Goal: Task Accomplishment & Management: Complete application form

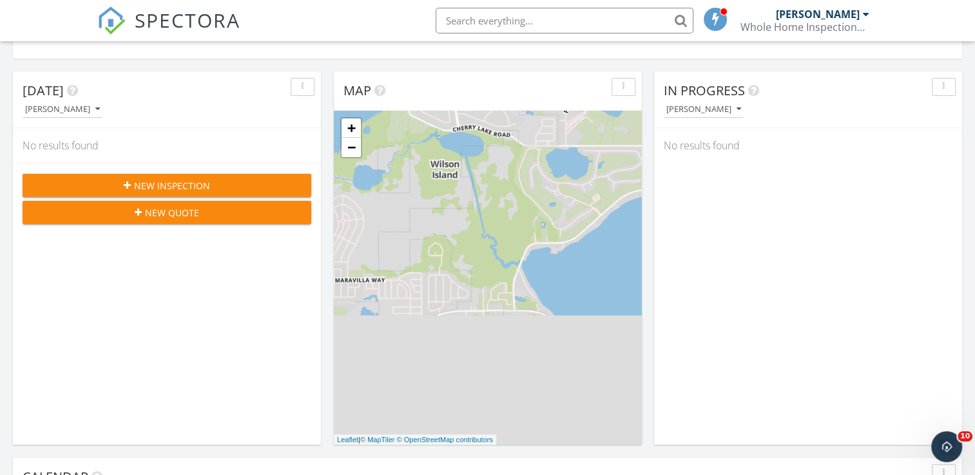
scroll to position [206, 0]
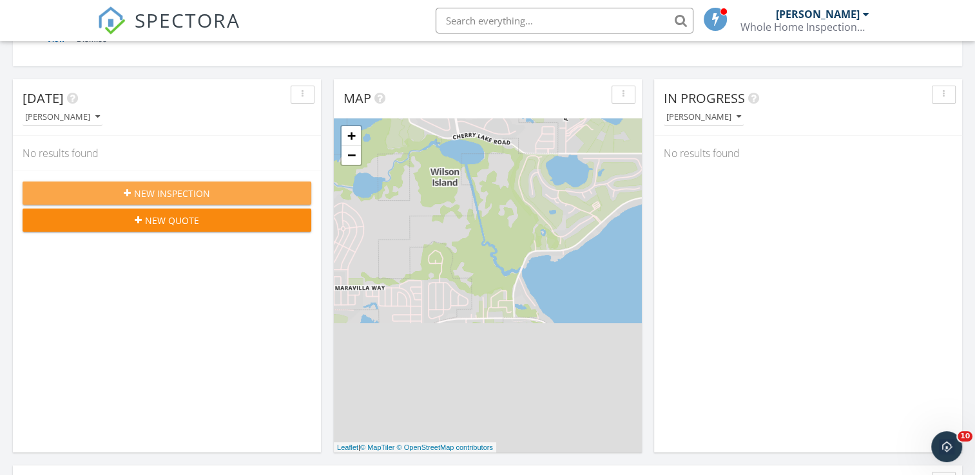
click at [233, 192] on div "New Inspection" at bounding box center [167, 194] width 268 height 14
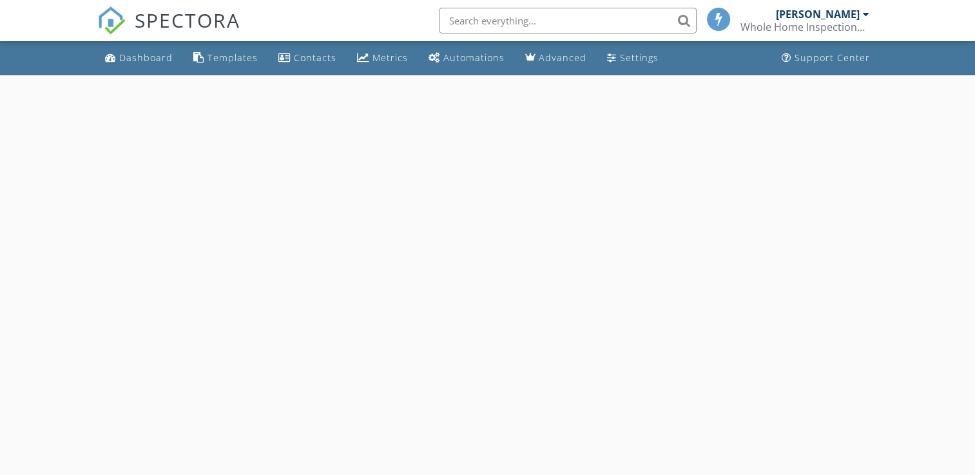
select select "8"
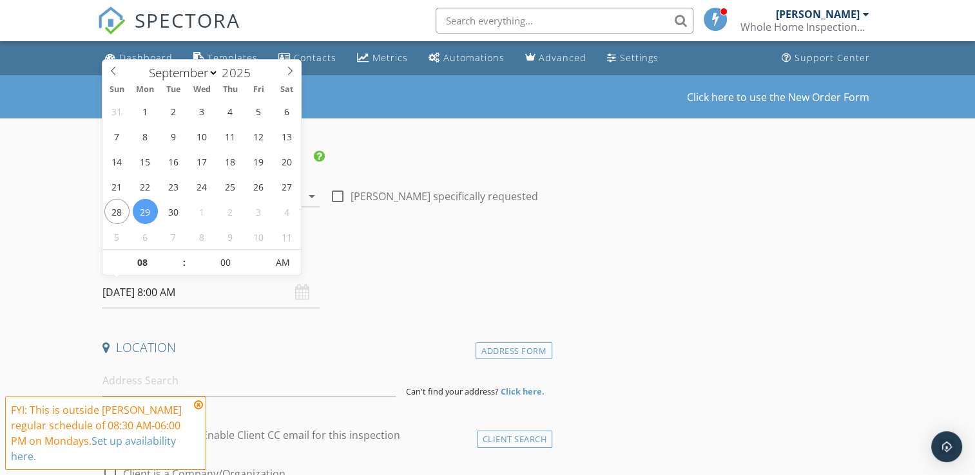
click at [220, 290] on input "[DATE] 8:00 AM" at bounding box center [210, 293] width 217 height 32
type input "[DATE] 8:00 AM"
type input "09"
type input "[DATE] 9:00 AM"
click at [174, 251] on span at bounding box center [177, 256] width 9 height 13
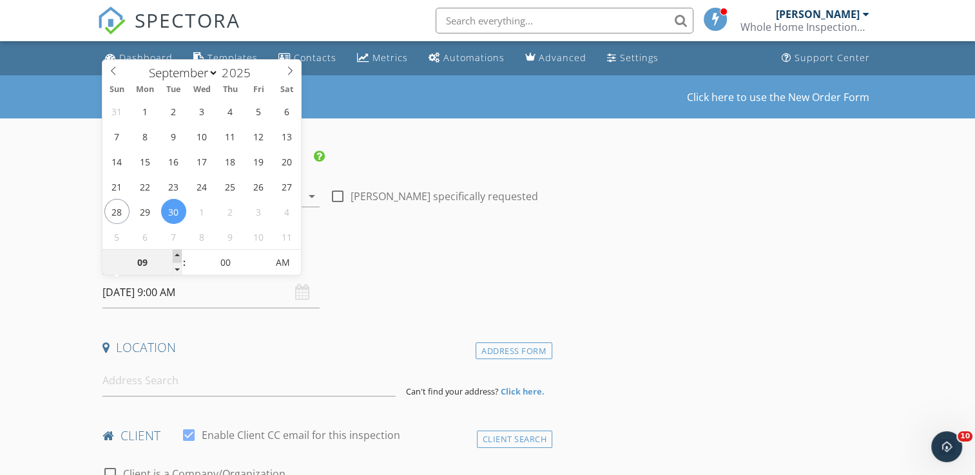
type input "10"
type input "[DATE] 10:00 AM"
click at [174, 251] on span at bounding box center [177, 256] width 9 height 13
type input "11"
type input "[DATE] 11:00 AM"
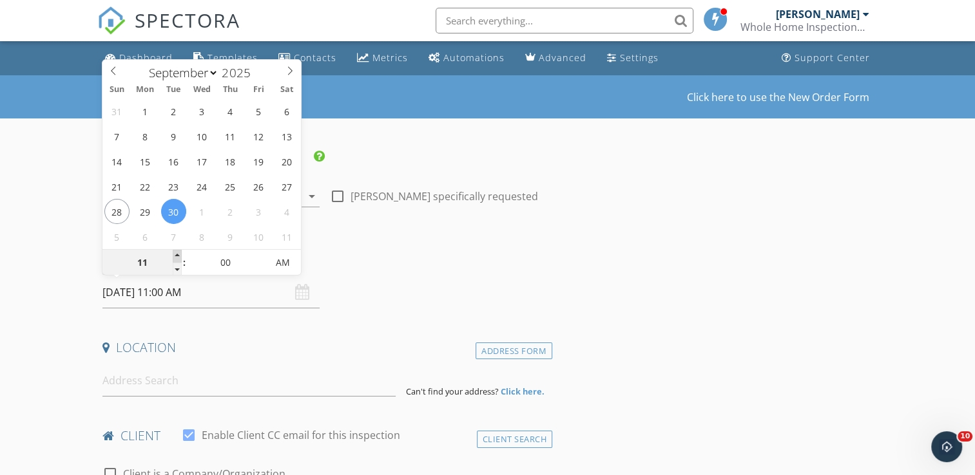
click at [174, 251] on span at bounding box center [177, 256] width 9 height 13
type input "12"
type input "[DATE] 12:00 PM"
click at [174, 251] on span at bounding box center [177, 256] width 9 height 13
type input "05"
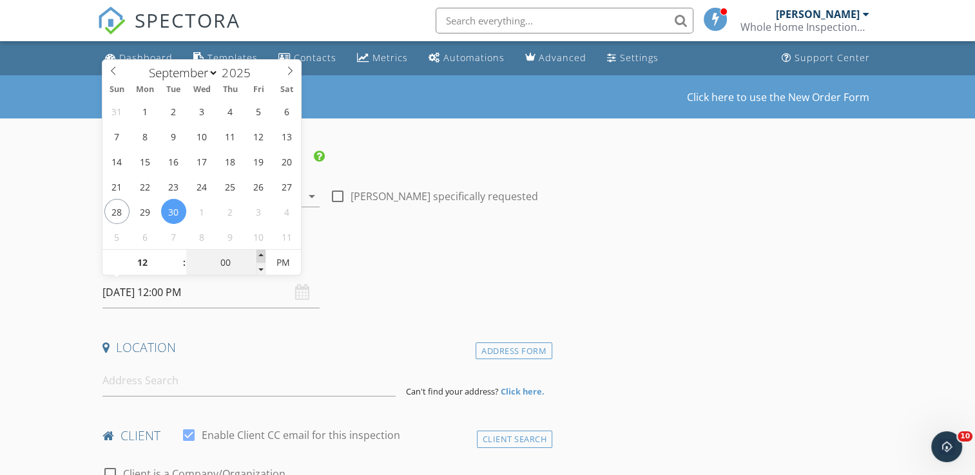
type input "[DATE] 12:05 PM"
click at [260, 255] on span at bounding box center [260, 256] width 9 height 13
type input "10"
type input "[DATE] 12:10 PM"
click at [260, 255] on span at bounding box center [260, 256] width 9 height 13
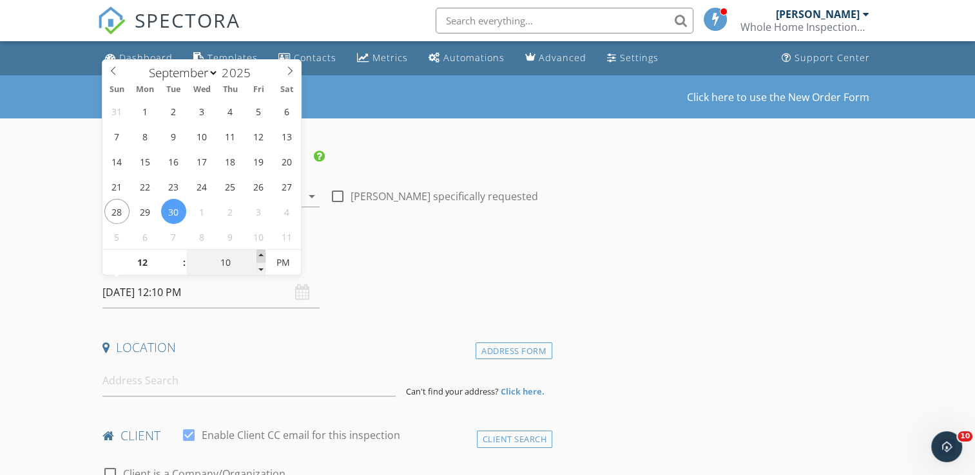
type input "15"
type input "[DATE] 12:15 PM"
click at [260, 255] on span at bounding box center [260, 256] width 9 height 13
type input "20"
type input "[DATE] 12:20 PM"
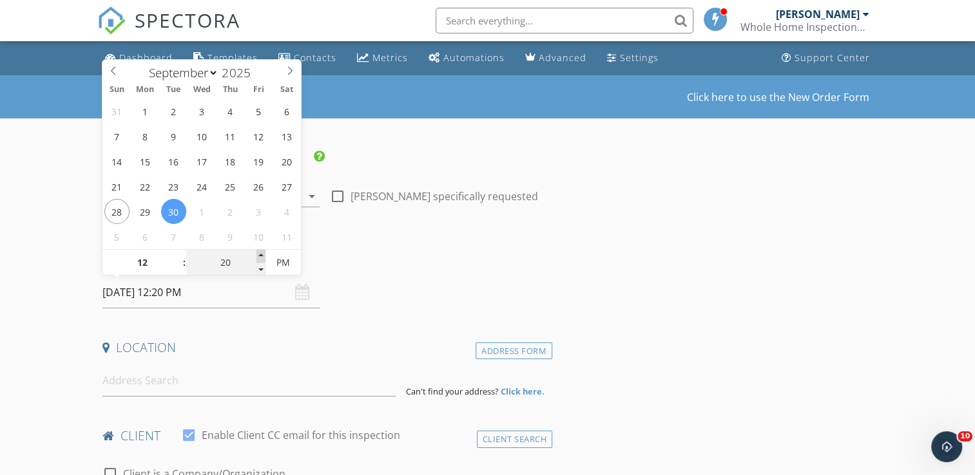
click at [260, 255] on span at bounding box center [260, 256] width 9 height 13
type input "25"
type input "[DATE] 12:25 PM"
click at [260, 255] on span at bounding box center [260, 256] width 9 height 13
type input "30"
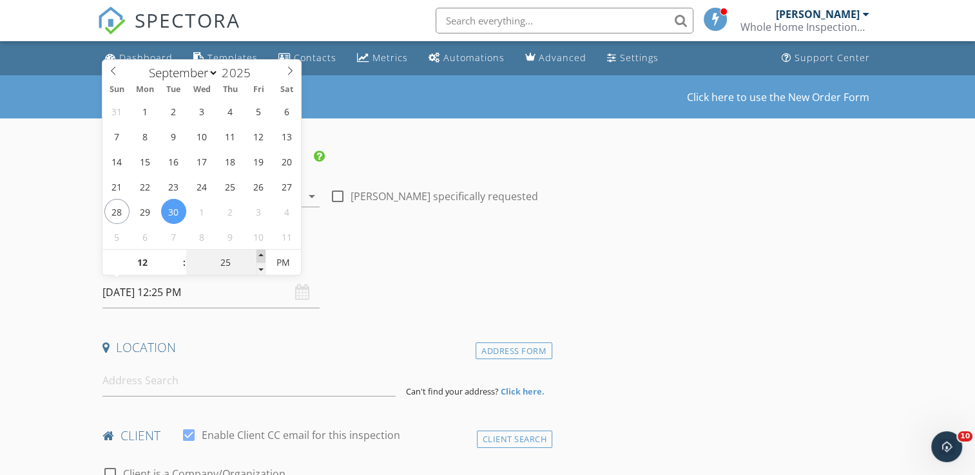
type input "[DATE] 12:30 PM"
click at [260, 255] on span at bounding box center [260, 256] width 9 height 13
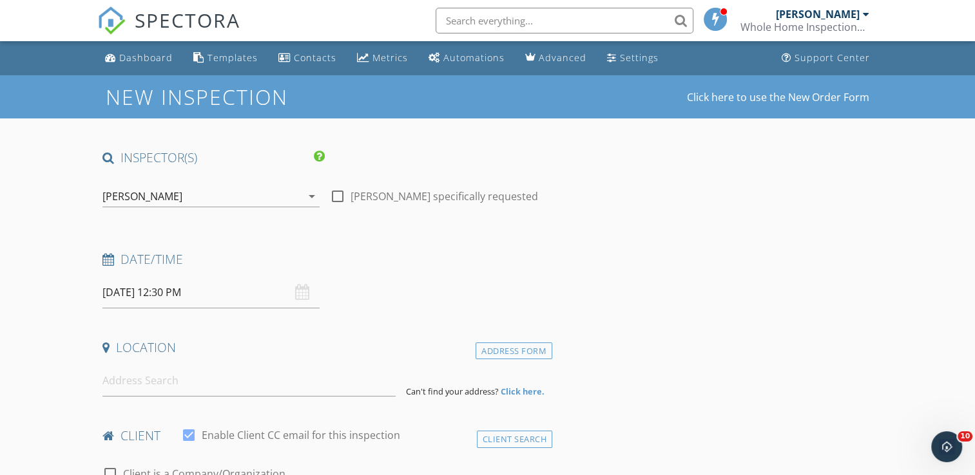
click at [423, 305] on div "Date/Time [DATE] 12:30 PM" at bounding box center [324, 279] width 455 height 57
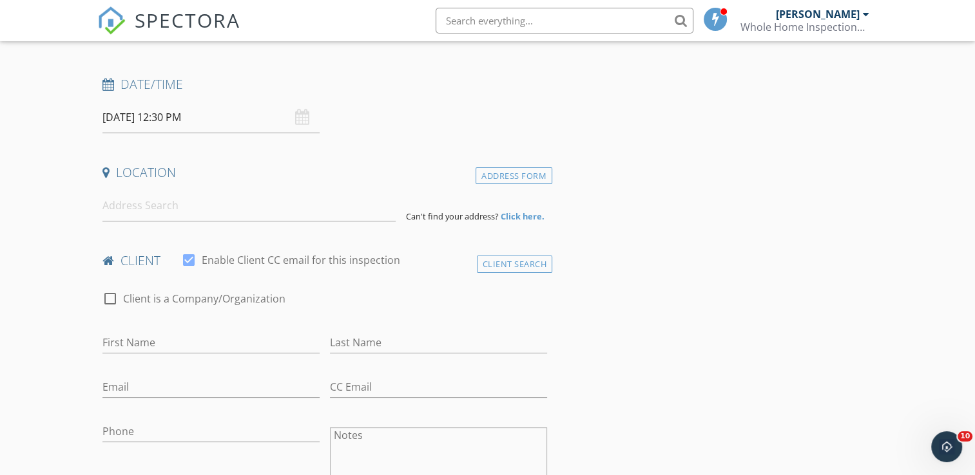
scroll to position [206, 0]
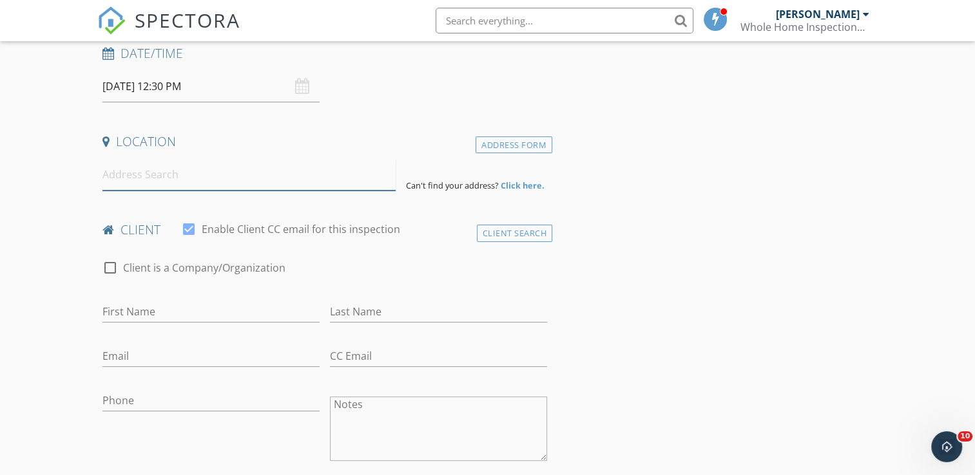
click at [160, 183] on input at bounding box center [248, 175] width 293 height 32
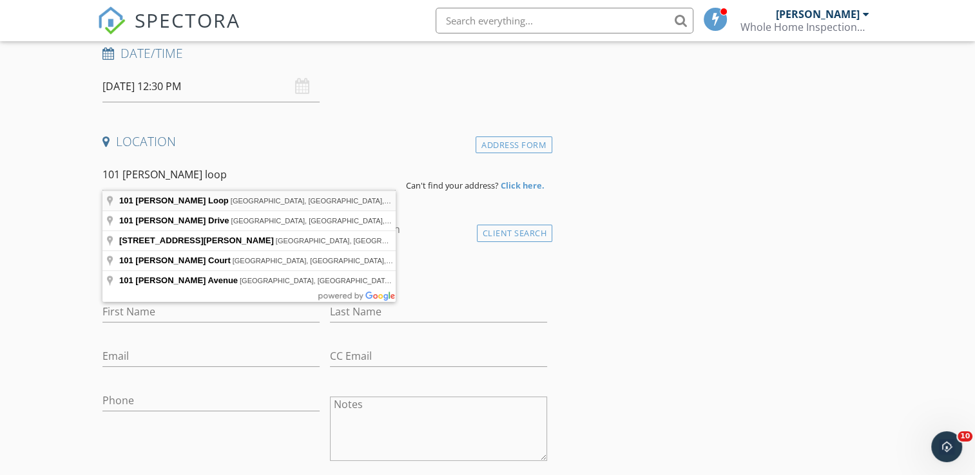
type input "[STREET_ADDRESS][PERSON_NAME]"
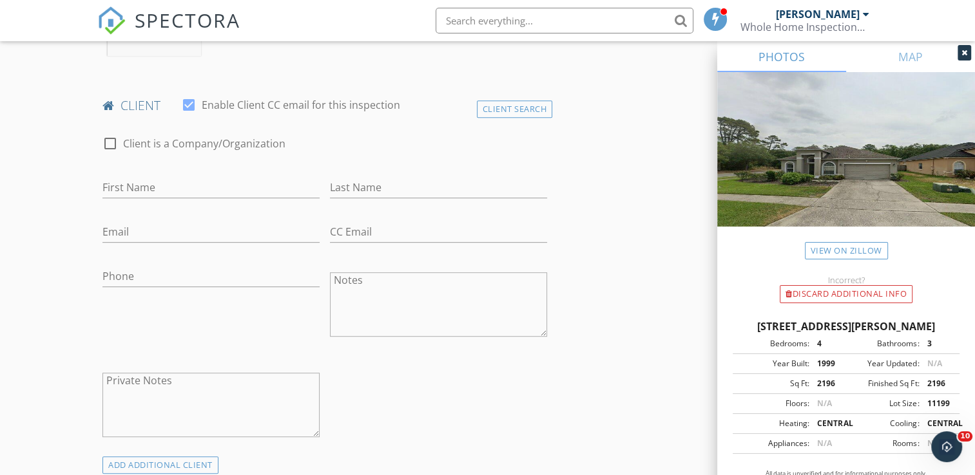
scroll to position [618, 0]
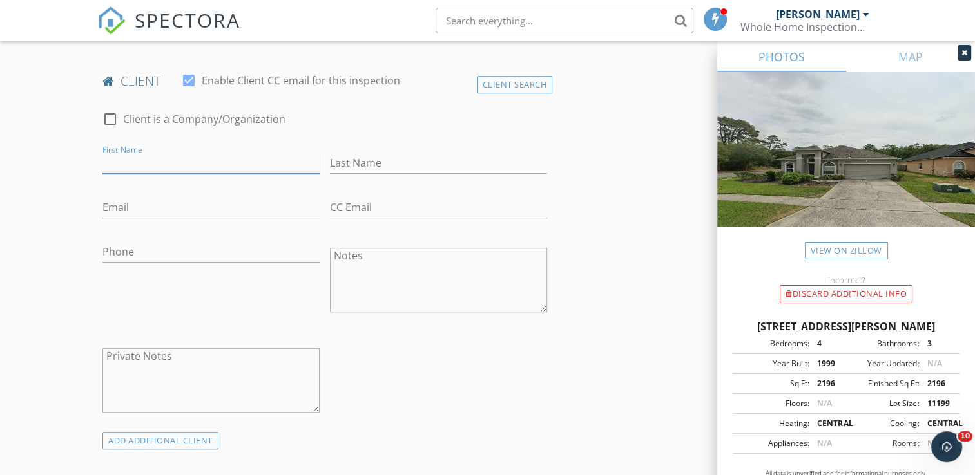
click at [177, 163] on input "First Name" at bounding box center [210, 163] width 217 height 21
type input "[PERSON_NAME]"
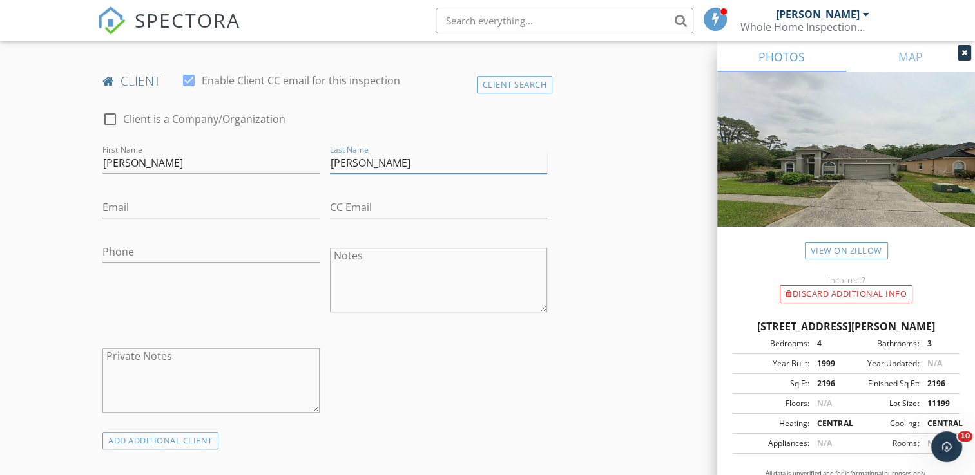
type input "[PERSON_NAME]"
click at [158, 207] on input "Email" at bounding box center [210, 207] width 217 height 21
type input "[EMAIL_ADDRESS][DOMAIN_NAME]"
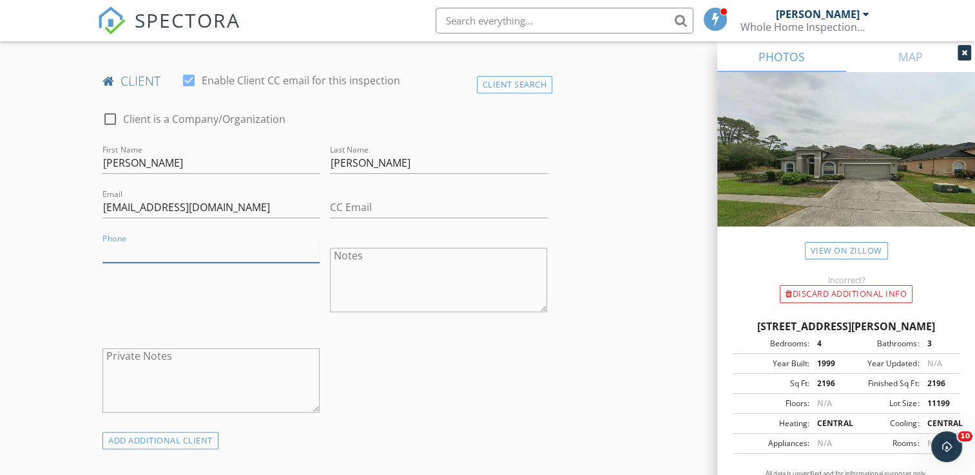
click at [148, 252] on input "Phone" at bounding box center [210, 252] width 217 height 21
type input "[PHONE_NUMBER]"
click at [345, 330] on div at bounding box center [438, 328] width 217 height 8
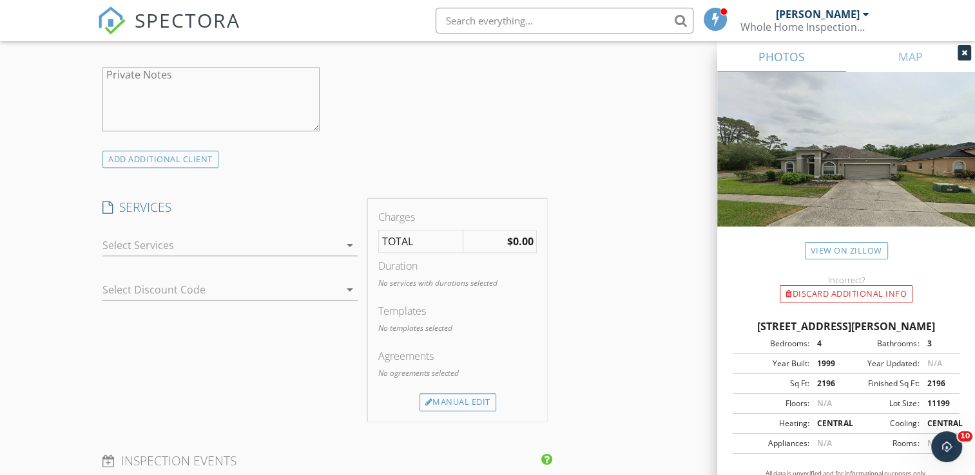
scroll to position [902, 0]
click at [350, 245] on icon "arrow_drop_down" at bounding box center [349, 243] width 15 height 15
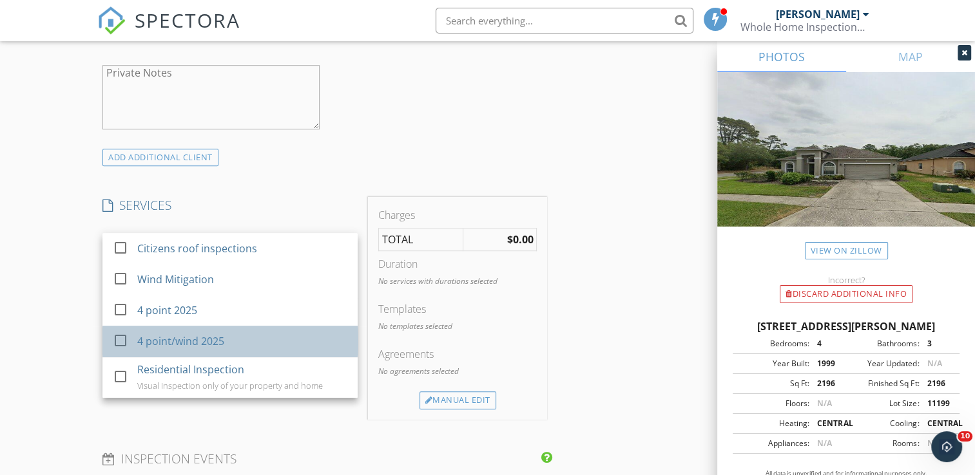
click at [270, 334] on div "4 point/wind 2025" at bounding box center [243, 342] width 210 height 26
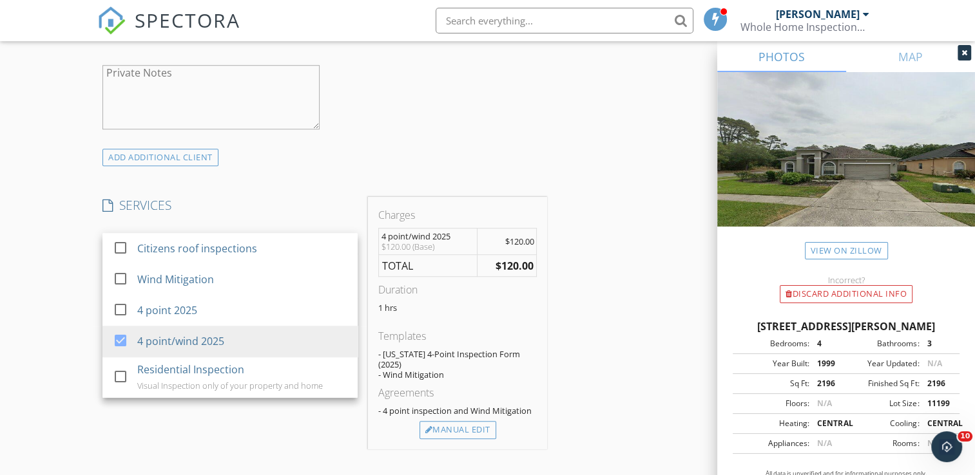
click at [363, 387] on div "Charges 4 point/wind 2025 $120.00 (Base) $120.00 TOTAL $120.00 Duration 1 hrs T…" at bounding box center [457, 323] width 189 height 253
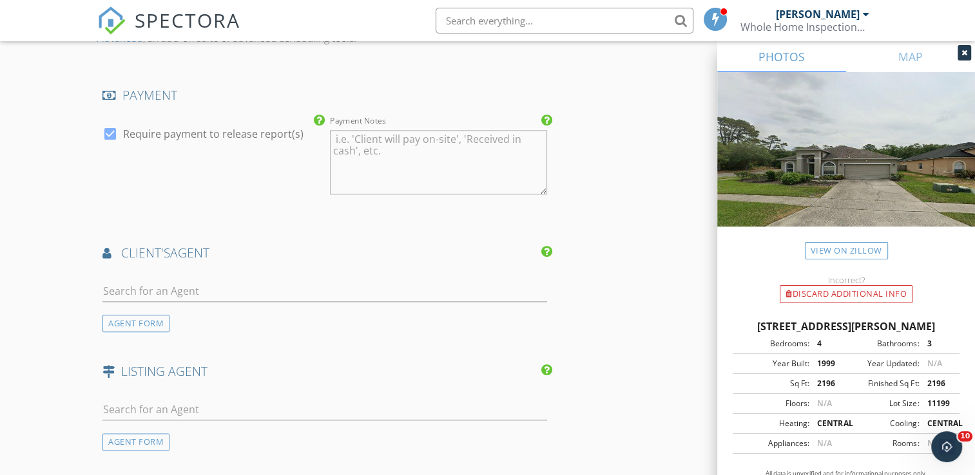
scroll to position [1417, 0]
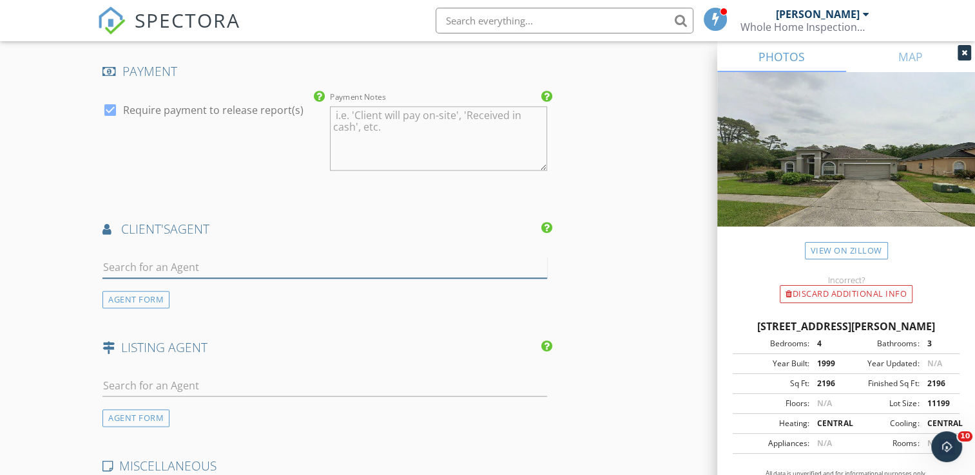
click at [219, 257] on input "text" at bounding box center [324, 267] width 445 height 21
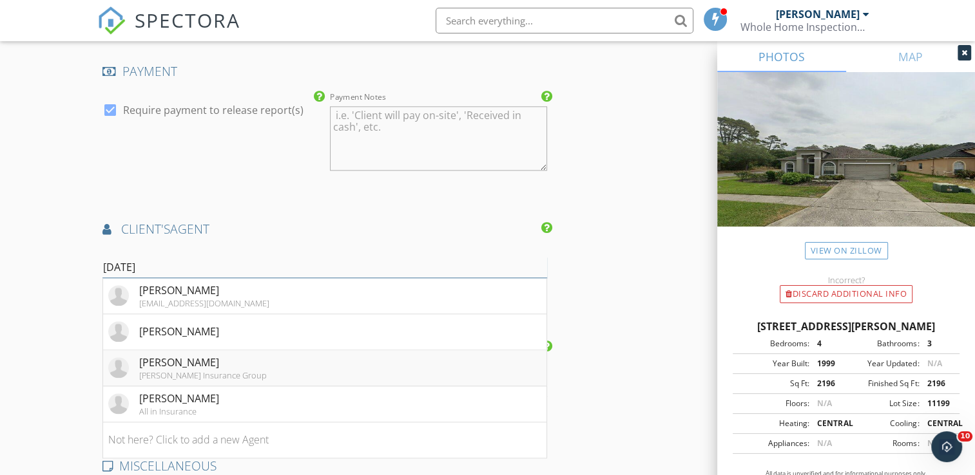
type input "jul"
click at [224, 355] on div "[PERSON_NAME]" at bounding box center [203, 362] width 128 height 15
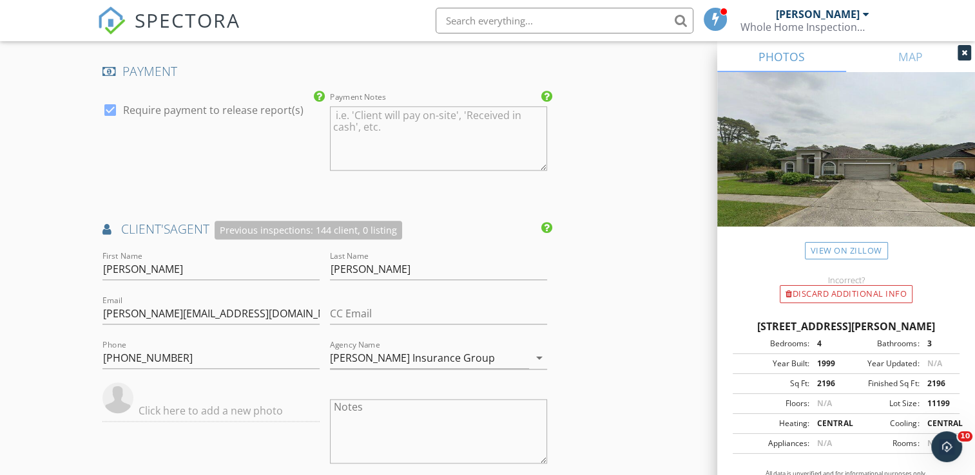
click at [325, 383] on div "Notes" at bounding box center [438, 433] width 227 height 101
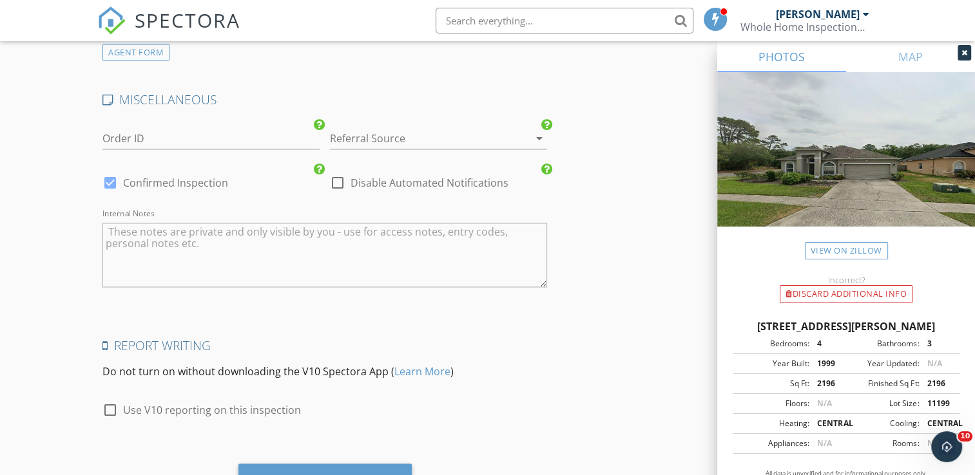
scroll to position [2125, 0]
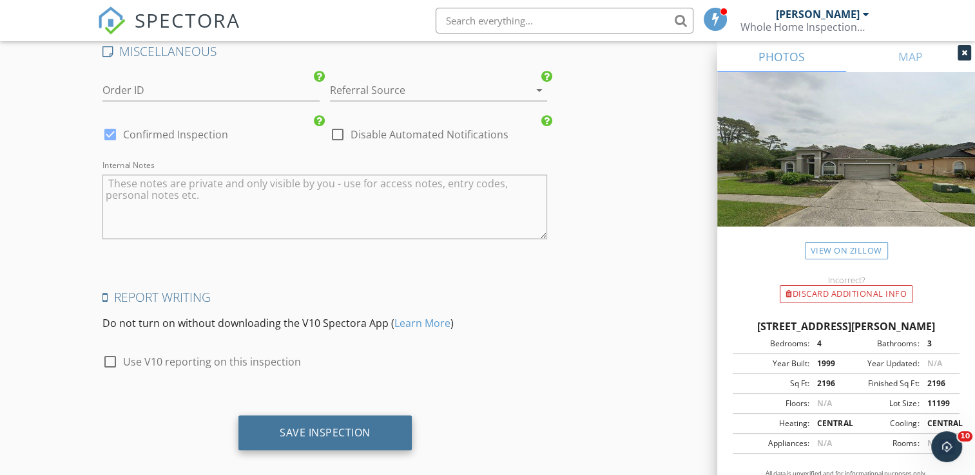
click at [330, 426] on div "Save Inspection" at bounding box center [325, 432] width 91 height 13
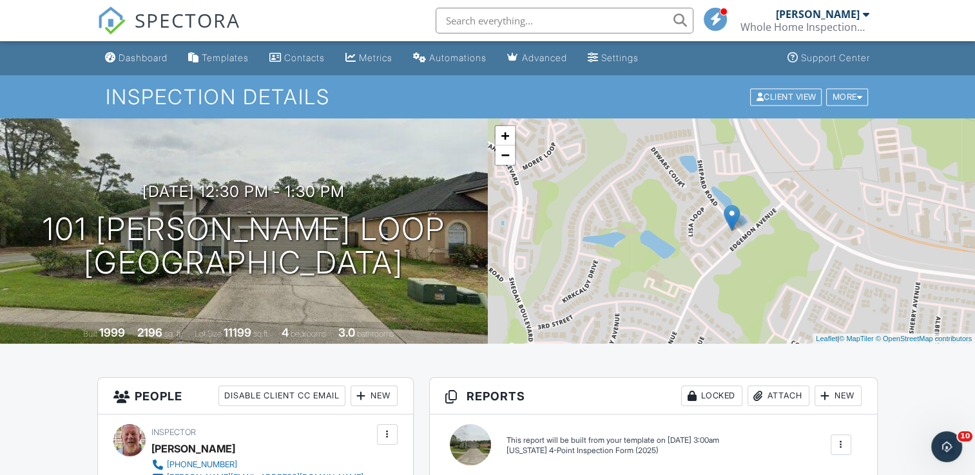
click at [781, 390] on div "Attach" at bounding box center [778, 396] width 62 height 21
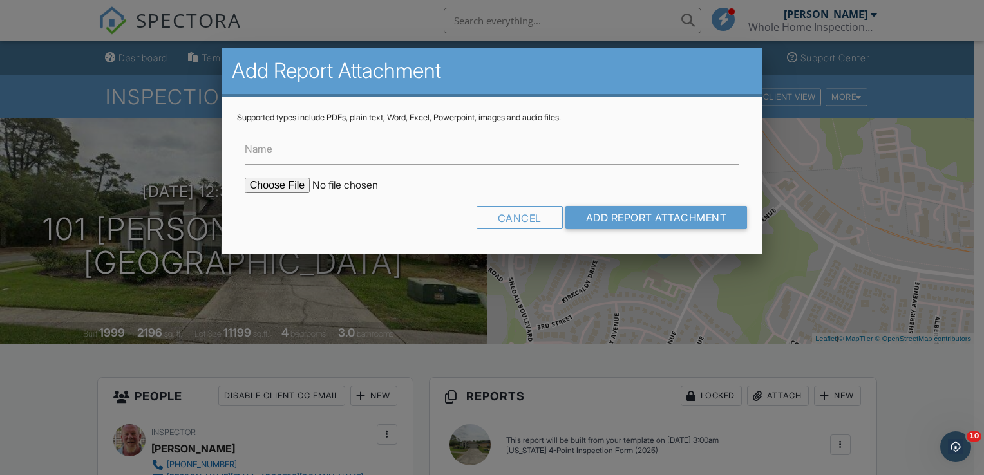
click at [289, 181] on input "file" at bounding box center [354, 185] width 219 height 15
type input "C:\fakepath\101 lisa loop roof permit.pdf"
click at [605, 223] on input "Add Report Attachment" at bounding box center [657, 217] width 182 height 23
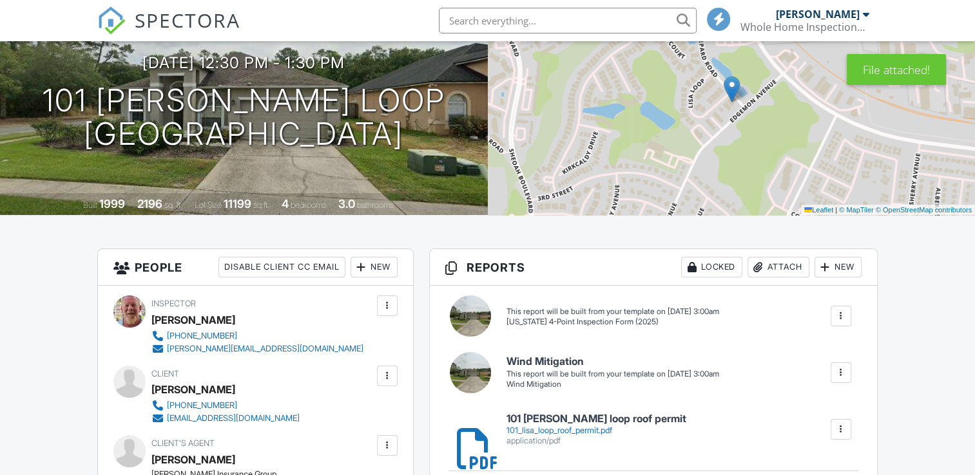
click at [841, 374] on div at bounding box center [840, 373] width 13 height 13
click at [808, 416] on div "Build Now" at bounding box center [814, 412] width 62 height 15
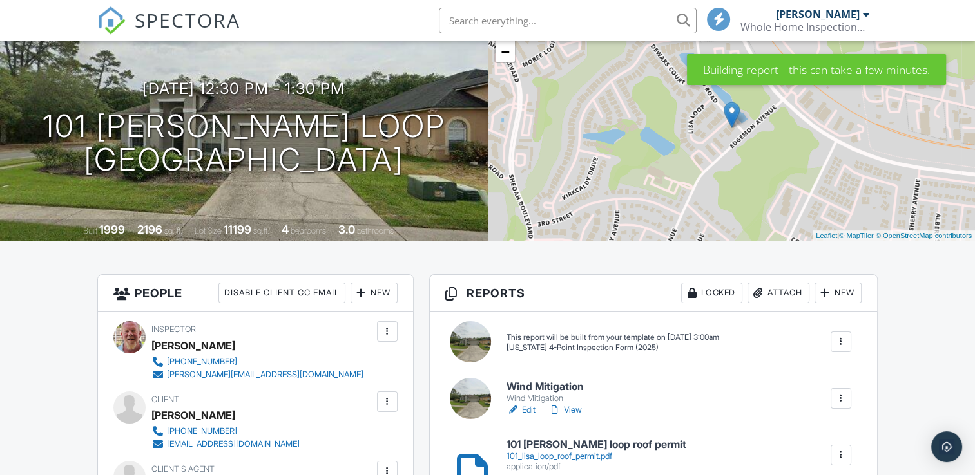
click at [843, 341] on div at bounding box center [840, 342] width 13 height 13
click at [813, 388] on div "Build Now" at bounding box center [814, 386] width 62 height 15
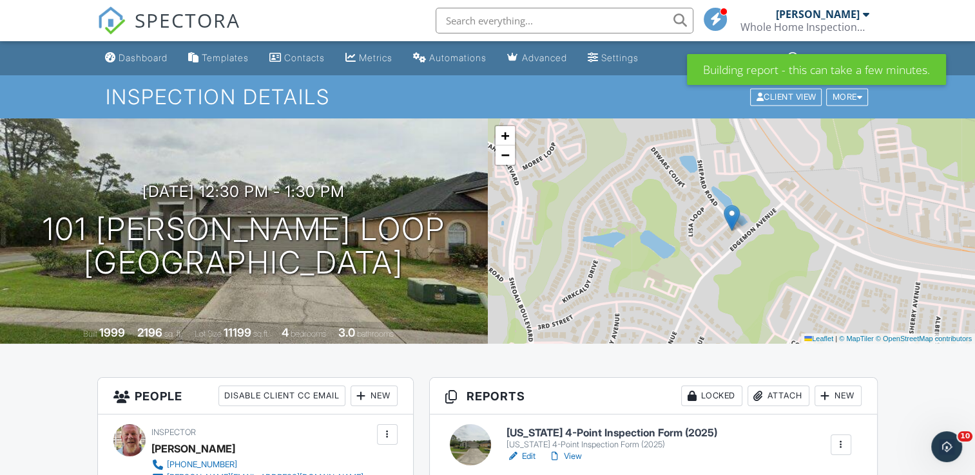
click at [577, 432] on h6 "[US_STATE] 4-Point Inspection Form (2025)" at bounding box center [611, 434] width 211 height 12
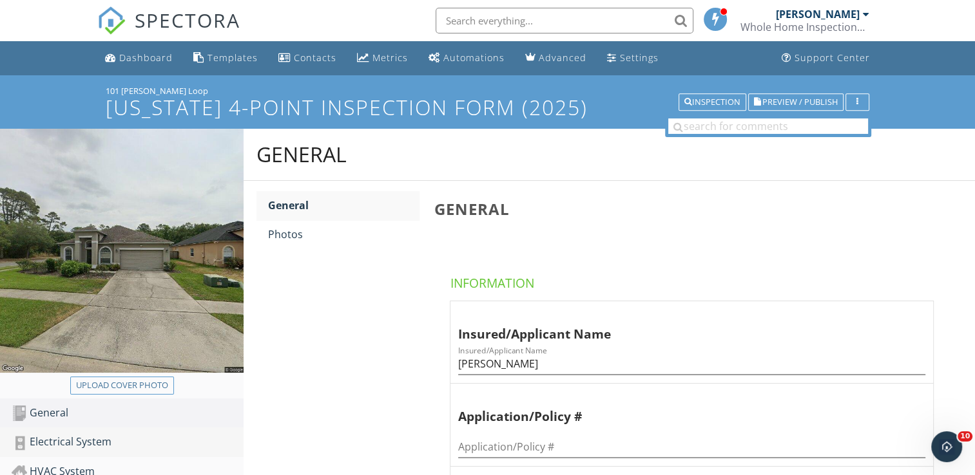
click at [113, 436] on div "Electrical System" at bounding box center [128, 442] width 232 height 17
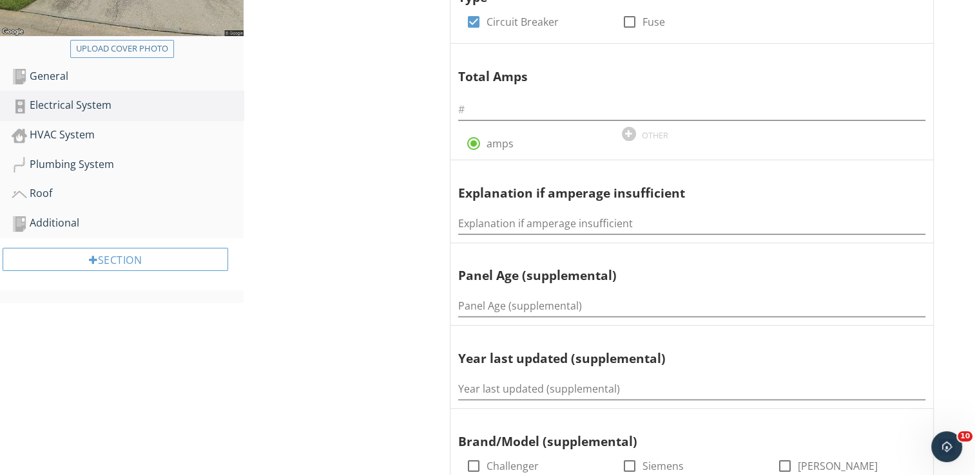
scroll to position [361, 0]
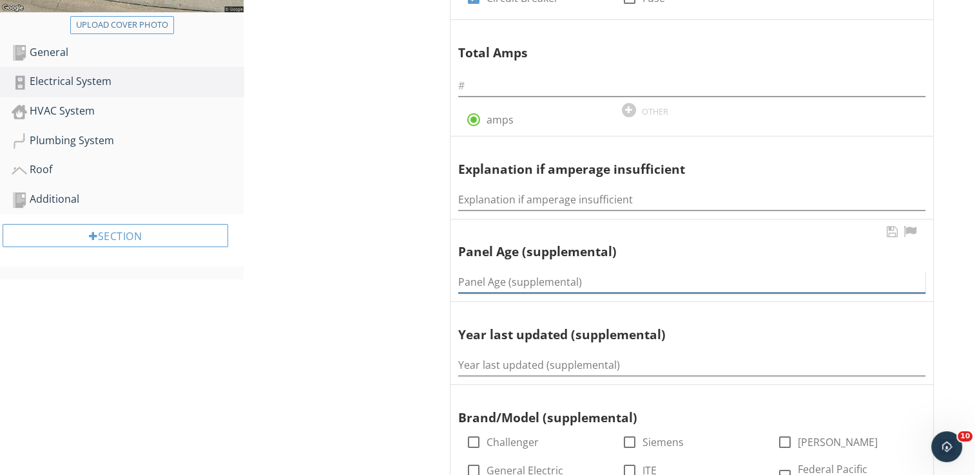
click at [484, 277] on input "Panel Age (supplemental)" at bounding box center [691, 282] width 467 height 21
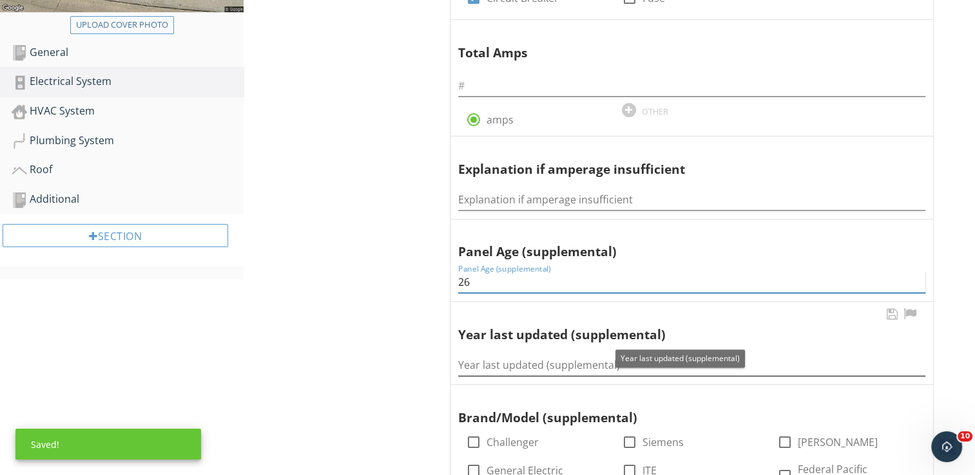
type input "26"
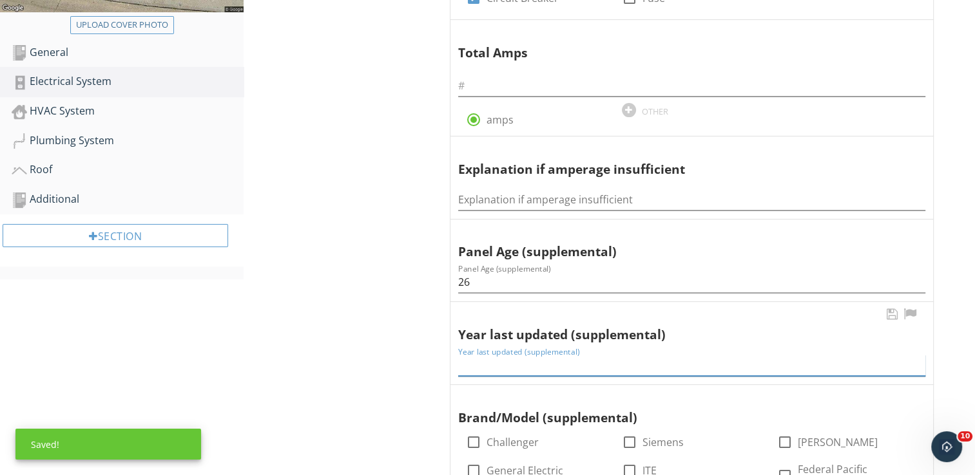
click at [482, 355] on input "Year last updated (supplemental)" at bounding box center [691, 365] width 467 height 21
type input "1999"
click at [64, 162] on div "Roof" at bounding box center [128, 170] width 232 height 17
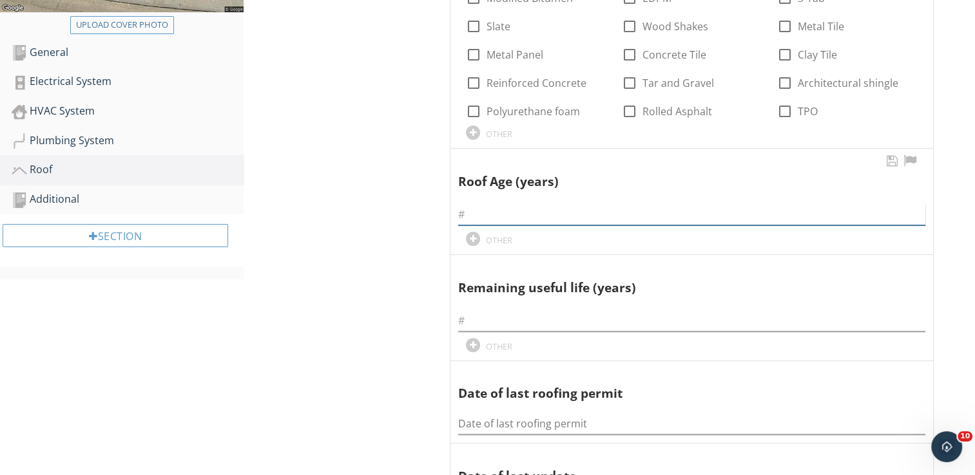
click at [484, 213] on input "text" at bounding box center [691, 214] width 467 height 21
type input "9"
click at [483, 312] on input "text" at bounding box center [691, 321] width 467 height 21
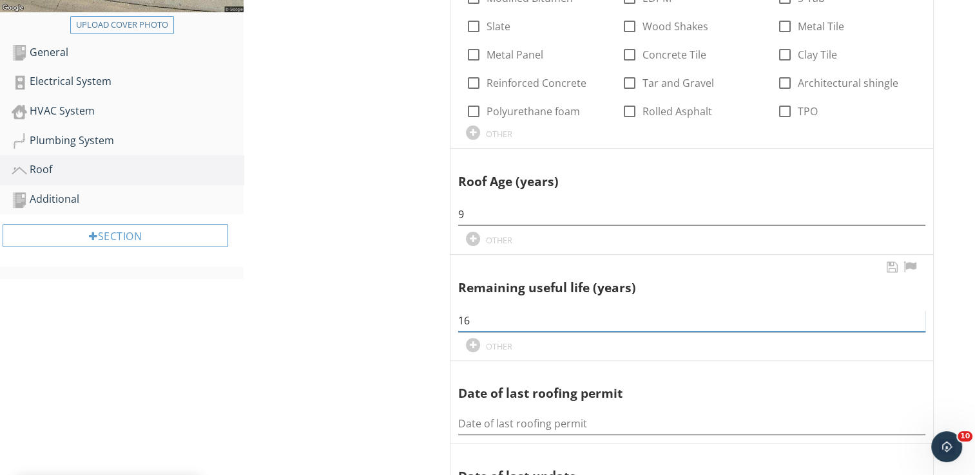
type input "16"
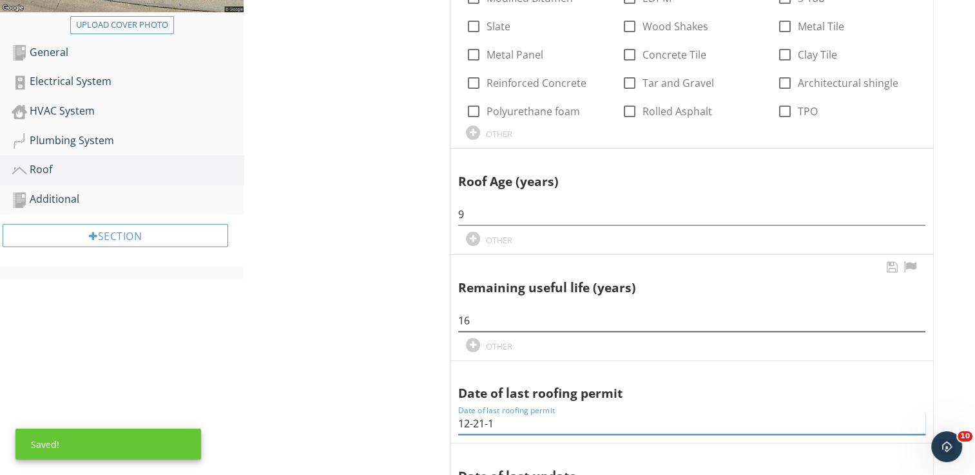
type input "[DATE]"
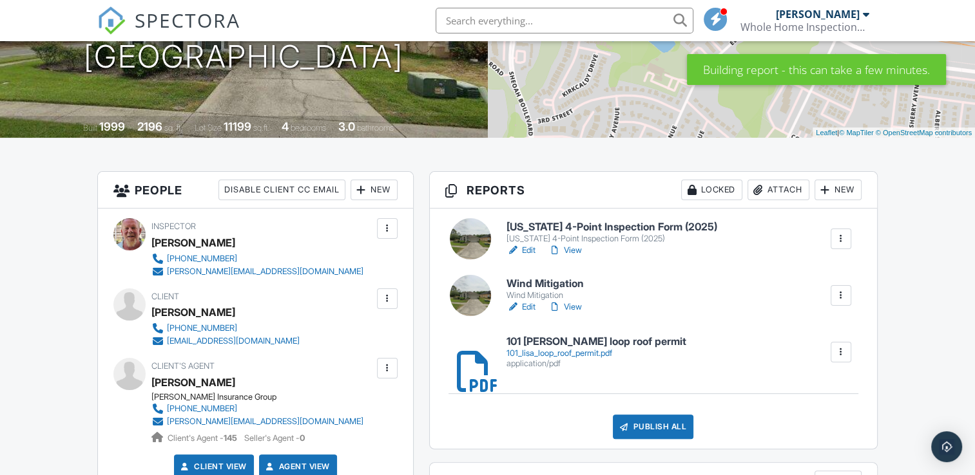
click at [567, 282] on h6 "Wind Mitigation" at bounding box center [546, 284] width 81 height 12
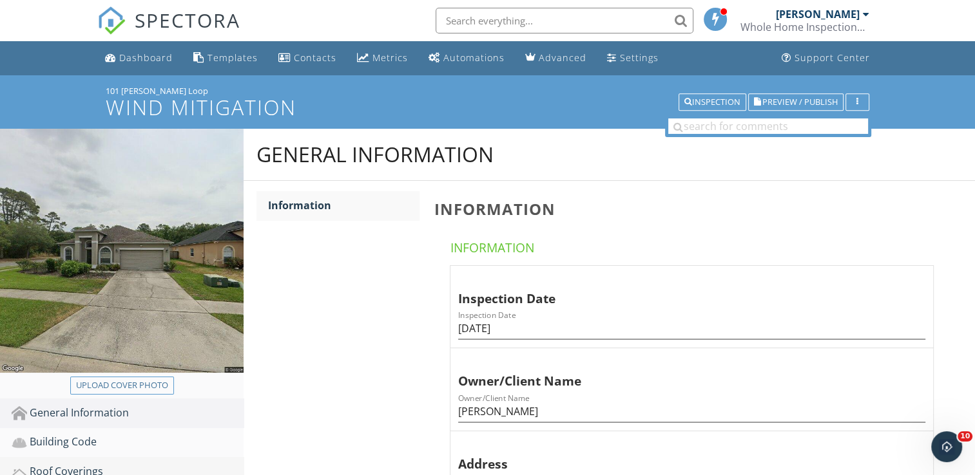
click at [131, 466] on div "Roof Coverings" at bounding box center [128, 472] width 232 height 17
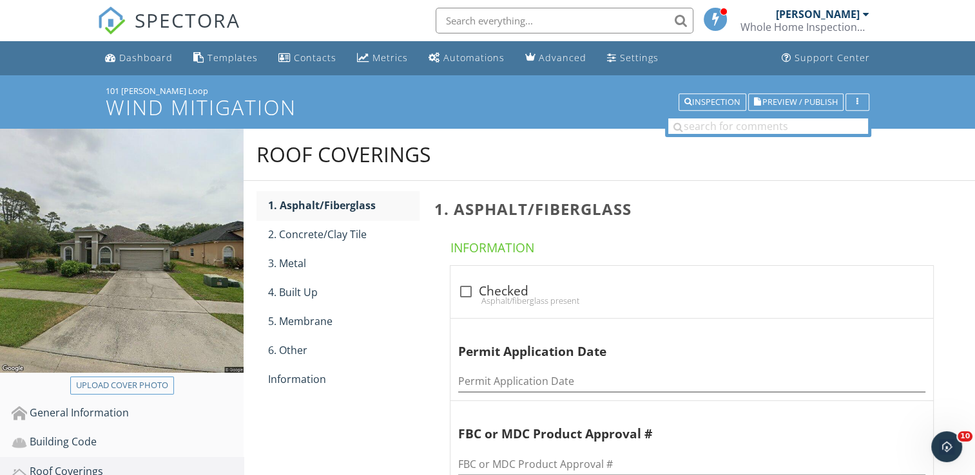
click at [411, 395] on div "Roof Coverings 1. Asphalt/Fiberglass 2. Concrete/Clay Tile 3. Metal 4. Built Up…" at bounding box center [609, 465] width 731 height 672
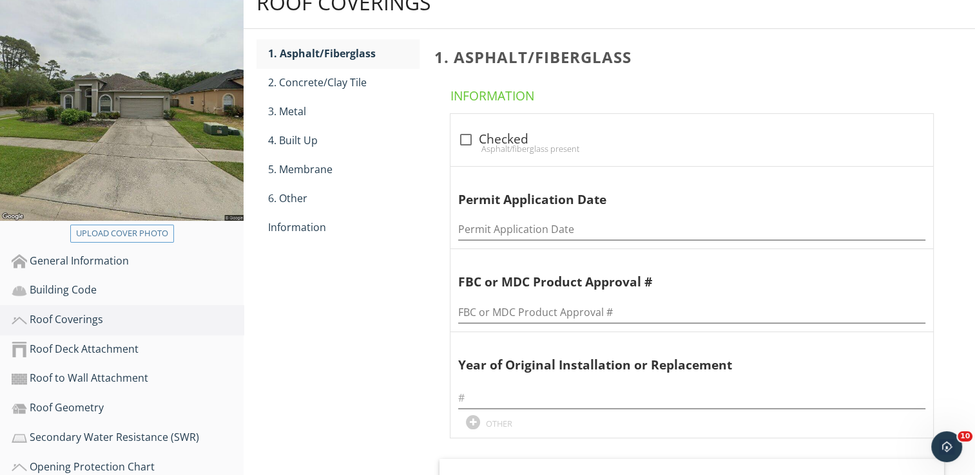
scroll to position [206, 0]
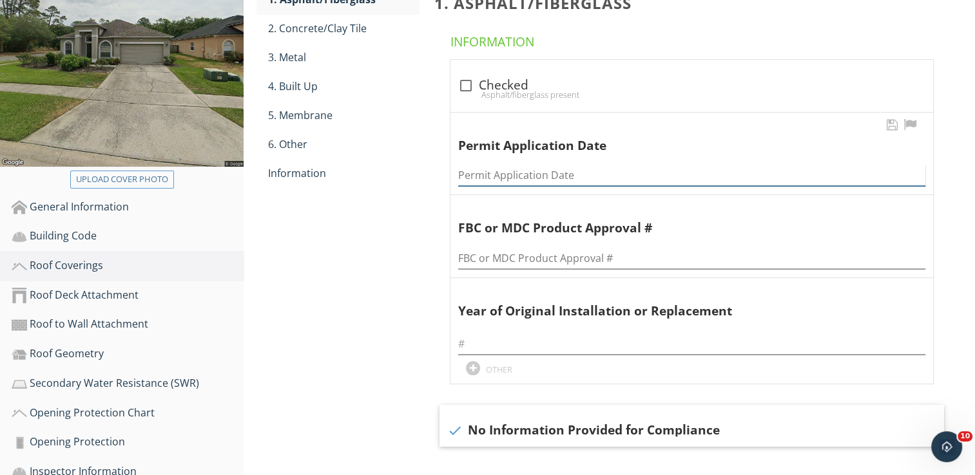
click at [513, 175] on input "Permit Application Date" at bounding box center [691, 175] width 467 height 21
type input "[DATE]"
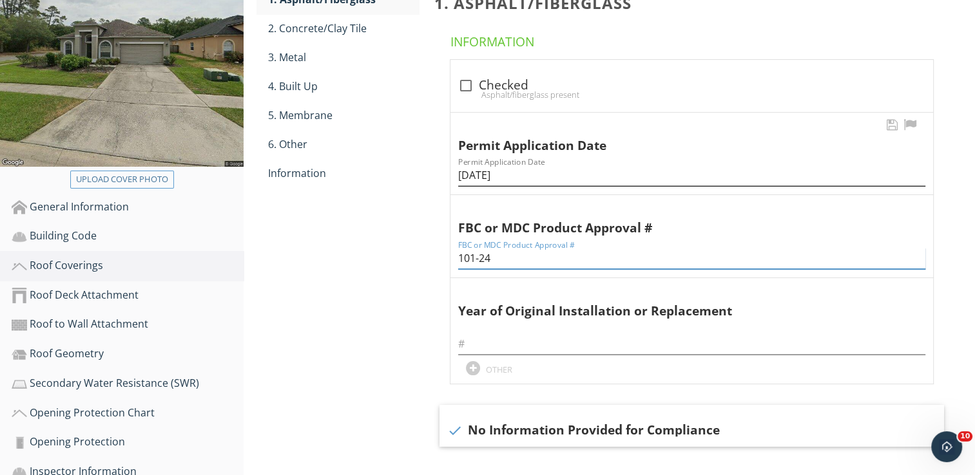
type input "101-24"
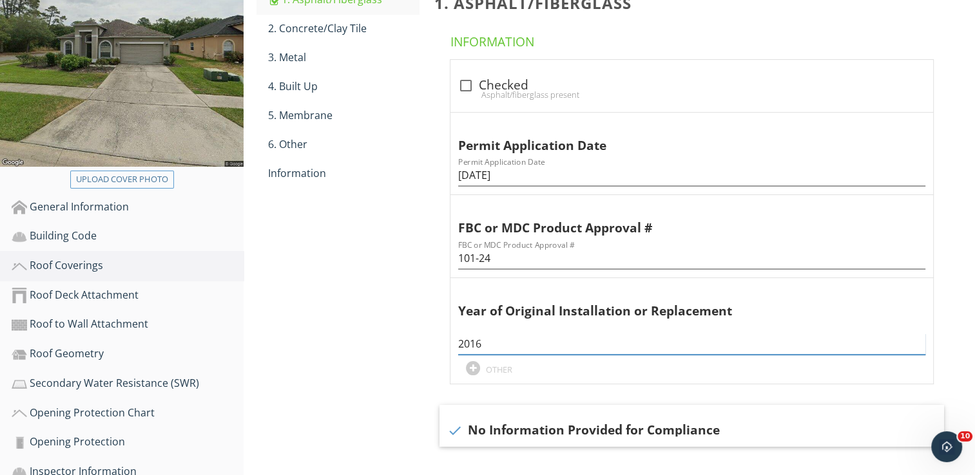
type input "2016"
click at [419, 185] on div "1. Asphalt/Fiberglass 2. Concrete/Clay Tile 3. Metal 4. Built Up 5. Membrane 6.…" at bounding box center [335, 81] width 183 height 213
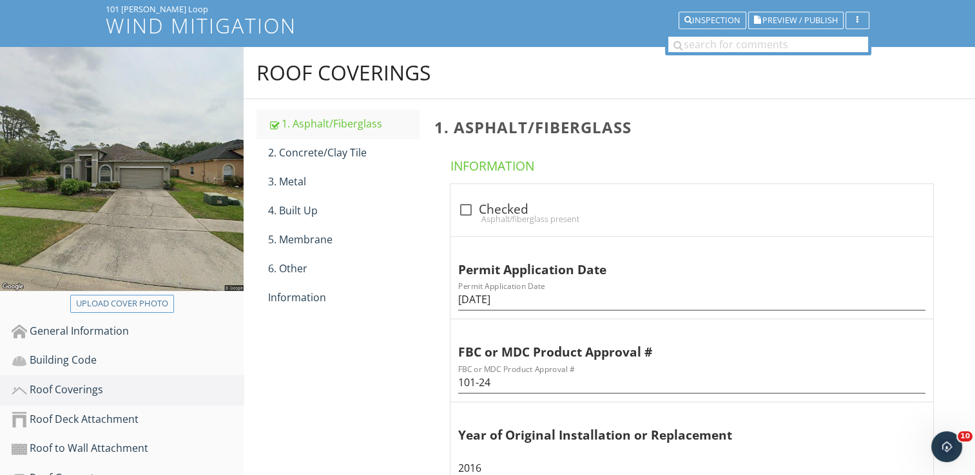
scroll to position [0, 0]
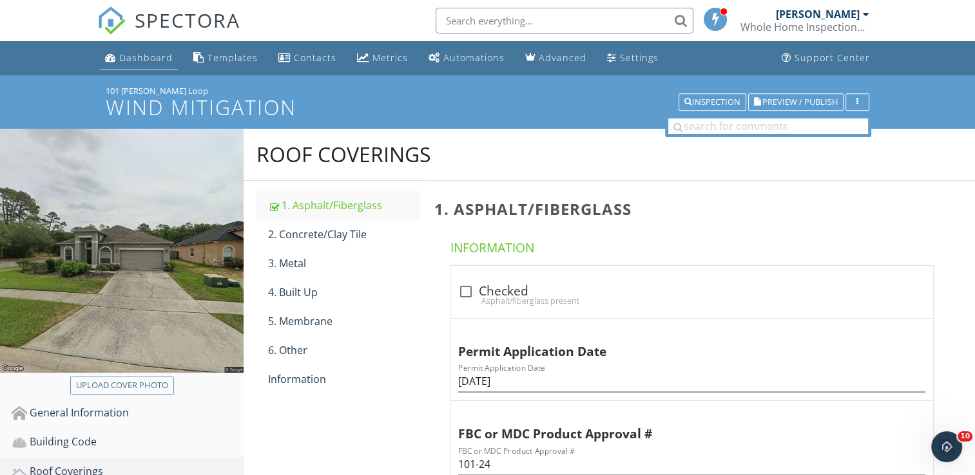
click at [151, 57] on div "Dashboard" at bounding box center [145, 58] width 53 height 12
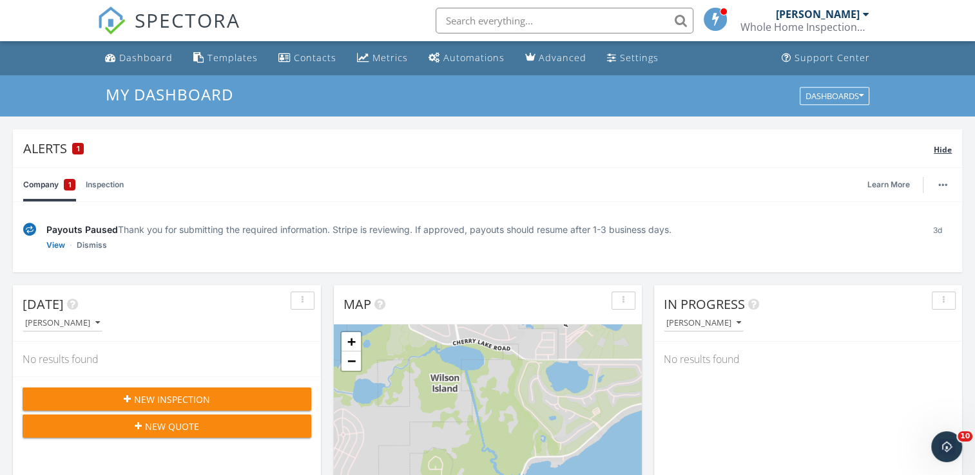
click at [946, 145] on span "Hide" at bounding box center [942, 149] width 18 height 11
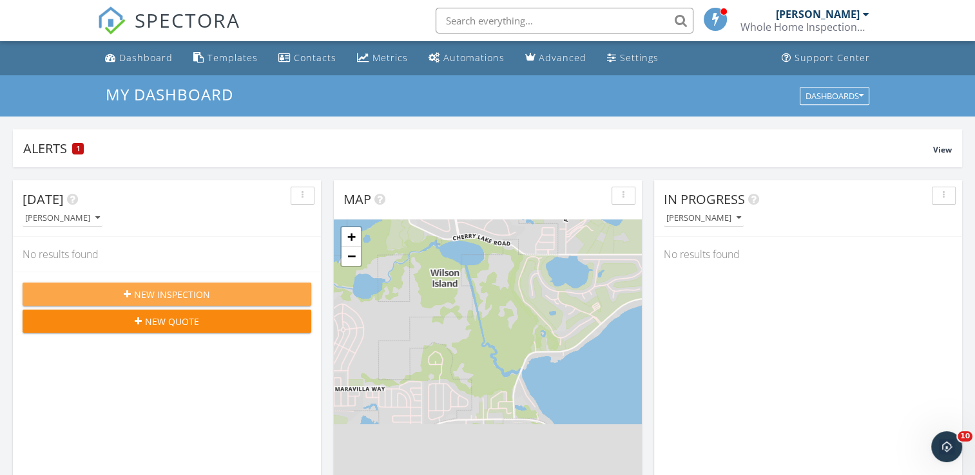
click at [244, 292] on div "New Inspection" at bounding box center [167, 295] width 268 height 14
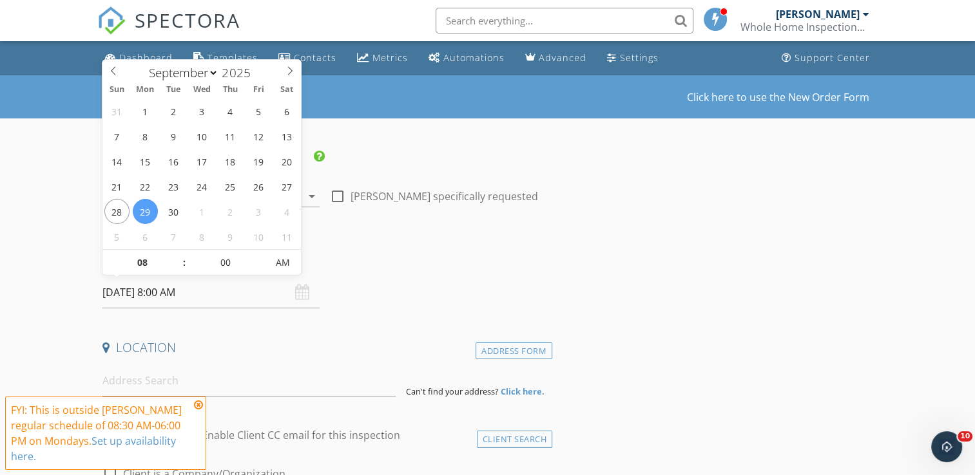
click at [206, 295] on input "[DATE] 8:00 AM" at bounding box center [210, 293] width 217 height 32
select select "9"
type input "[DATE] 8:00 AM"
type input "09"
type input "[DATE] 9:00 AM"
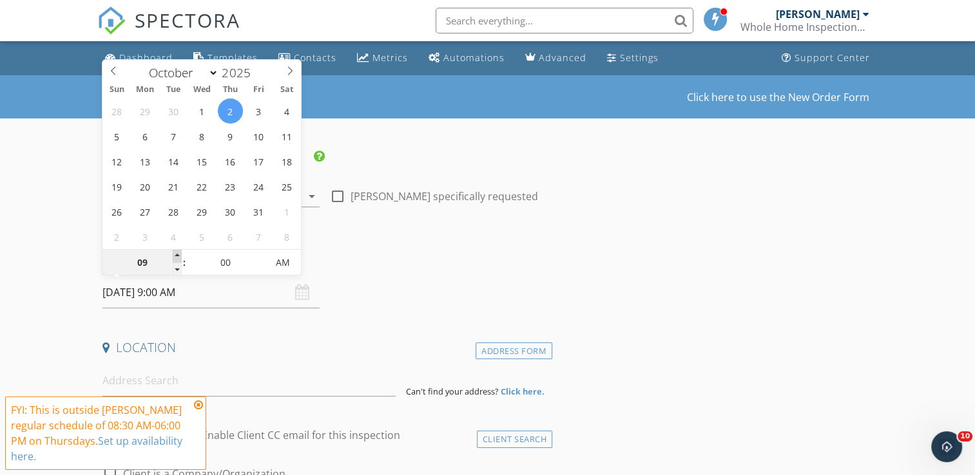
click at [176, 256] on span at bounding box center [177, 256] width 9 height 13
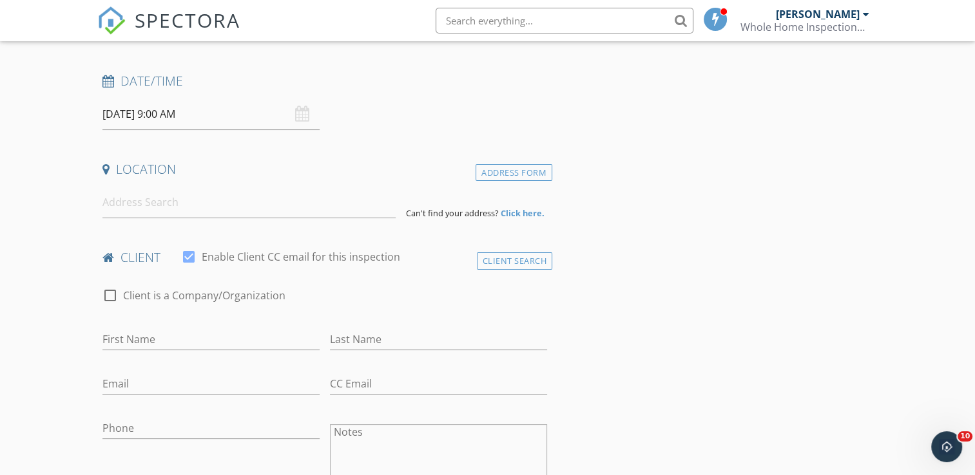
scroll to position [180, 0]
click at [139, 200] on input at bounding box center [248, 201] width 293 height 32
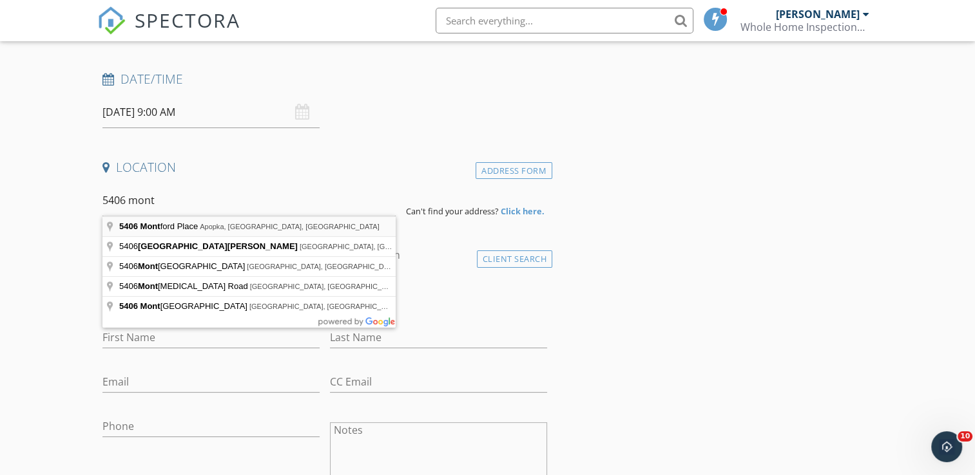
type input "[STREET_ADDRESS][PERSON_NAME]"
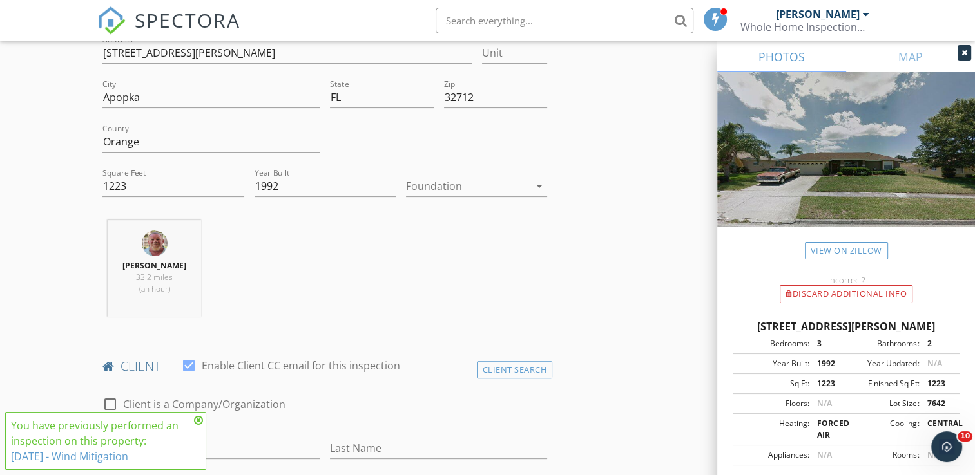
scroll to position [335, 0]
click at [124, 455] on link "[DATE] - Wind Mitigation" at bounding box center [69, 457] width 117 height 14
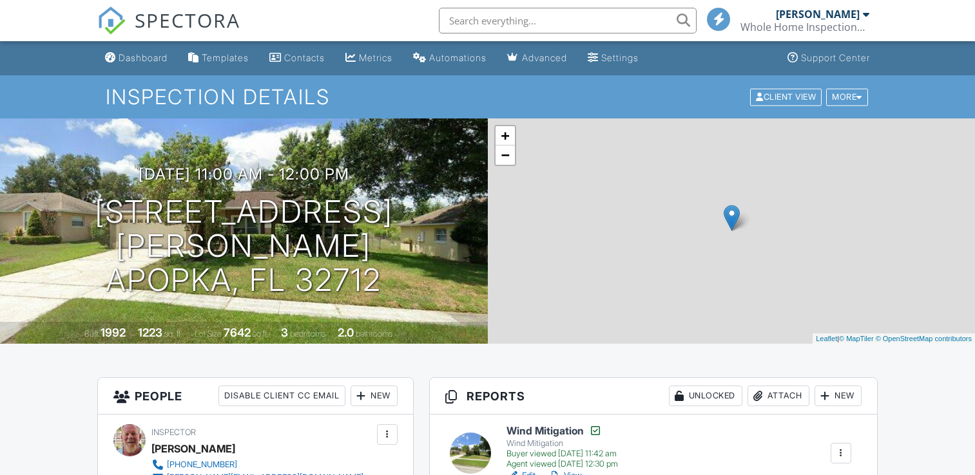
click at [847, 95] on div "More" at bounding box center [847, 96] width 42 height 17
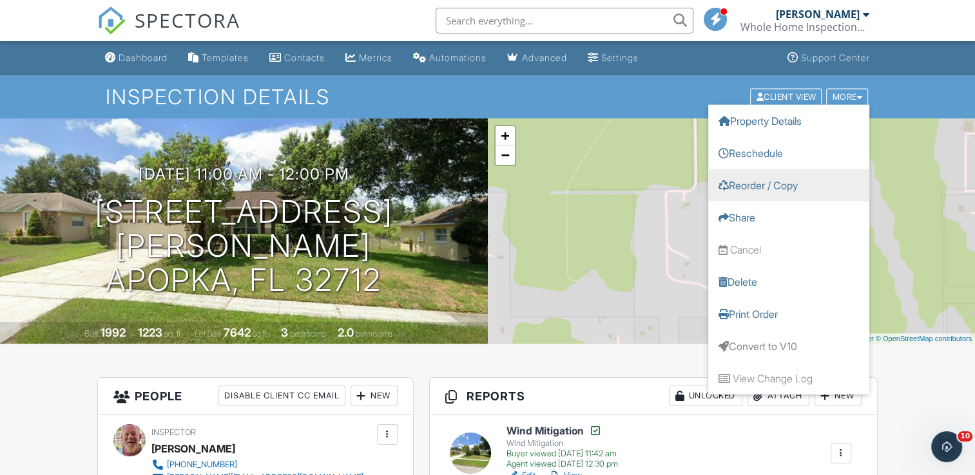
click at [773, 187] on link "Reorder / Copy" at bounding box center [788, 185] width 161 height 32
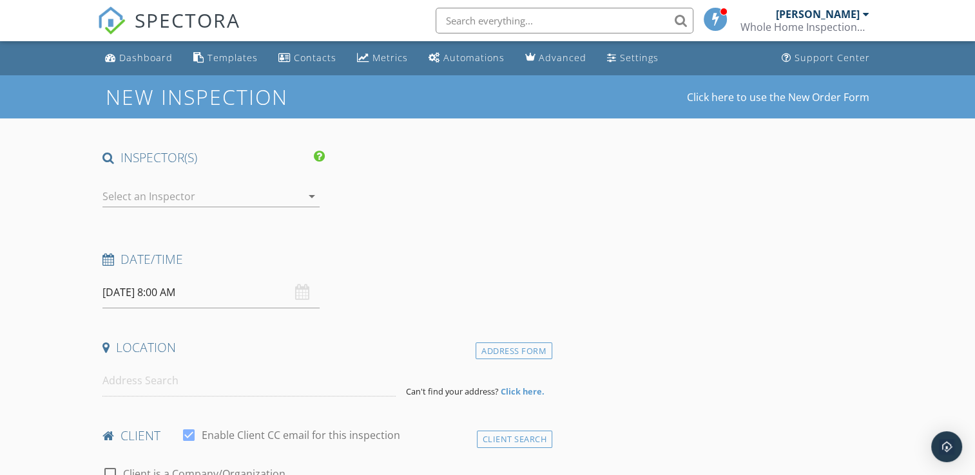
type input "[PERSON_NAME]"
type input "[EMAIL_ADDRESS][DOMAIN_NAME]"
type input "[PHONE_NUMBER]"
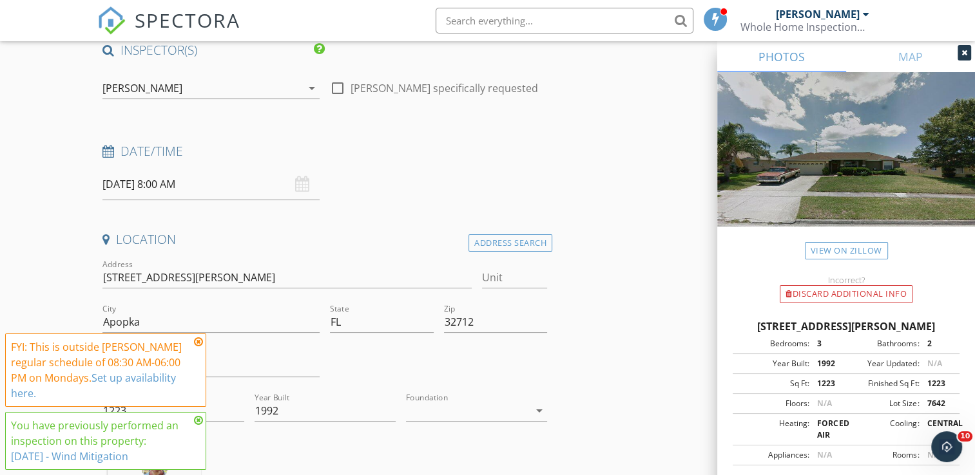
scroll to position [283, 0]
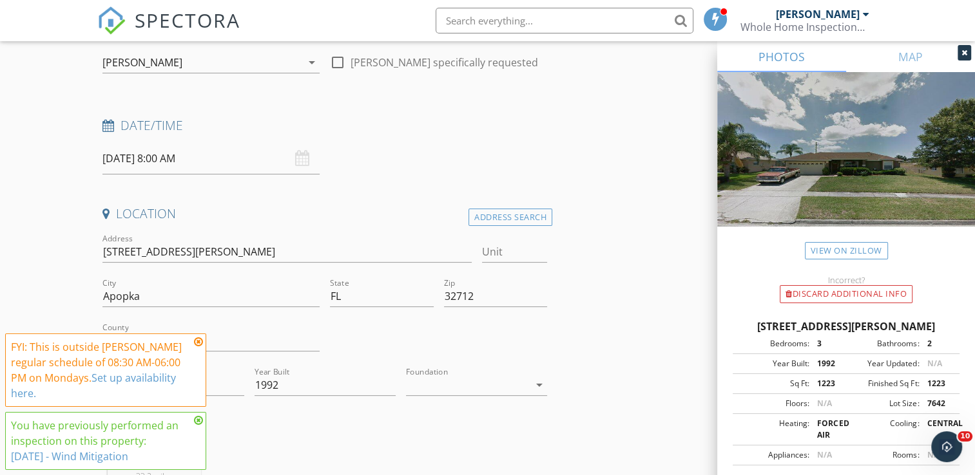
click at [208, 163] on input "09/29/2025 8:00 AM" at bounding box center [210, 159] width 217 height 32
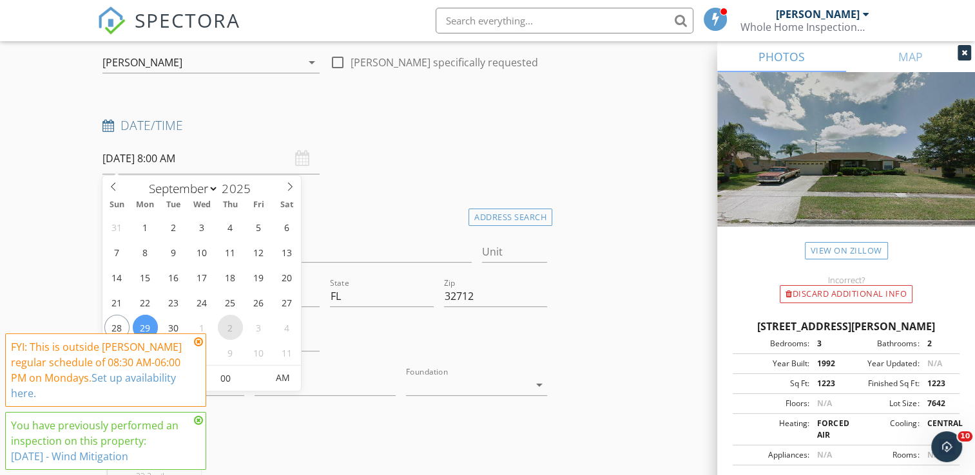
select select "9"
type input "10/02/2025 8:00 AM"
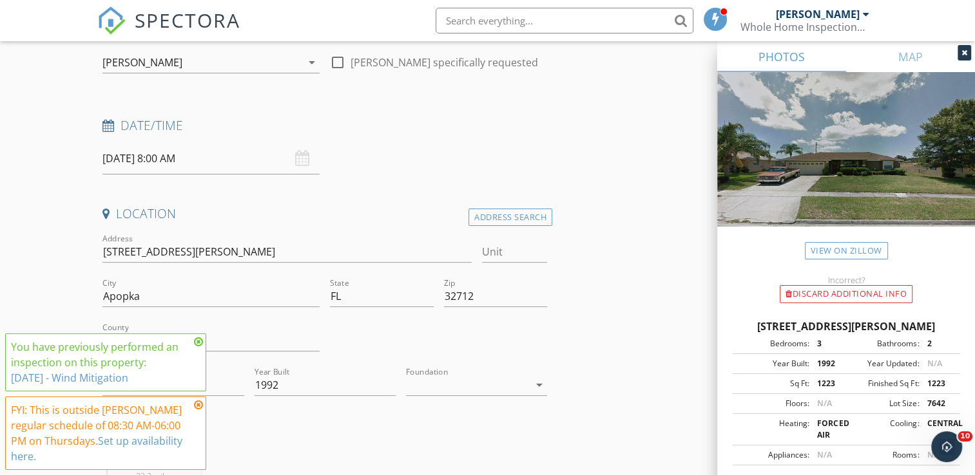
click at [196, 342] on icon at bounding box center [198, 342] width 9 height 10
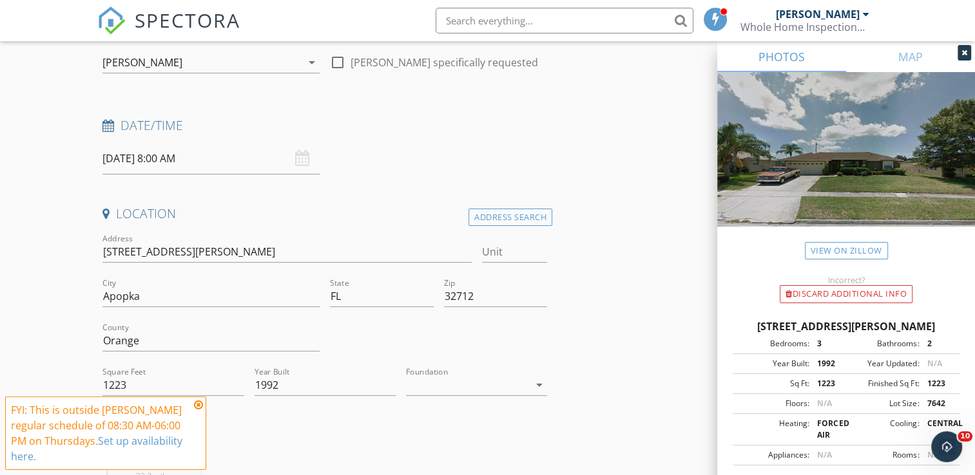
click at [197, 403] on icon at bounding box center [198, 405] width 9 height 10
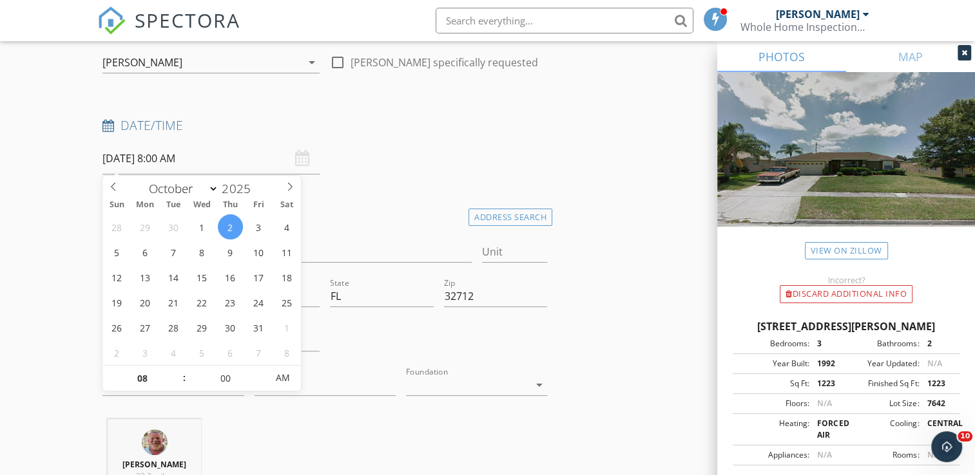
click at [218, 161] on input "10/02/2025 8:00 AM" at bounding box center [210, 159] width 217 height 32
type input "09"
type input "10/02/2025 9:00 AM"
click at [180, 367] on span at bounding box center [177, 372] width 9 height 13
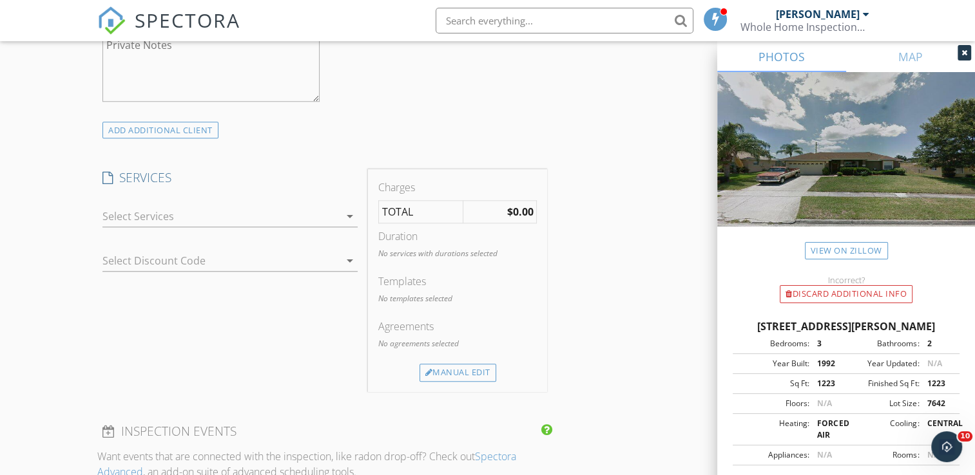
scroll to position [1082, 0]
click at [351, 218] on icon "arrow_drop_down" at bounding box center [349, 213] width 15 height 15
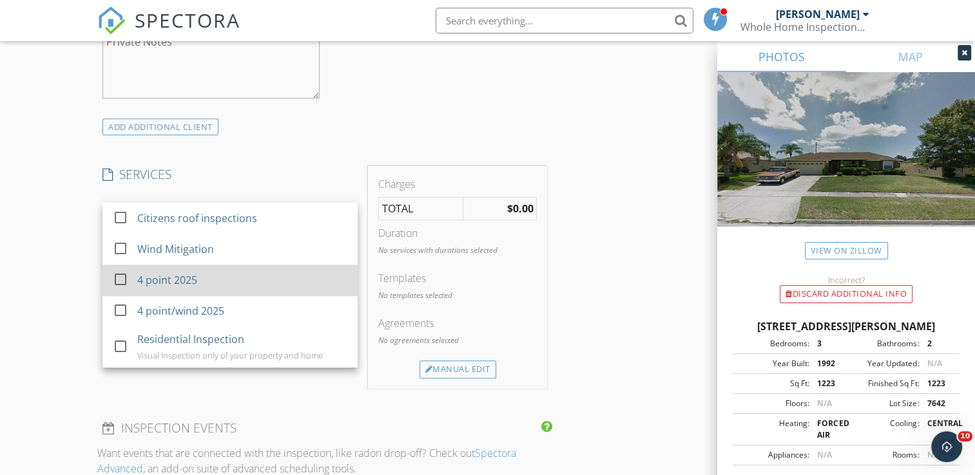
click at [283, 275] on div "4 point 2025" at bounding box center [243, 280] width 210 height 26
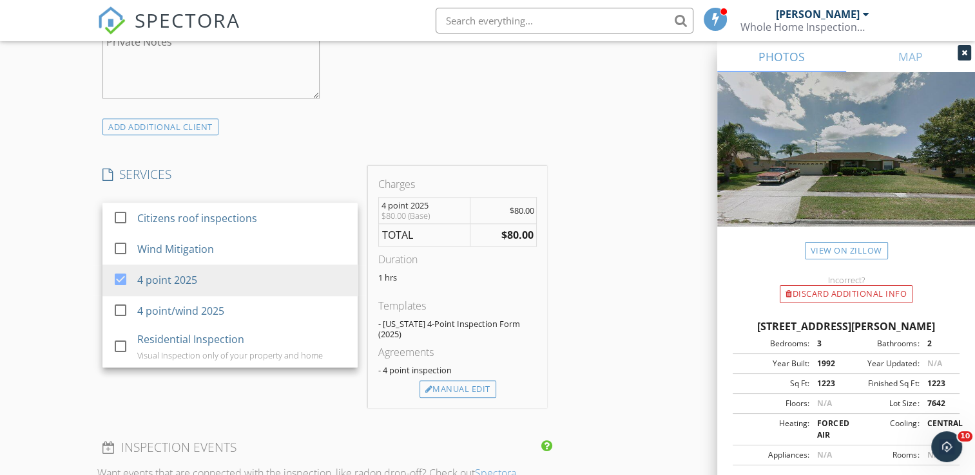
click at [360, 184] on div "SERVICES check_box_outline_blank Citizens roof inspections check_box_outline_bl…" at bounding box center [229, 287] width 265 height 242
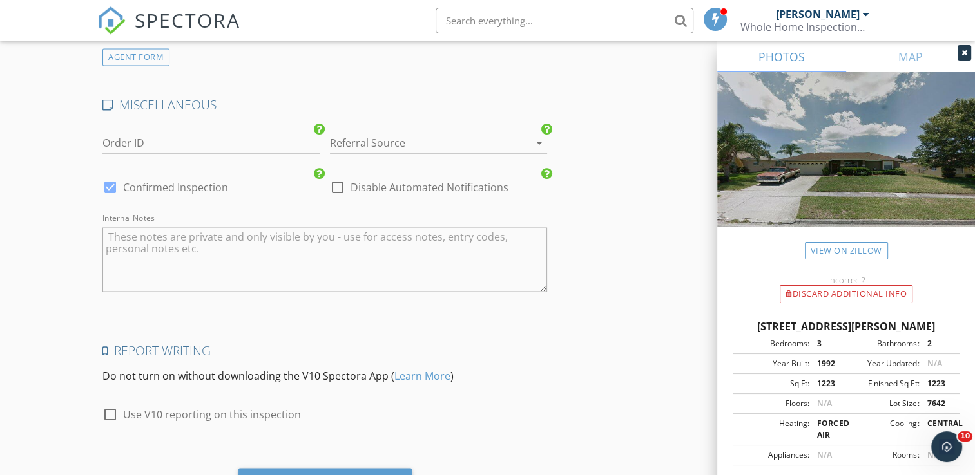
scroll to position [2264, 0]
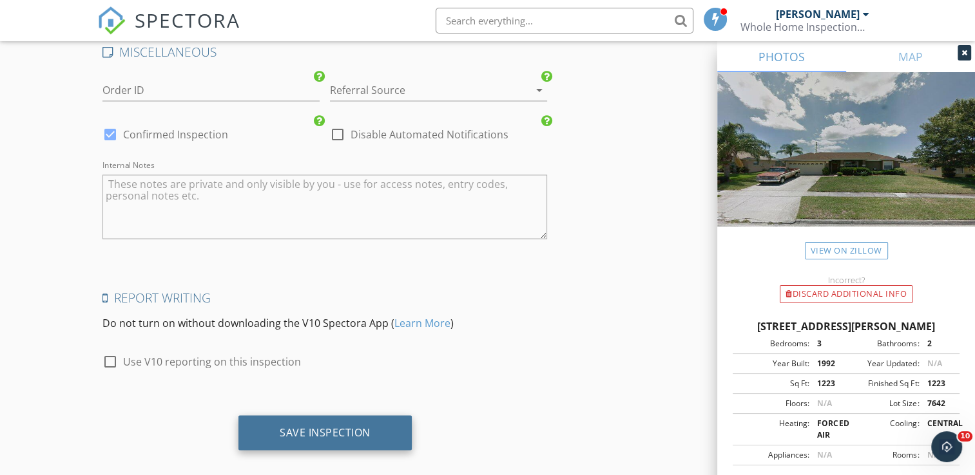
click at [322, 416] on div "Save Inspection" at bounding box center [324, 433] width 173 height 35
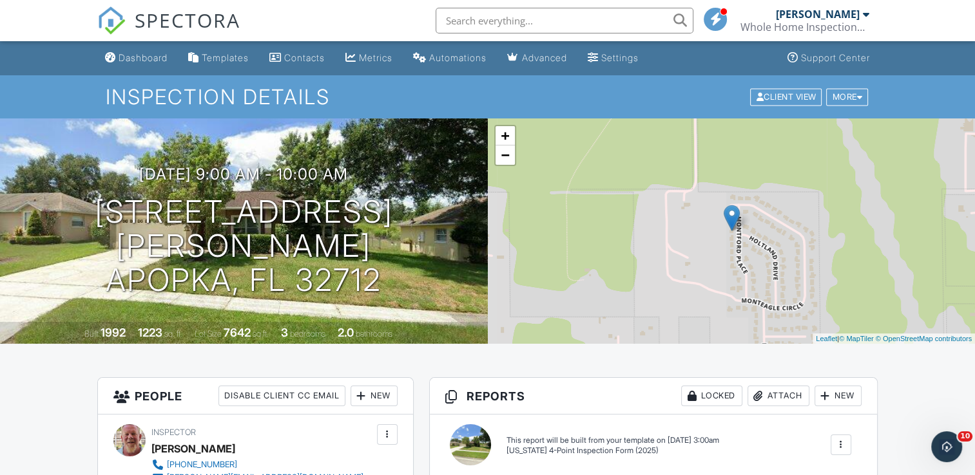
click at [542, 22] on input "text" at bounding box center [565, 21] width 258 height 26
click at [776, 389] on div "Attach" at bounding box center [778, 396] width 62 height 21
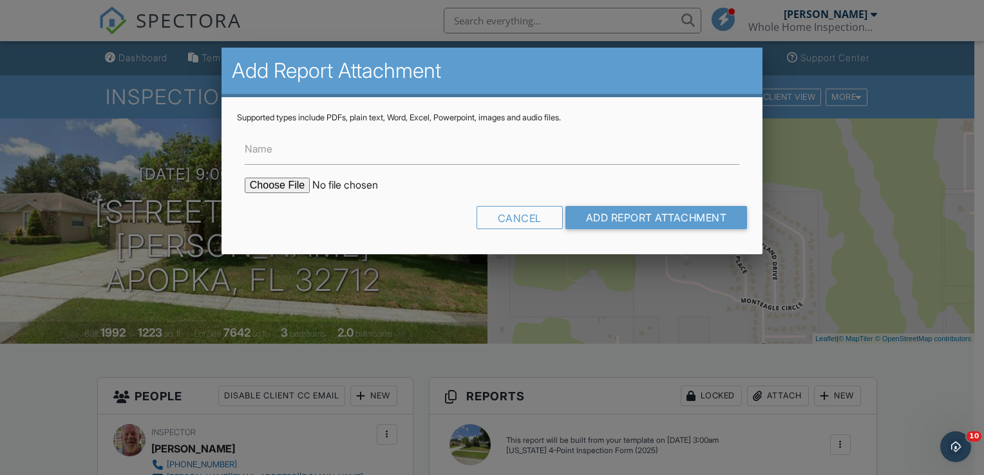
click at [273, 187] on input "file" at bounding box center [354, 185] width 219 height 15
type input "C:\fakepath\5406 montford pl.pdf"
click at [637, 213] on input "Add Report Attachment" at bounding box center [657, 217] width 182 height 23
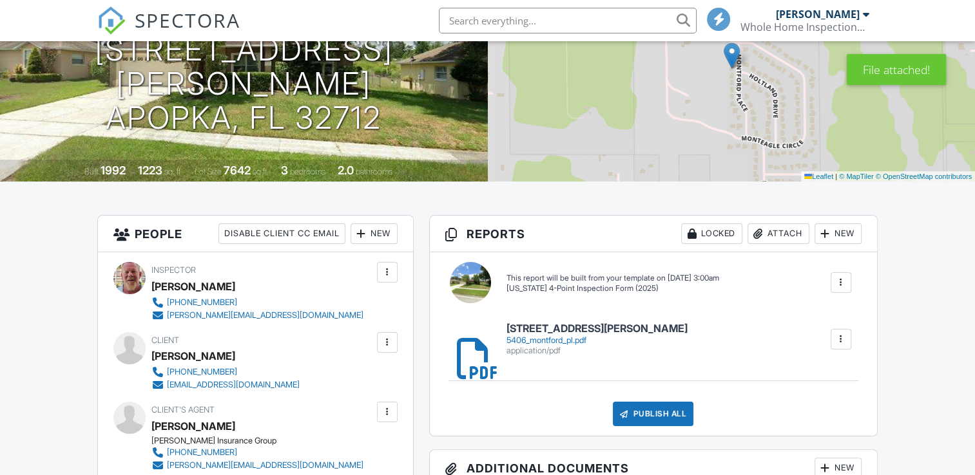
scroll to position [180, 0]
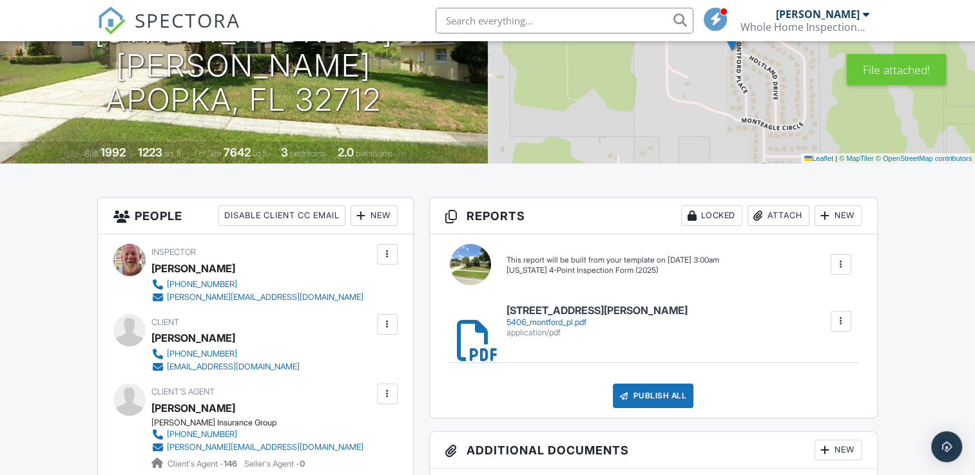
click at [576, 309] on h6 "[STREET_ADDRESS][PERSON_NAME]" at bounding box center [596, 311] width 181 height 12
click at [841, 267] on div at bounding box center [840, 264] width 13 height 13
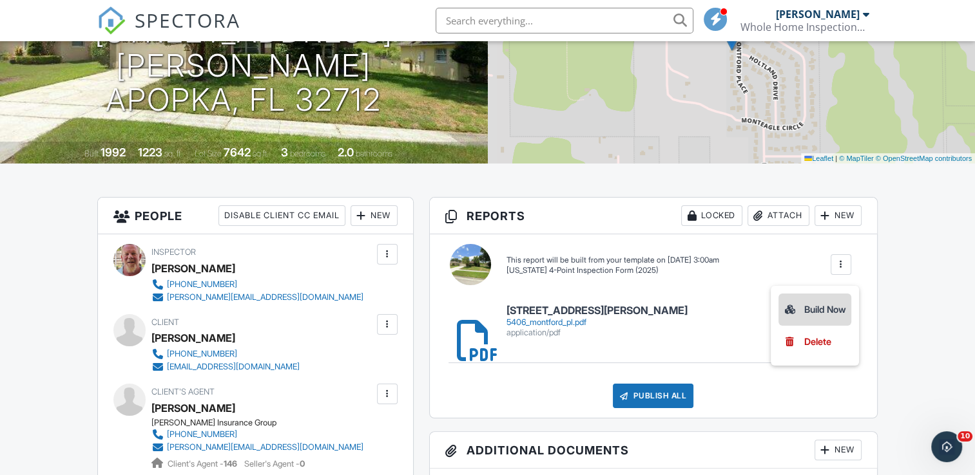
click at [816, 303] on div "Build Now" at bounding box center [814, 309] width 62 height 15
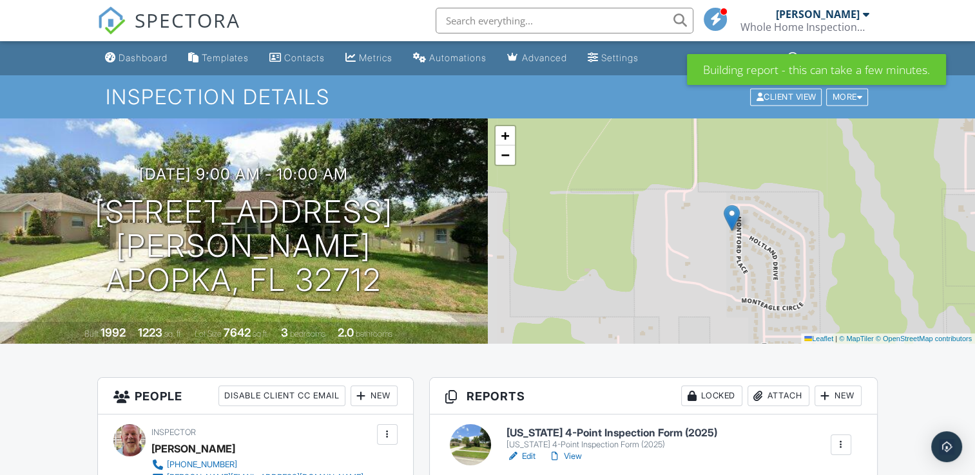
click at [611, 432] on h6 "[US_STATE] 4-Point Inspection Form (2025)" at bounding box center [611, 434] width 211 height 12
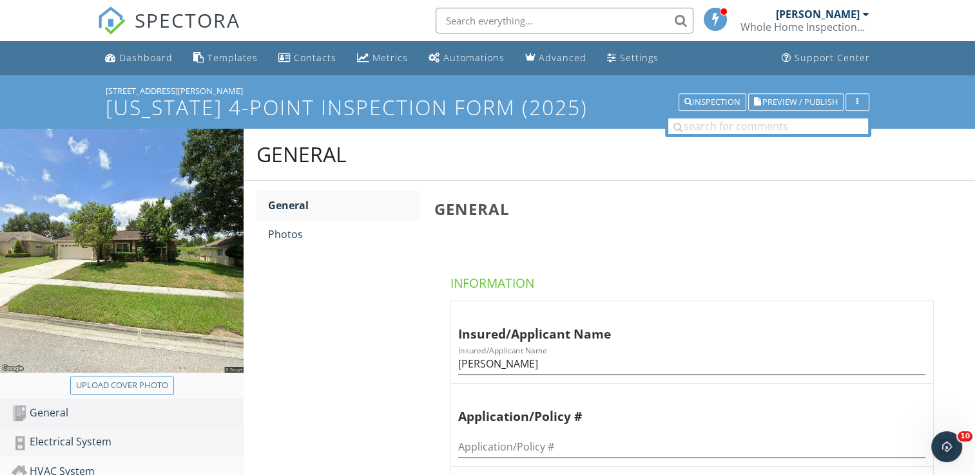
click at [118, 437] on div "Electrical System" at bounding box center [128, 442] width 232 height 17
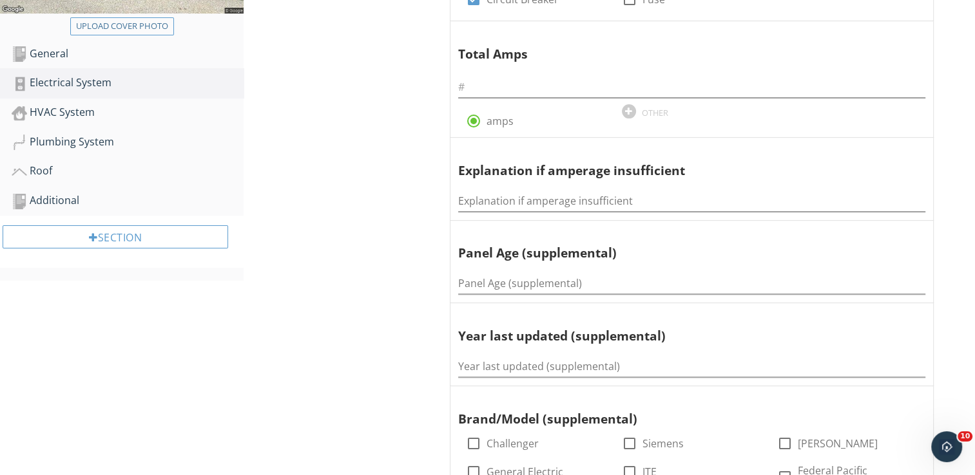
scroll to position [361, 0]
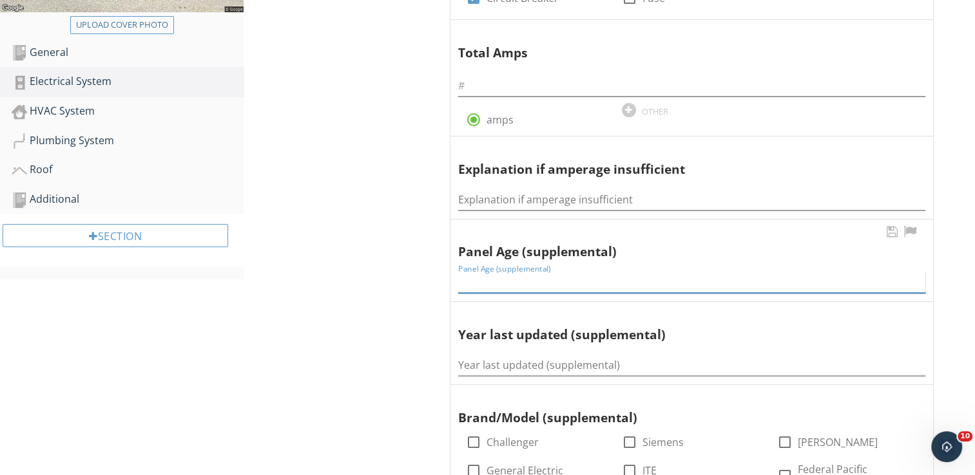
click at [479, 284] on input "Panel Age (supplemental)" at bounding box center [691, 282] width 467 height 21
type input "33"
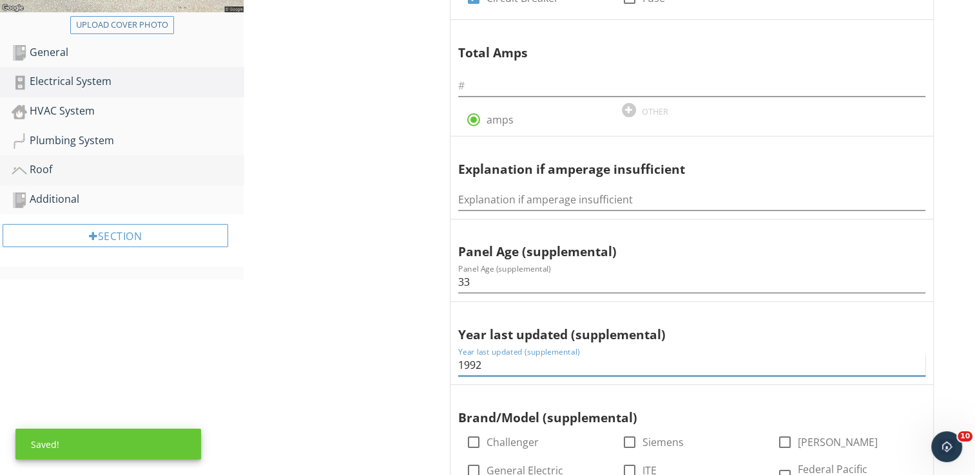
type input "1992"
click at [62, 174] on div "Roof" at bounding box center [128, 170] width 232 height 17
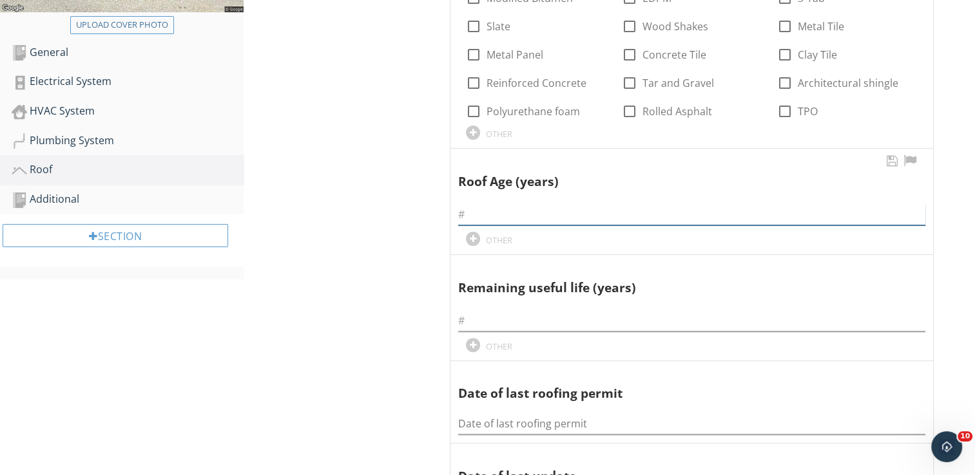
click at [479, 218] on input "text" at bounding box center [691, 214] width 467 height 21
type input "1"
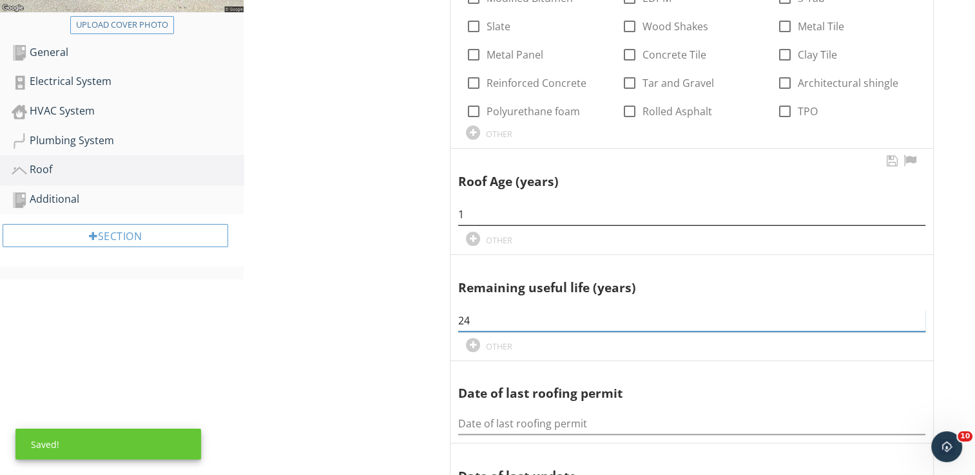
type input "24"
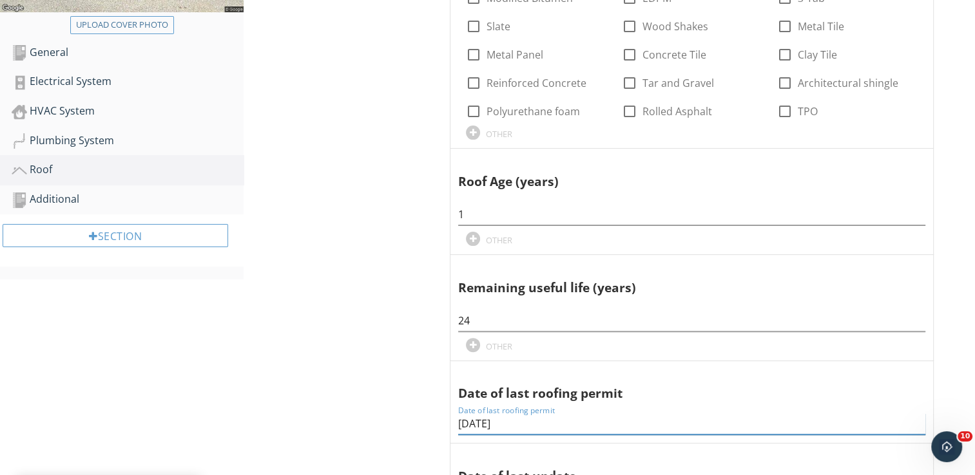
type input "6-11-24"
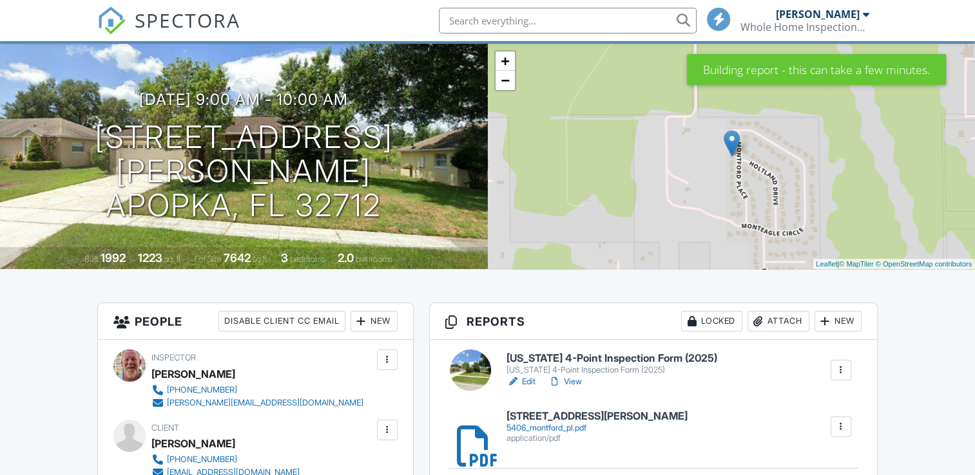
scroll to position [129, 0]
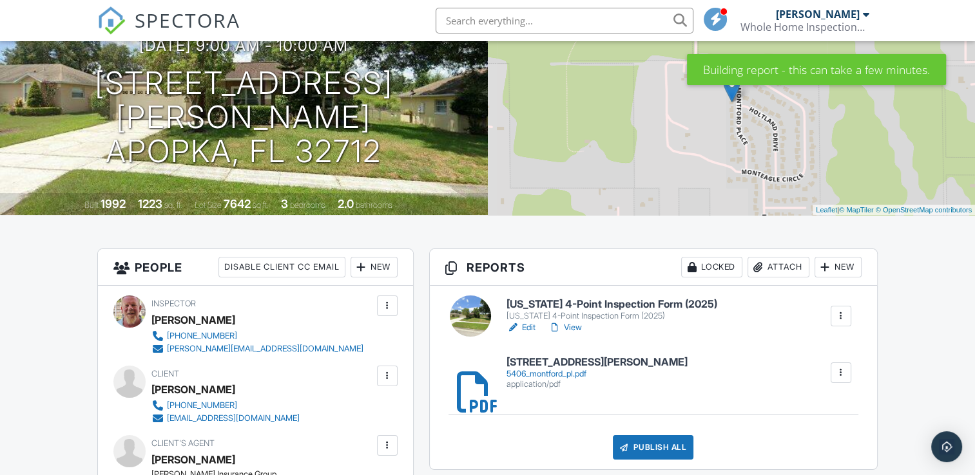
click at [545, 359] on h6 "[STREET_ADDRESS][PERSON_NAME]" at bounding box center [596, 363] width 181 height 12
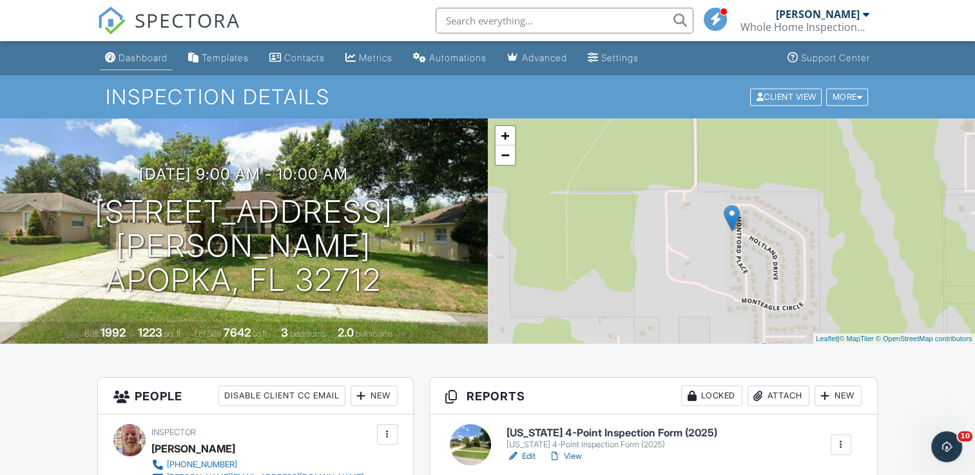
click at [153, 55] on div "Dashboard" at bounding box center [143, 57] width 49 height 11
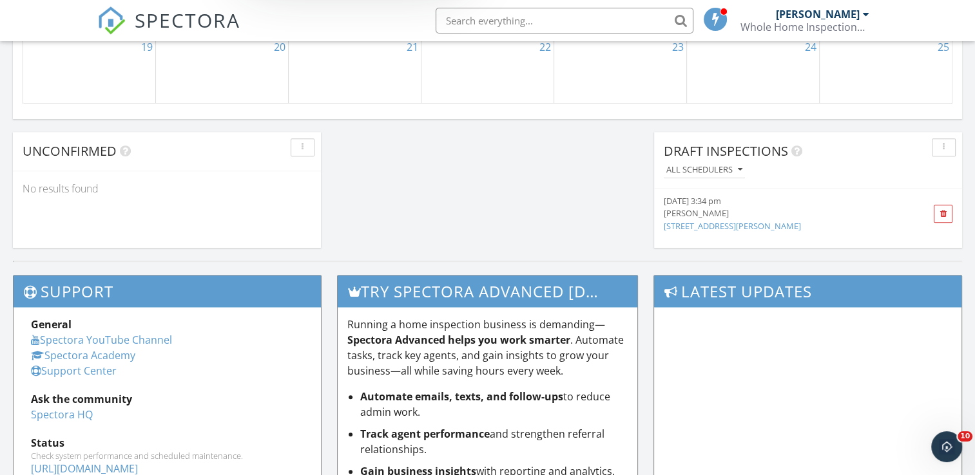
scroll to position [1185, 0]
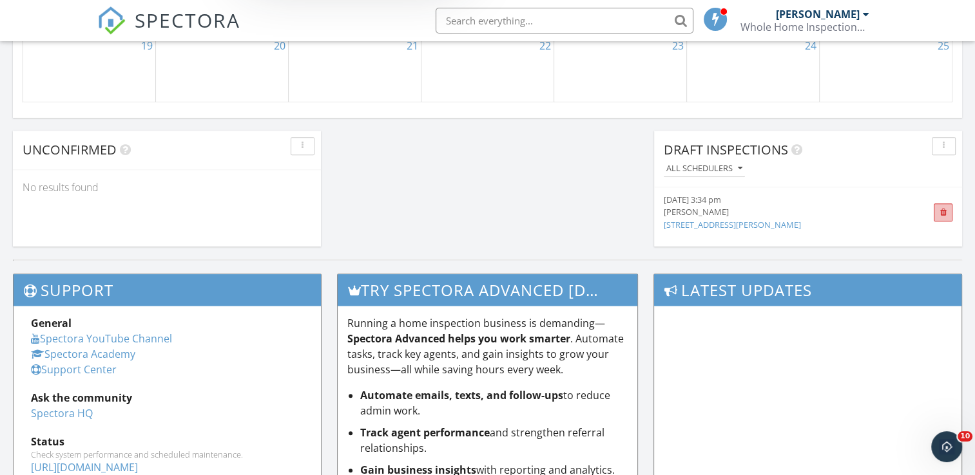
click at [946, 211] on span at bounding box center [942, 213] width 7 height 8
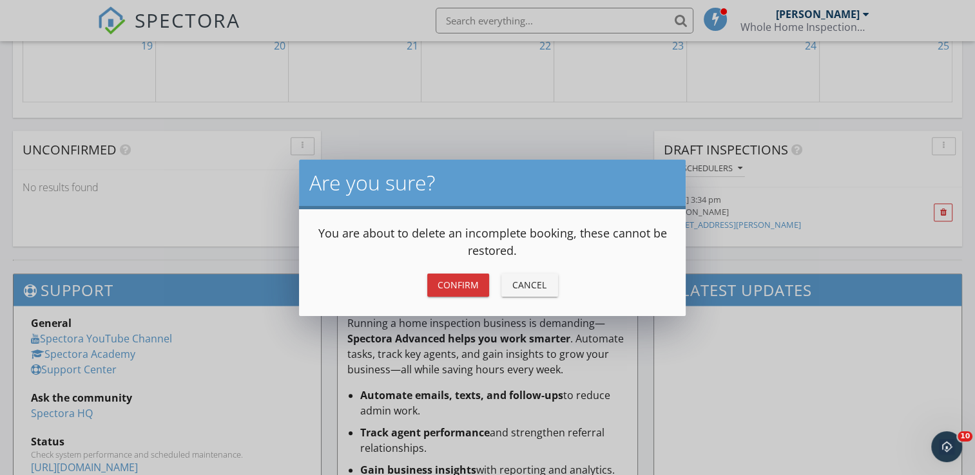
click at [474, 286] on div "Confirm" at bounding box center [457, 285] width 41 height 14
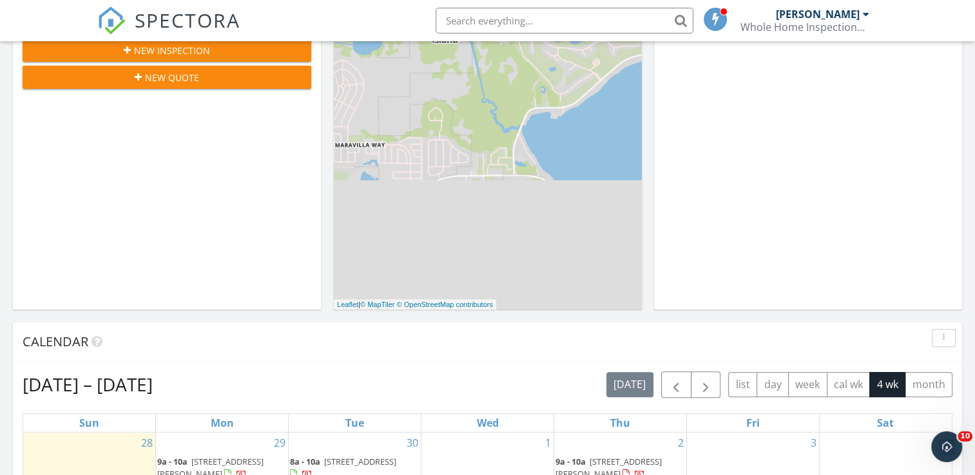
scroll to position [206, 0]
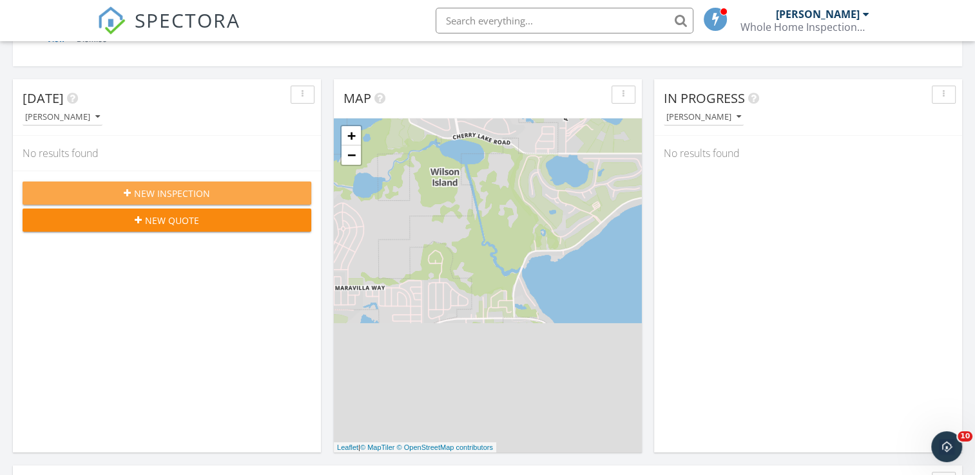
click at [191, 189] on span "New Inspection" at bounding box center [172, 194] width 76 height 14
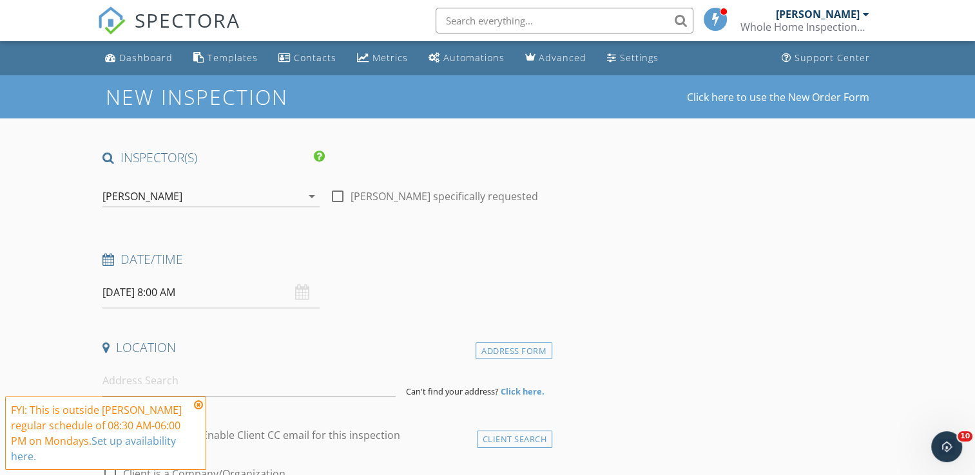
click at [206, 298] on input "[DATE] 8:00 AM" at bounding box center [210, 293] width 217 height 32
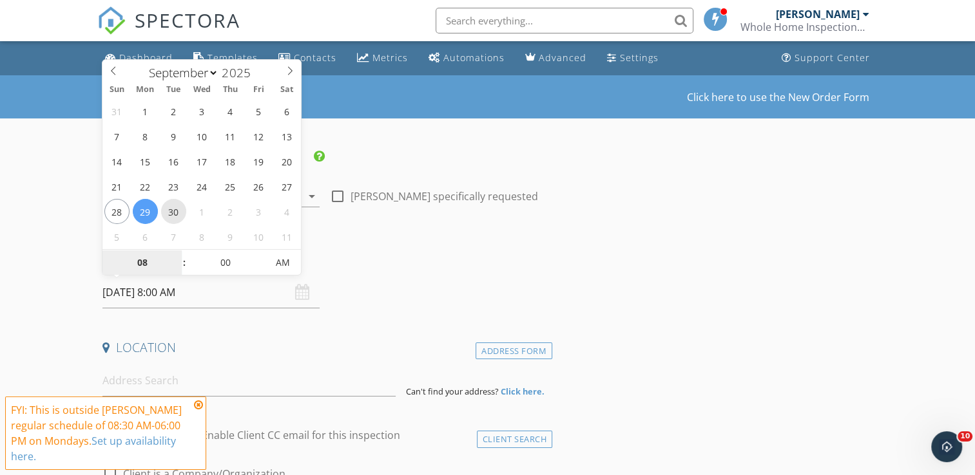
type input "[DATE] 8:00 AM"
type input "09"
type input "[DATE] 9:00 AM"
click at [176, 258] on span at bounding box center [177, 256] width 9 height 13
type input "10"
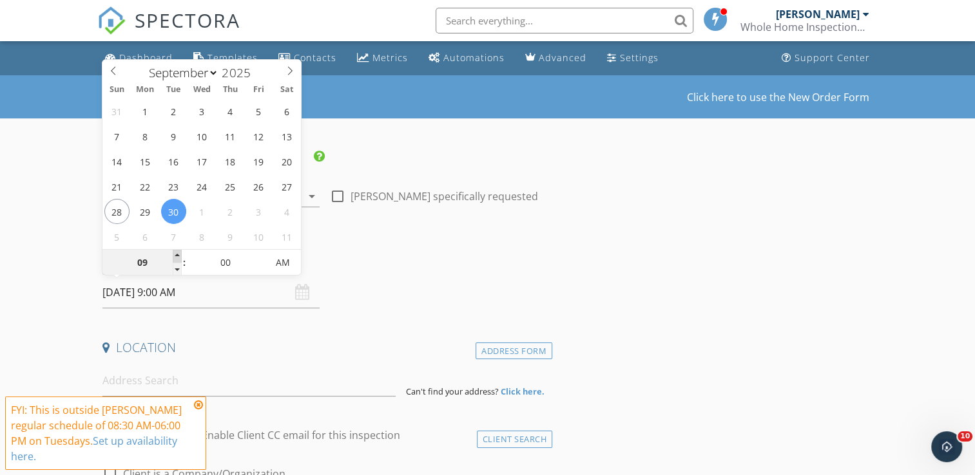
type input "[DATE] 10:00 AM"
click at [176, 258] on span at bounding box center [177, 256] width 9 height 13
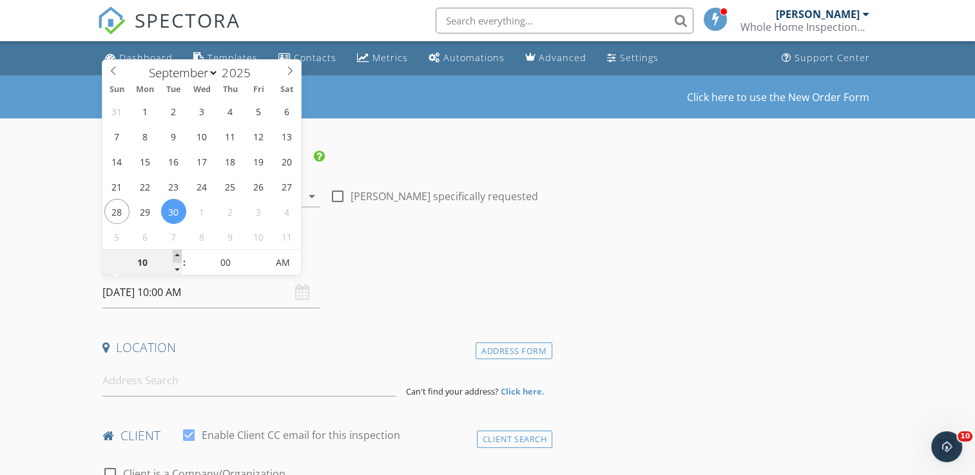
type input "11"
type input "[DATE] 11:00 AM"
click at [176, 258] on span at bounding box center [177, 256] width 9 height 13
type input "12"
type input "[DATE] 12:00 PM"
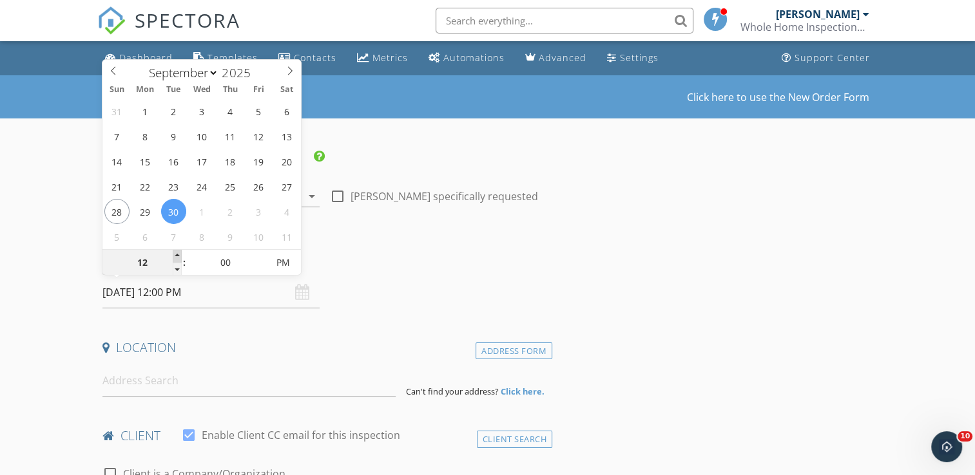
click at [176, 258] on span at bounding box center [177, 256] width 9 height 13
type input "01"
type input "[DATE] 1:00 PM"
click at [176, 258] on span at bounding box center [177, 256] width 9 height 13
type input "02"
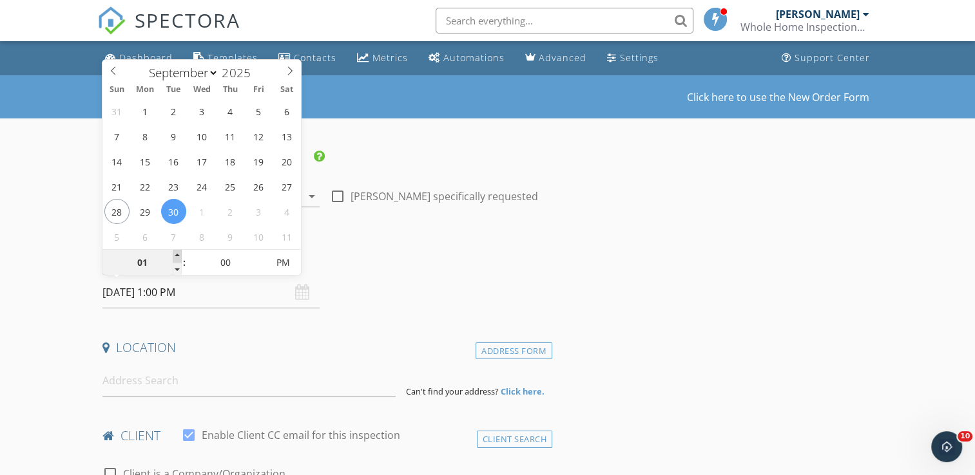
type input "[DATE] 2:00 PM"
click at [176, 258] on span at bounding box center [177, 256] width 9 height 13
type input "03"
type input "[DATE] 3:00 PM"
click at [176, 258] on span at bounding box center [177, 256] width 9 height 13
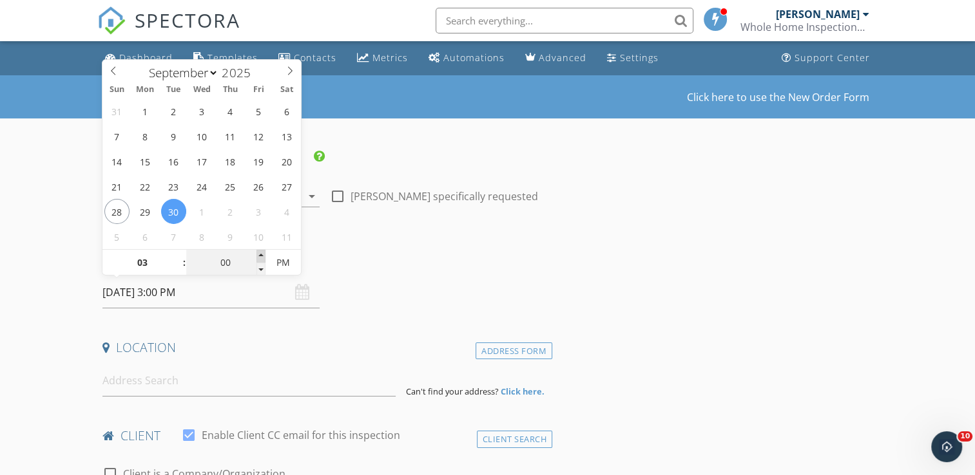
type input "05"
type input "[DATE] 3:05 PM"
click at [260, 255] on span at bounding box center [260, 256] width 9 height 13
type input "10"
type input "[DATE] 3:10 PM"
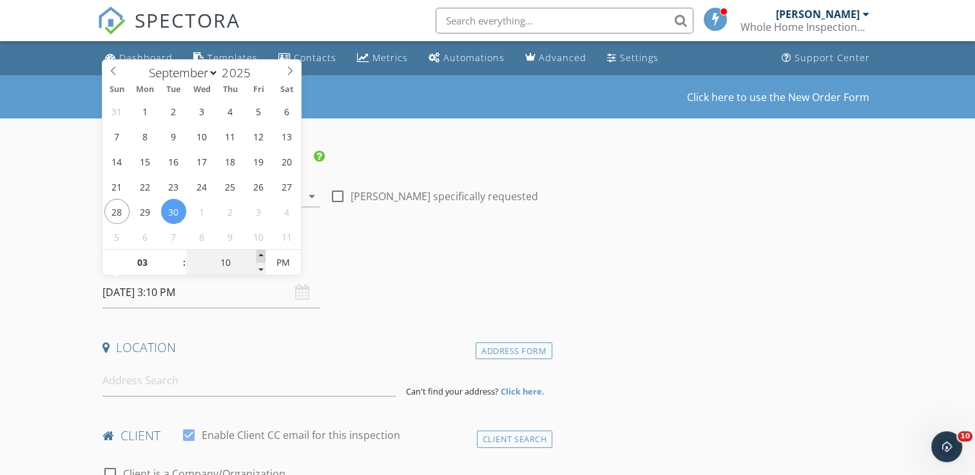
click at [260, 255] on span at bounding box center [260, 256] width 9 height 13
type input "15"
type input "[DATE] 3:15 PM"
click at [260, 255] on span at bounding box center [260, 256] width 9 height 13
type input "20"
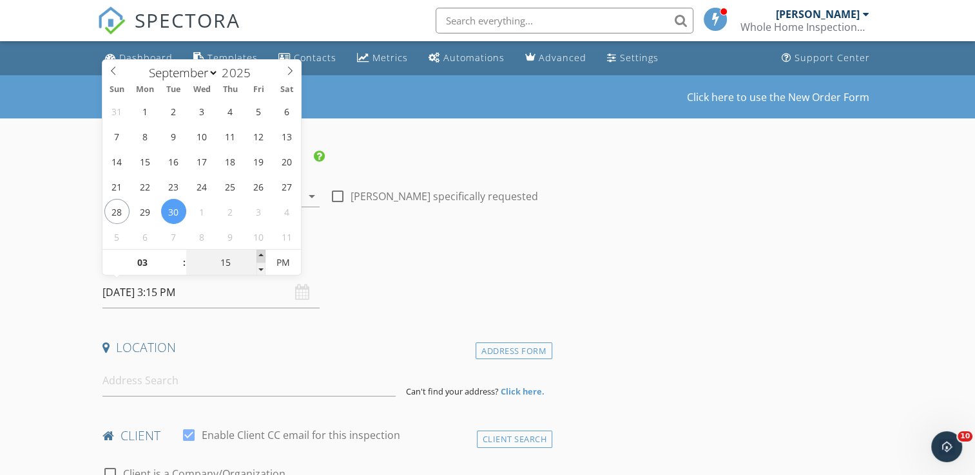
type input "[DATE] 3:20 PM"
click at [260, 255] on span at bounding box center [260, 256] width 9 height 13
type input "25"
type input "[DATE] 3:25 PM"
click at [260, 255] on span at bounding box center [260, 256] width 9 height 13
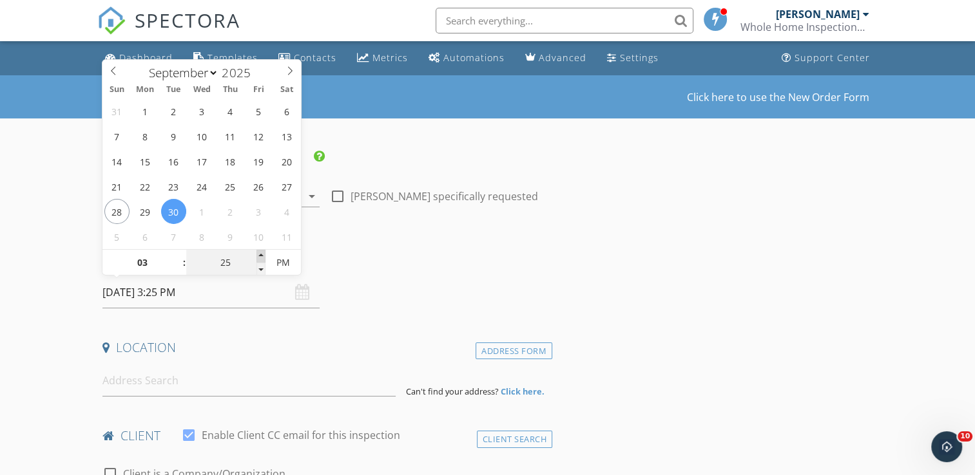
type input "30"
type input "[DATE] 3:30 PM"
click at [260, 255] on span at bounding box center [260, 256] width 9 height 13
type input "35"
type input "[DATE] 3:35 PM"
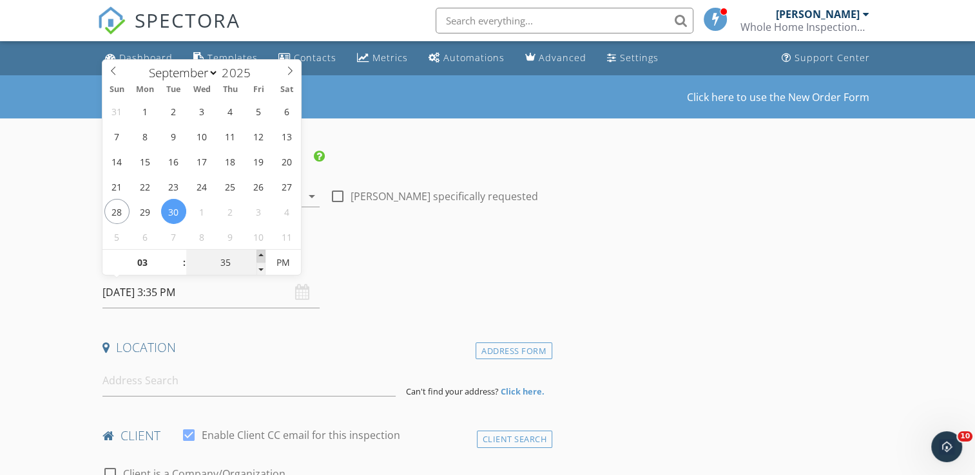
click at [260, 255] on span at bounding box center [260, 256] width 9 height 13
type input "40"
type input "[DATE] 3:40 PM"
click at [260, 255] on span at bounding box center [260, 256] width 9 height 13
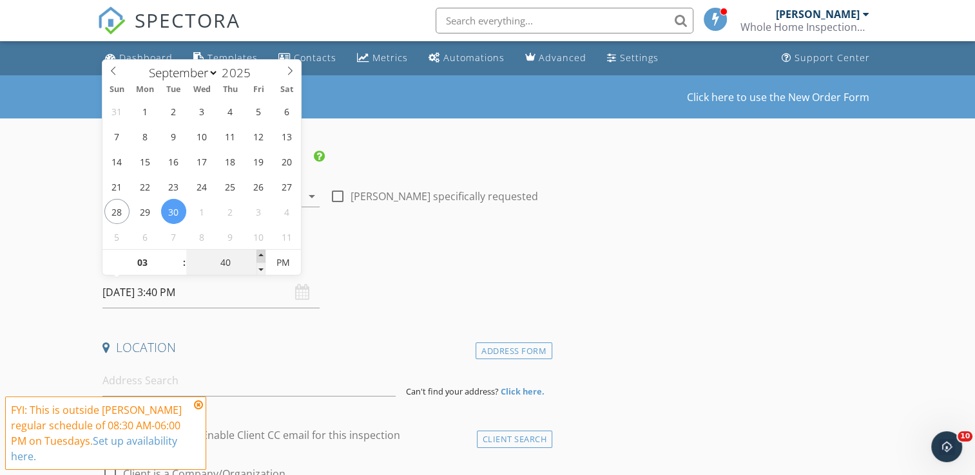
type input "45"
type input "09/30/2025 3:45 PM"
click at [260, 255] on span at bounding box center [260, 256] width 9 height 13
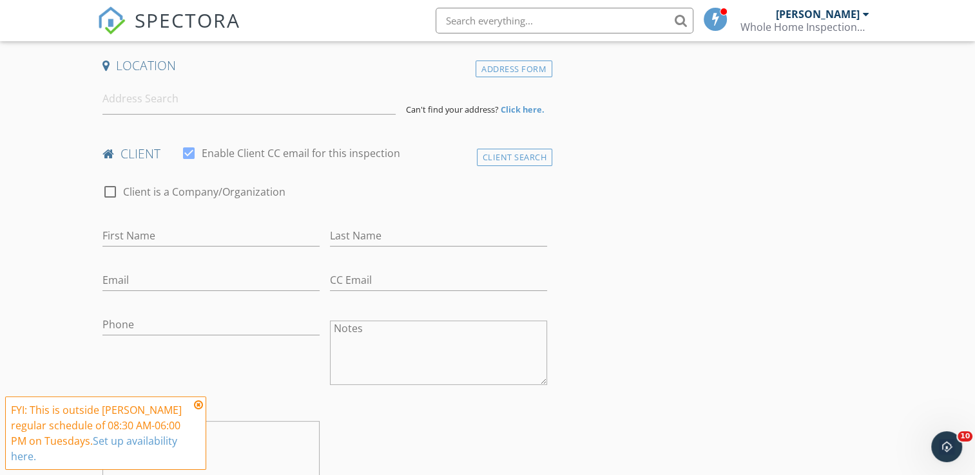
scroll to position [283, 0]
click at [188, 99] on input at bounding box center [248, 98] width 293 height 32
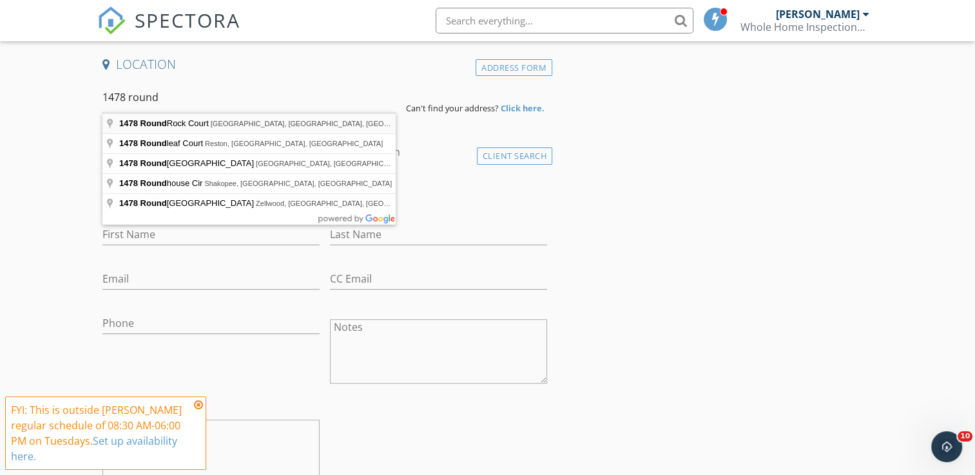
type input "1478 Round Rock Court, Oviedo, FL, USA"
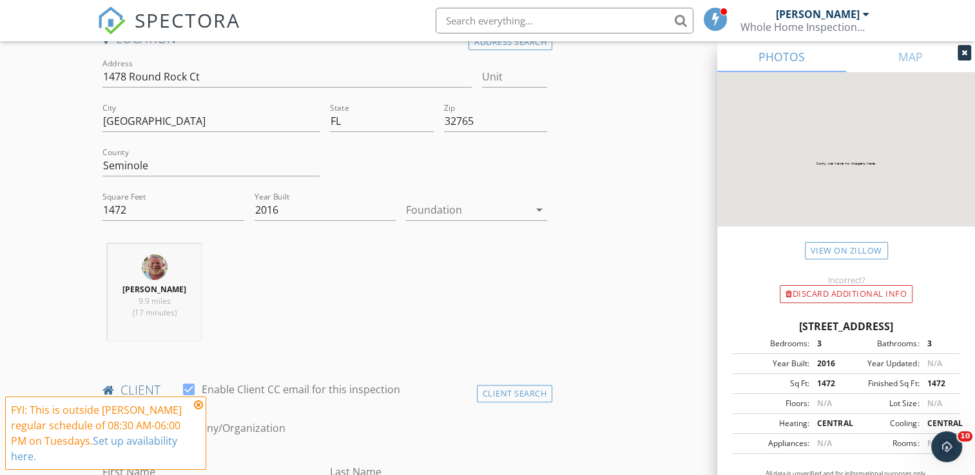
click at [201, 406] on icon at bounding box center [198, 405] width 9 height 10
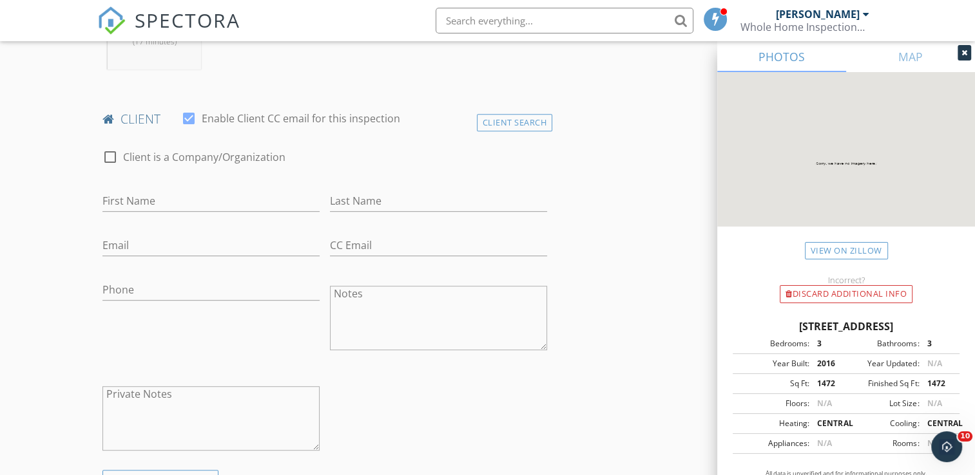
scroll to position [593, 0]
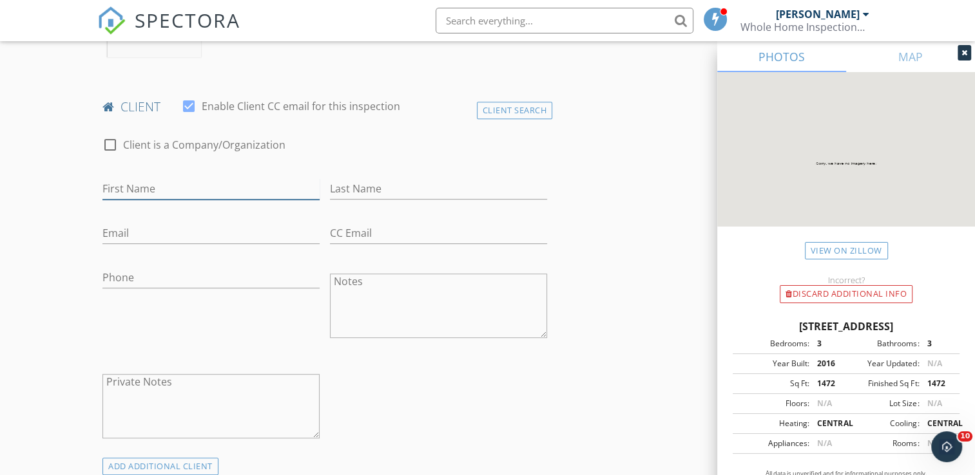
click at [153, 182] on input "First Name" at bounding box center [210, 188] width 217 height 21
type input "Jay"
type input "Pettus"
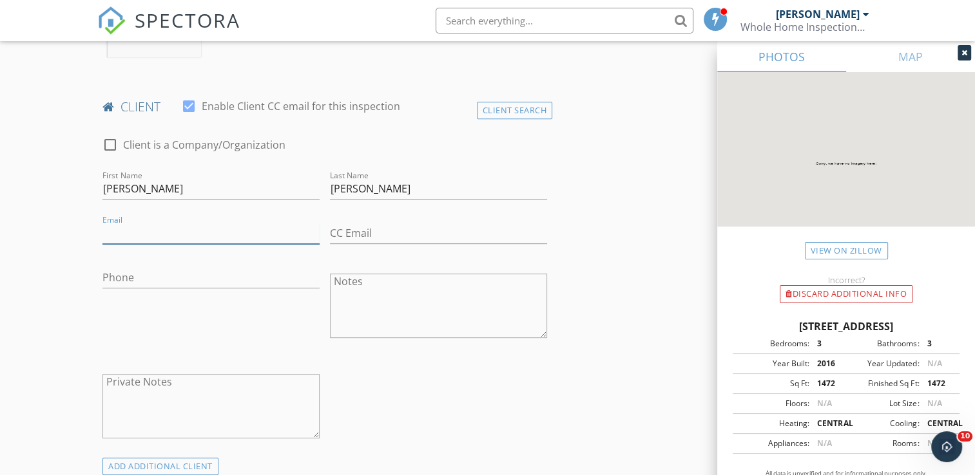
click at [139, 231] on input "Email" at bounding box center [210, 233] width 217 height 21
type input "aiza@bestorlandpm.com"
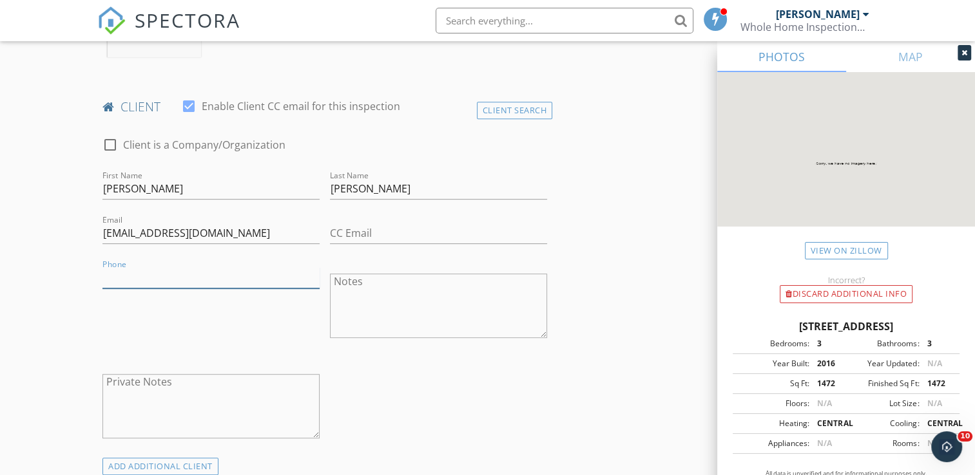
click at [141, 278] on input "Phone" at bounding box center [210, 277] width 217 height 21
type input "407-432-1543"
click at [328, 349] on div "Notes" at bounding box center [438, 307] width 227 height 101
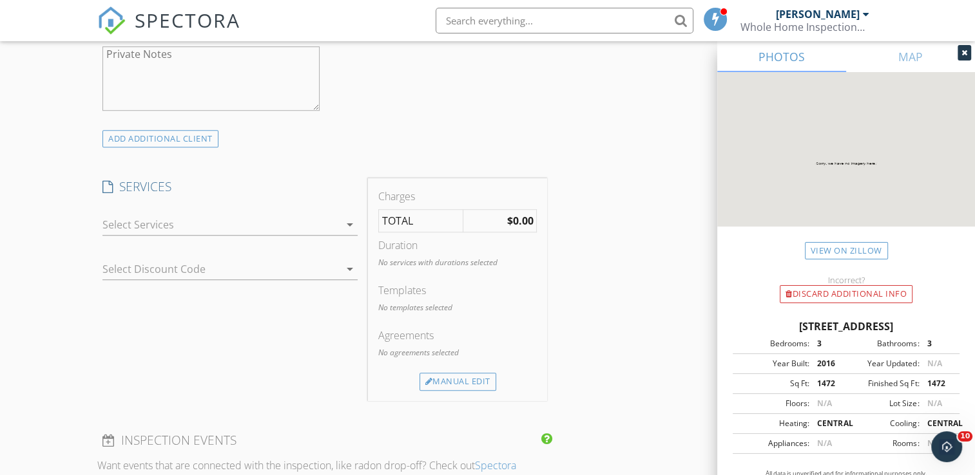
scroll to position [928, 0]
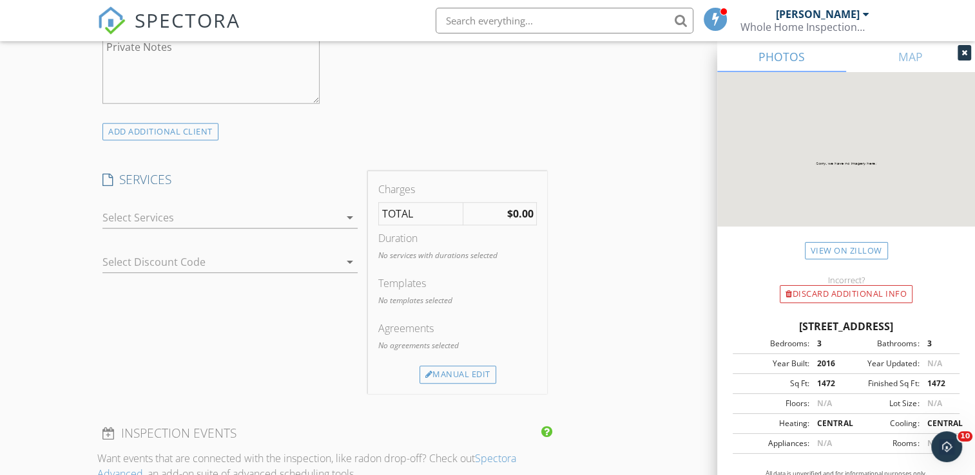
click at [349, 216] on icon "arrow_drop_down" at bounding box center [349, 217] width 15 height 15
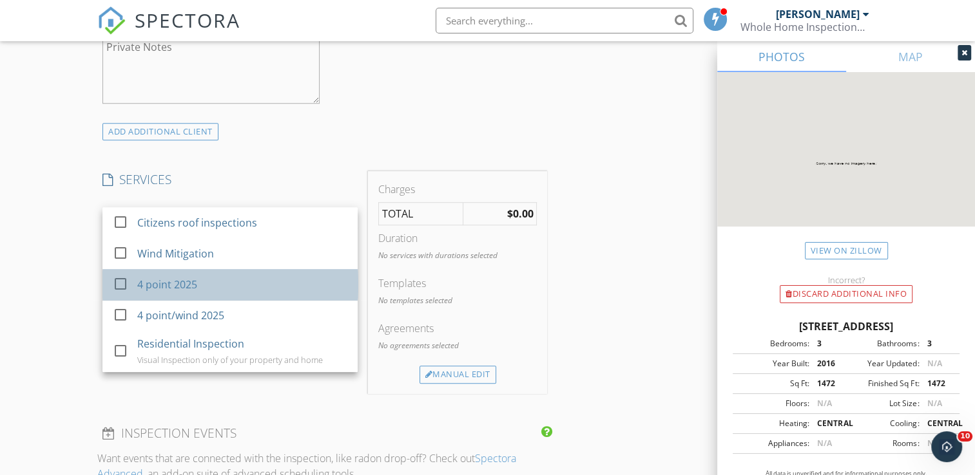
click at [303, 290] on div "4 point 2025" at bounding box center [243, 285] width 210 height 26
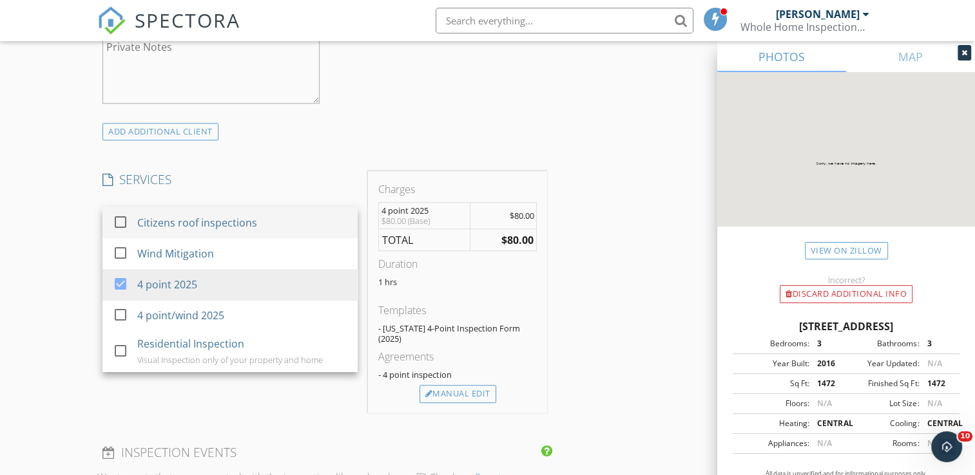
click at [364, 242] on div "Charges 4 point 2025 $80.00 (Base) $80.00 TOTAL $80.00 Duration 1 hrs Templates…" at bounding box center [457, 292] width 189 height 242
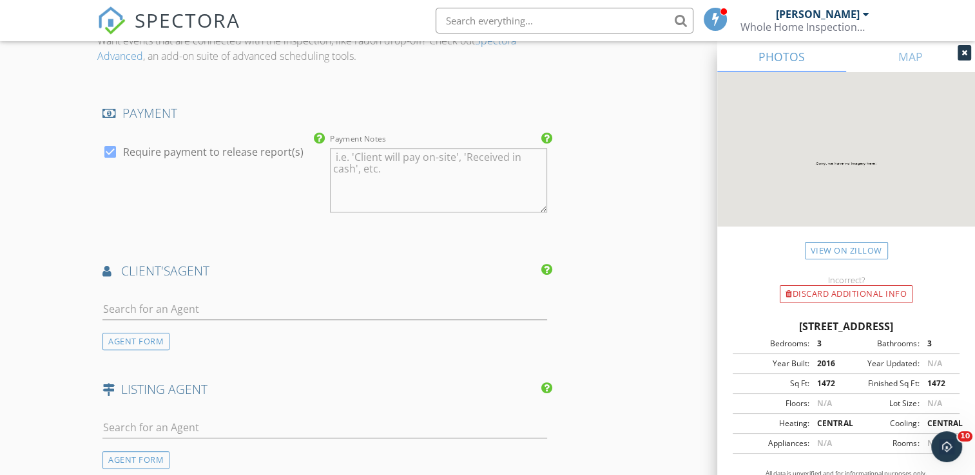
scroll to position [1366, 0]
click at [170, 298] on input "text" at bounding box center [324, 308] width 445 height 21
type input "r"
click at [137, 332] on div "AGENT FORM" at bounding box center [135, 340] width 67 height 17
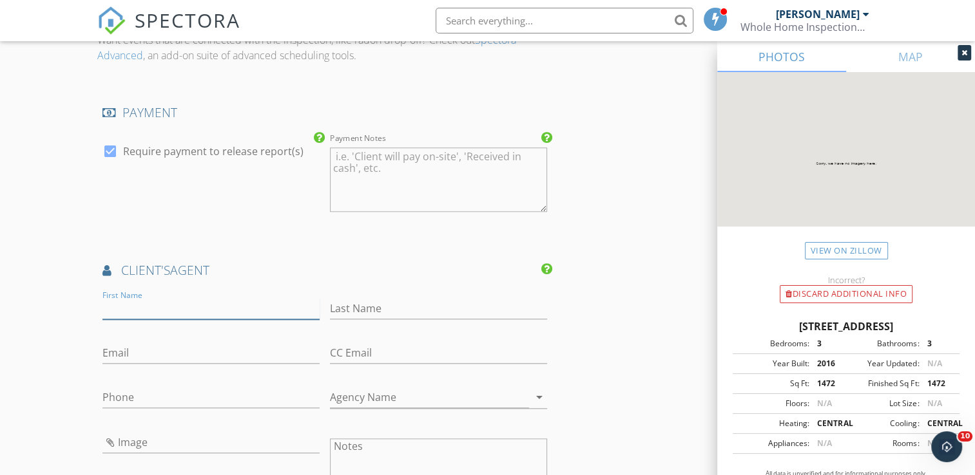
click at [164, 298] on input "First Name" at bounding box center [210, 308] width 217 height 21
type input "Rebecca"
type input "%"
type input "Rey"
click at [141, 346] on input "Email" at bounding box center [210, 353] width 217 height 21
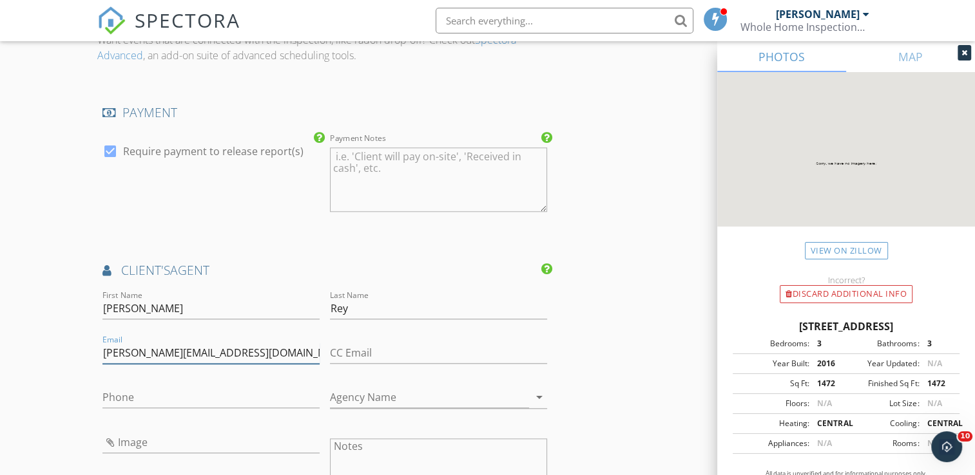
type input "rebecca.rey.vab3kl@statefarm.com"
click at [184, 387] on input "Phone" at bounding box center [210, 397] width 217 height 21
click at [325, 441] on div "Notes" at bounding box center [438, 472] width 227 height 101
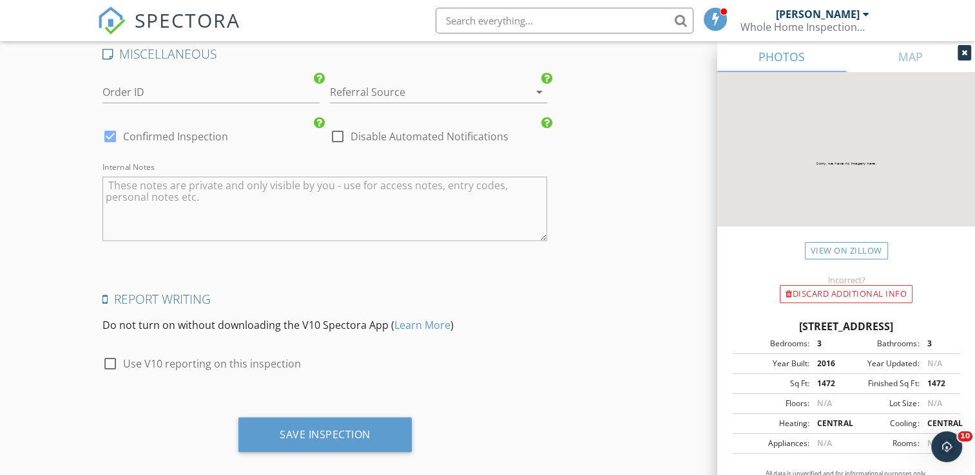
scroll to position [2113, 0]
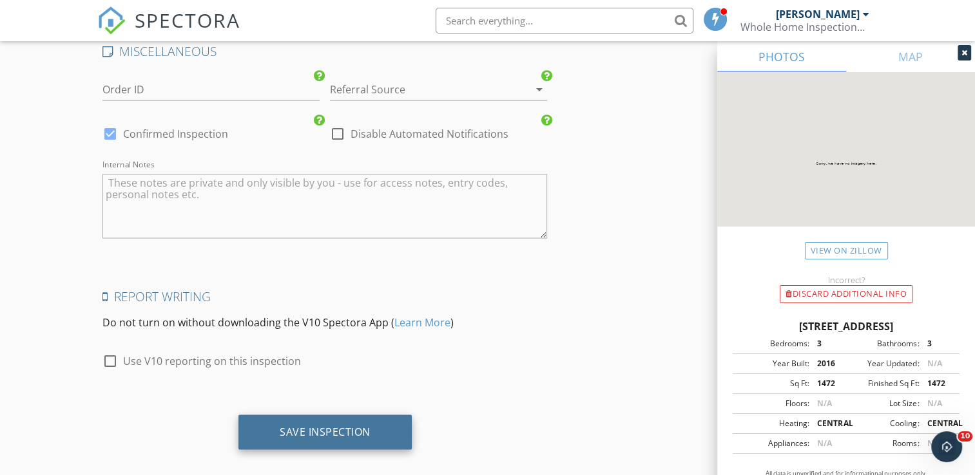
click at [299, 425] on div "Save Inspection" at bounding box center [324, 432] width 173 height 35
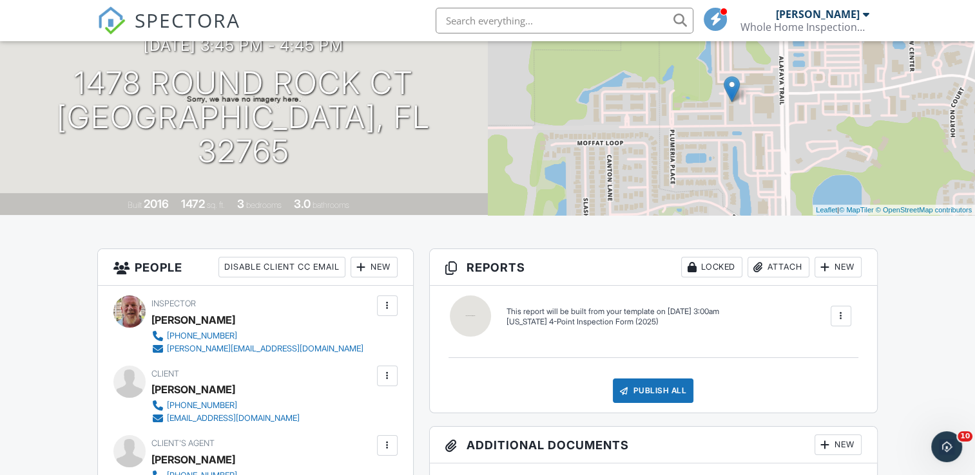
click at [840, 312] on div at bounding box center [840, 316] width 13 height 13
click at [840, 320] on div at bounding box center [840, 316] width 13 height 13
click at [818, 356] on div "Build Now" at bounding box center [814, 361] width 62 height 15
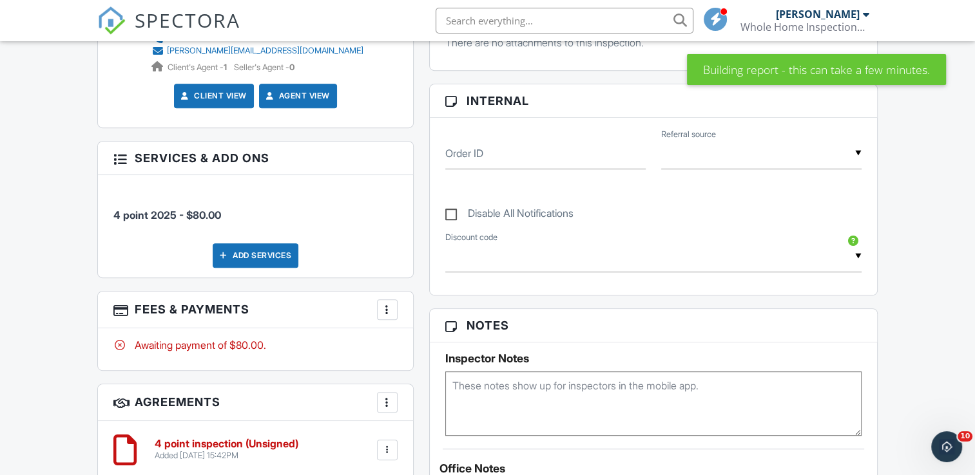
click at [470, 386] on textarea at bounding box center [653, 404] width 416 height 64
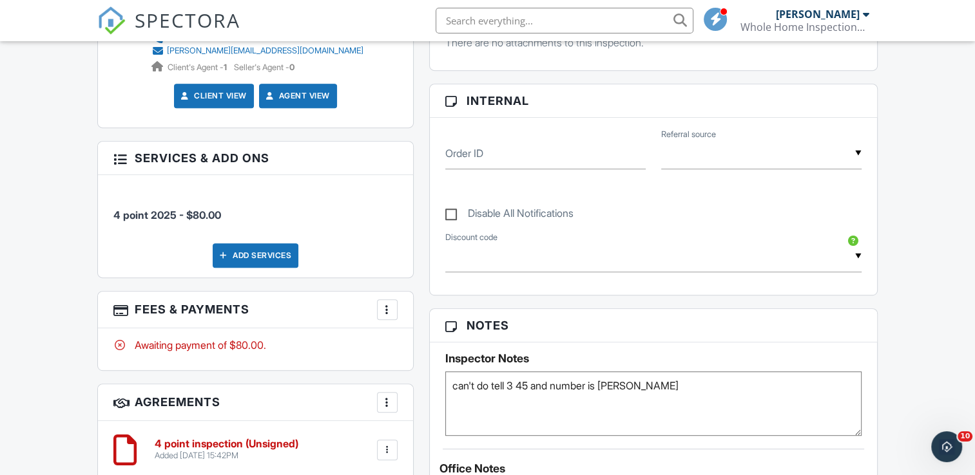
type textarea "can't do tell 3 45 and number is [PERSON_NAME]"
click at [418, 313] on div "People Disable Client CC Email New Client Listing Agent Add Another Person Insp…" at bounding box center [255, 154] width 331 height 687
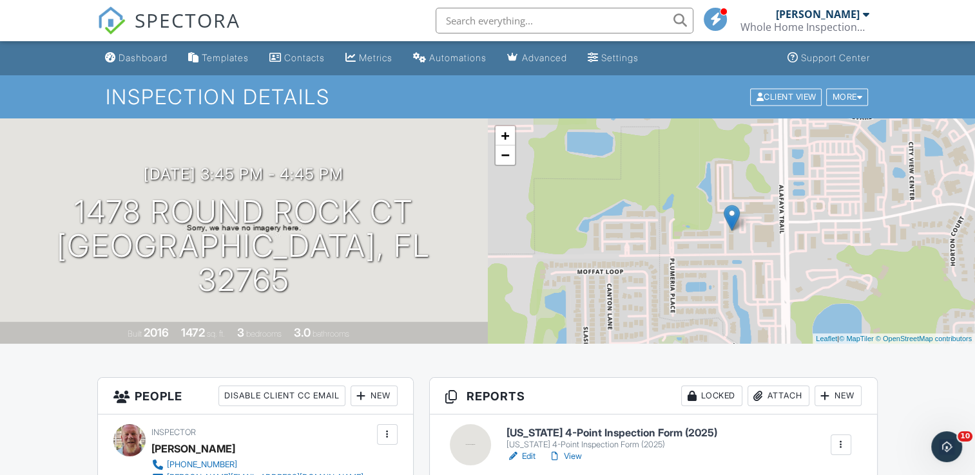
click at [946, 64] on ul "Dashboard Templates Contacts Metrics Automations Advanced Settings Support Cent…" at bounding box center [487, 58] width 975 height 34
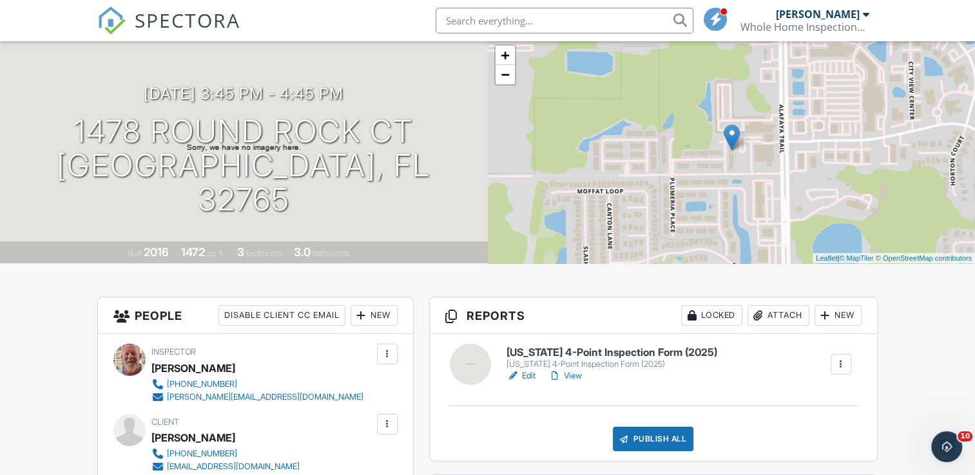
scroll to position [103, 0]
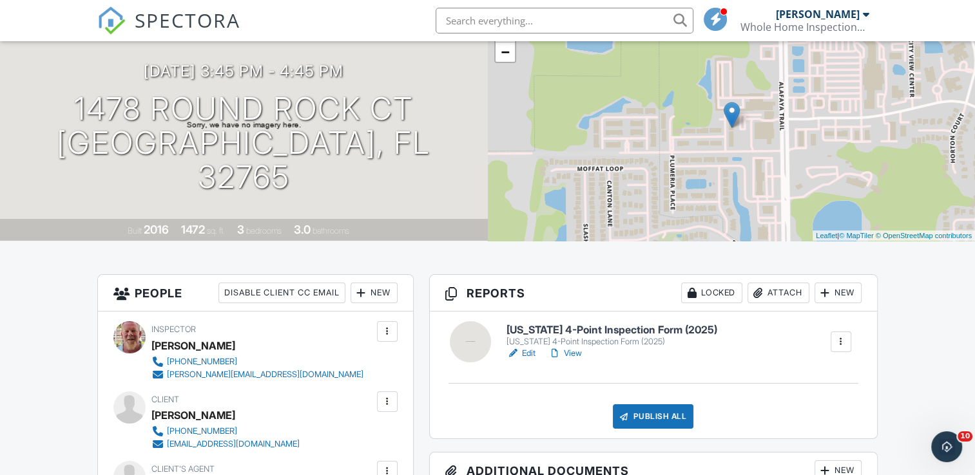
click at [642, 326] on h6 "[US_STATE] 4-Point Inspection Form (2025)" at bounding box center [611, 331] width 211 height 12
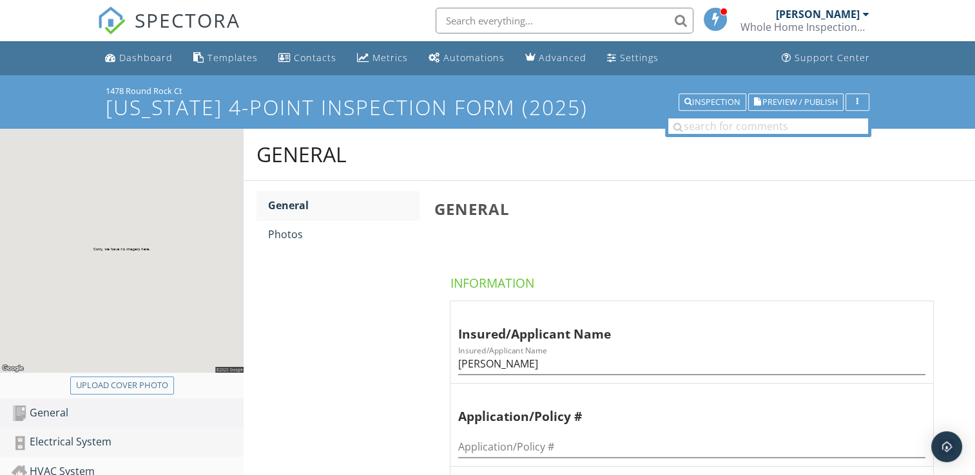
click at [144, 437] on div "Electrical System" at bounding box center [128, 442] width 232 height 17
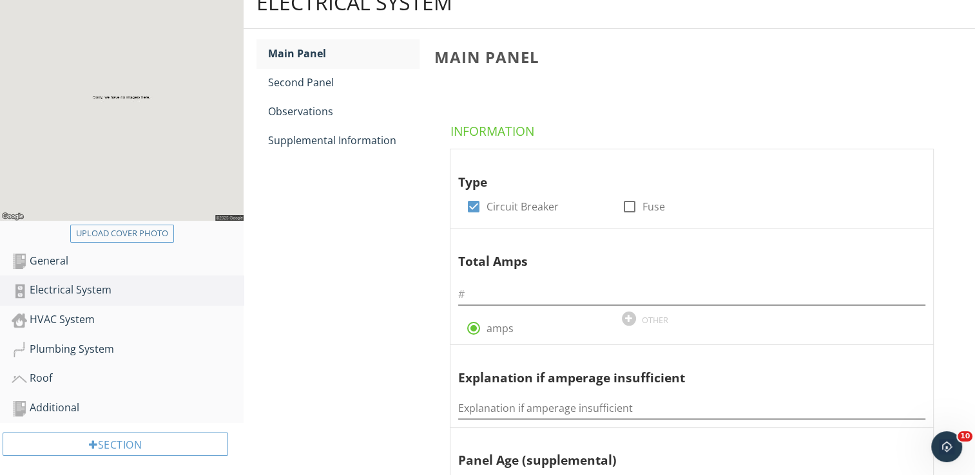
scroll to position [283, 0]
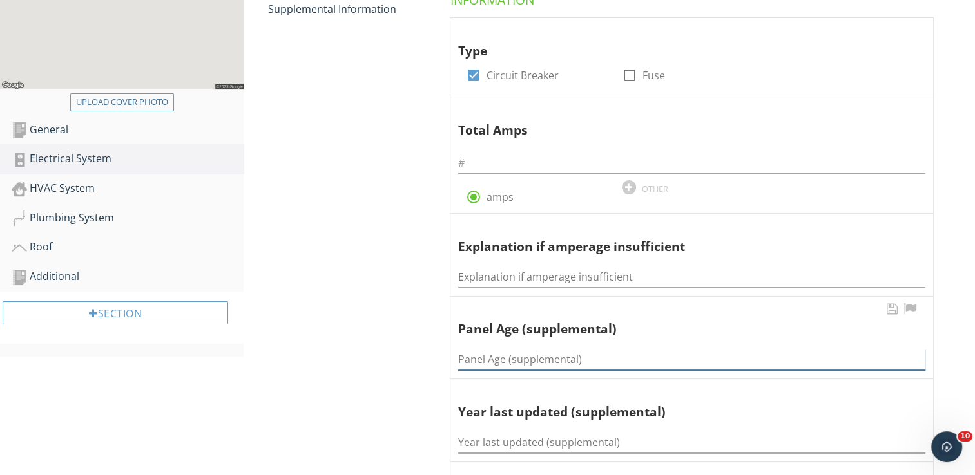
click at [490, 359] on input "Panel Age (supplemental)" at bounding box center [691, 359] width 467 height 21
type input "9"
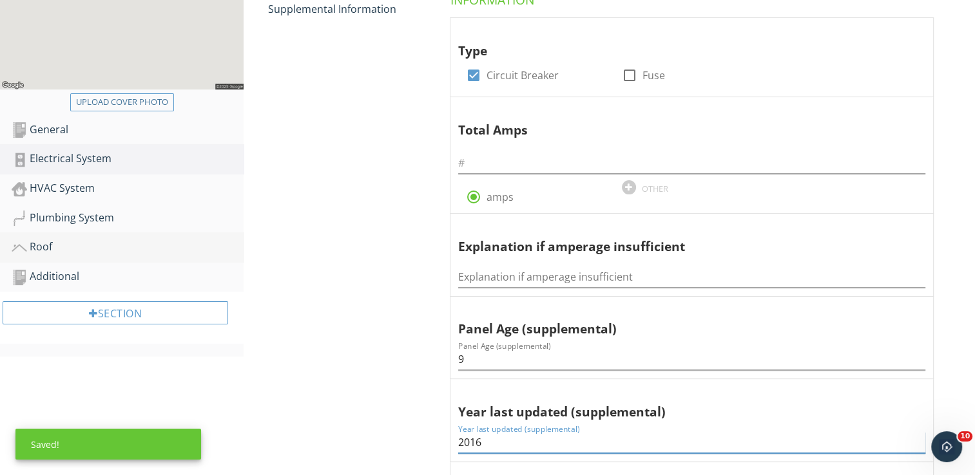
type input "2016"
click at [86, 249] on div "Roof" at bounding box center [128, 247] width 232 height 17
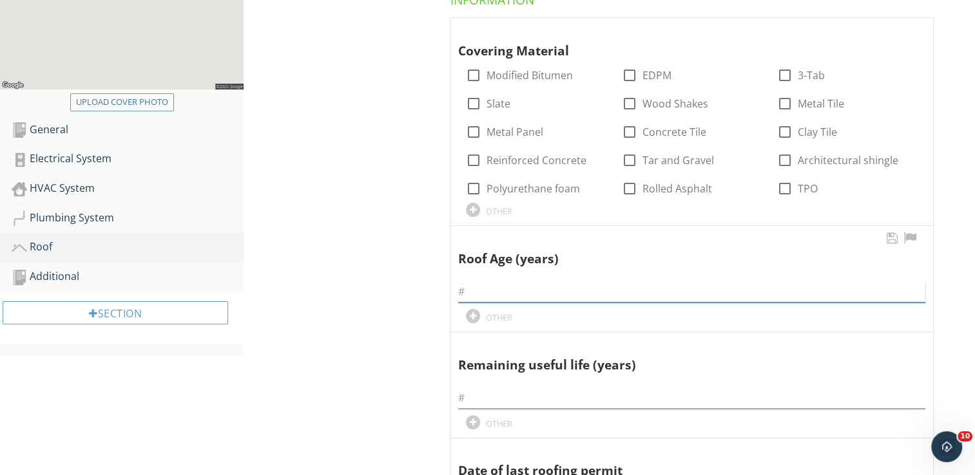
click at [482, 294] on input "text" at bounding box center [691, 292] width 467 height 21
type input "9"
click at [477, 399] on input "text" at bounding box center [691, 398] width 467 height 21
type input "16"
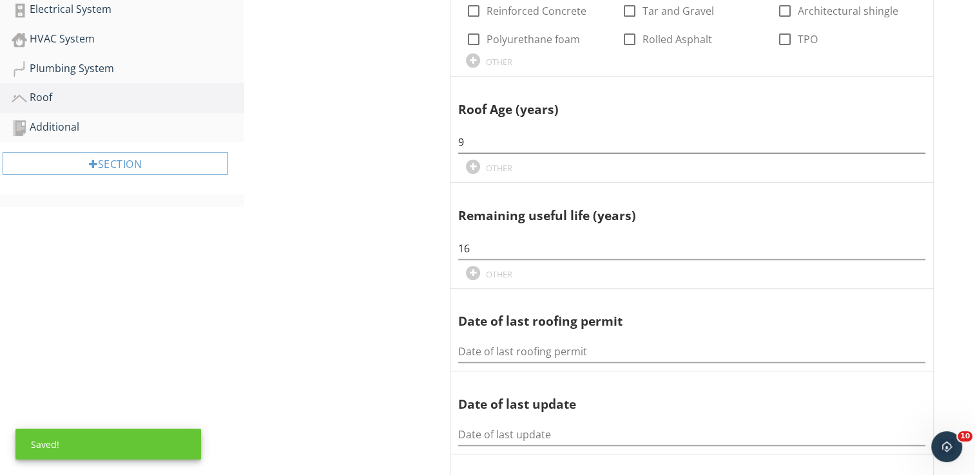
scroll to position [438, 0]
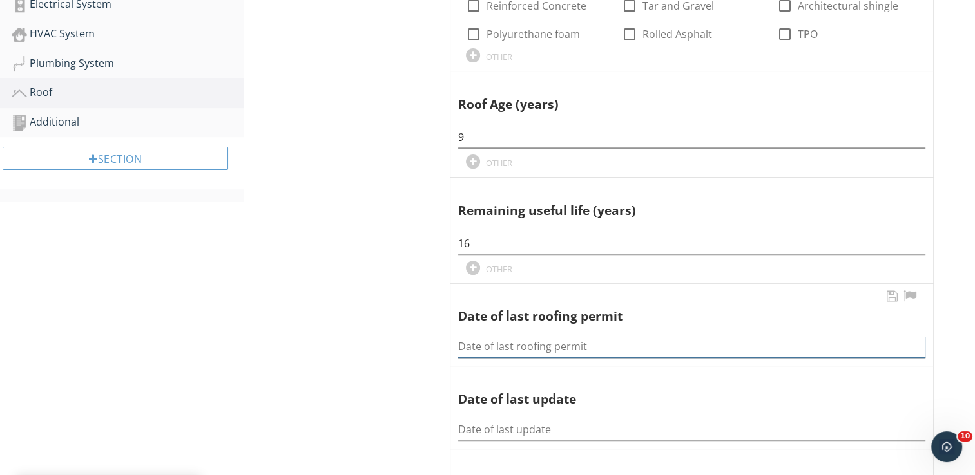
click at [492, 345] on input "Date of last roofing permit" at bounding box center [691, 346] width 467 height 21
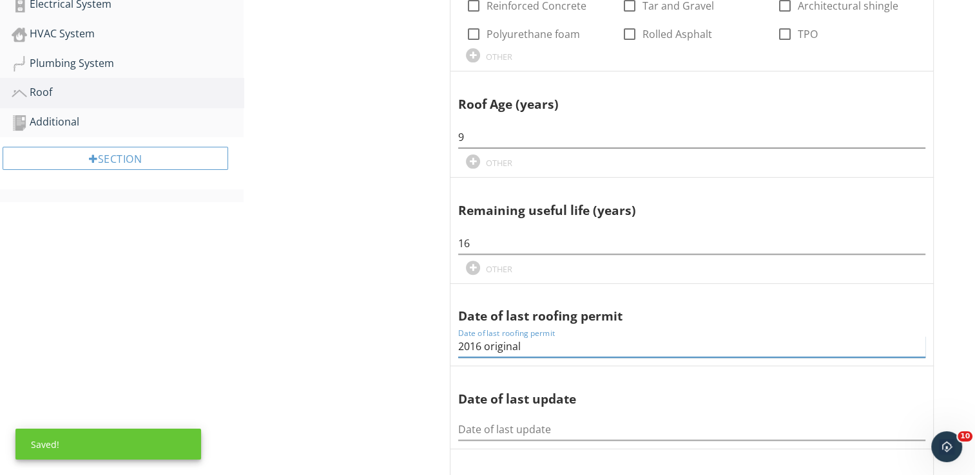
type input "2016 original"
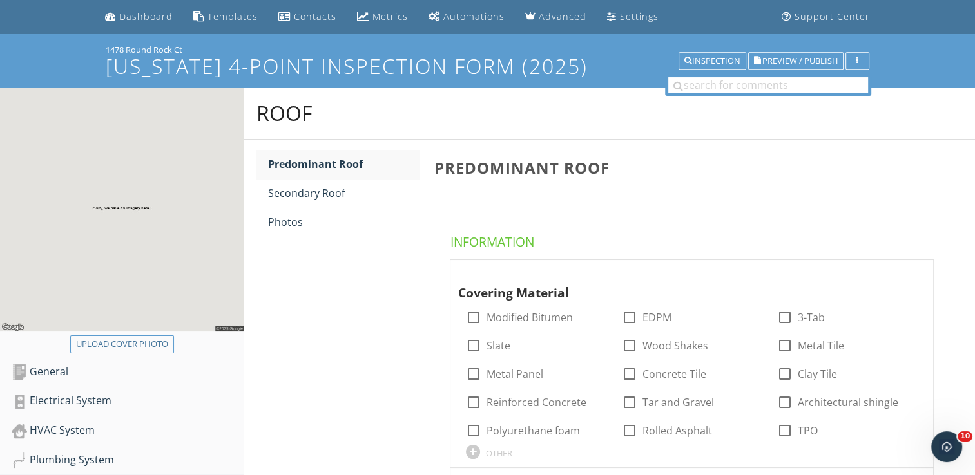
scroll to position [0, 0]
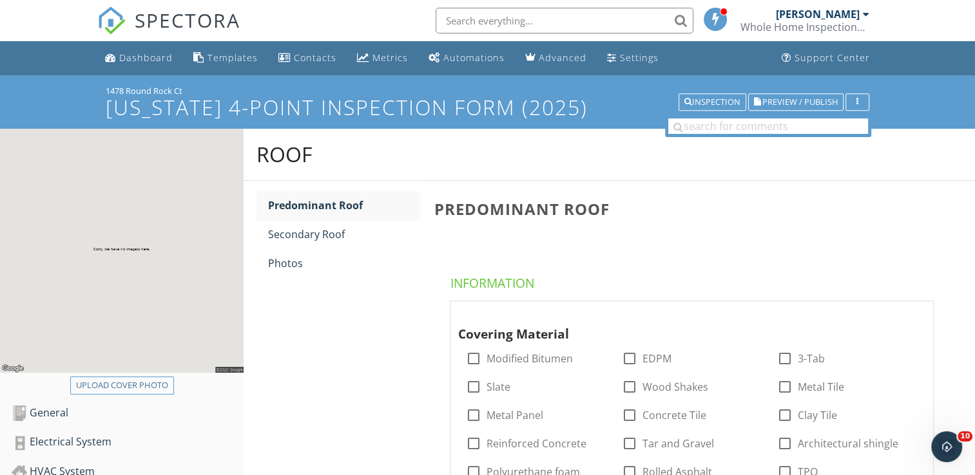
scroll to position [283, 0]
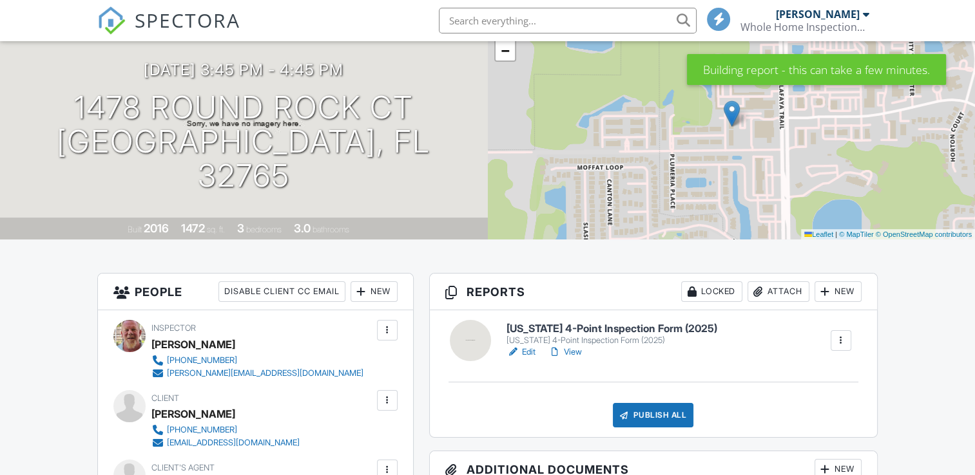
scroll to position [104, 0]
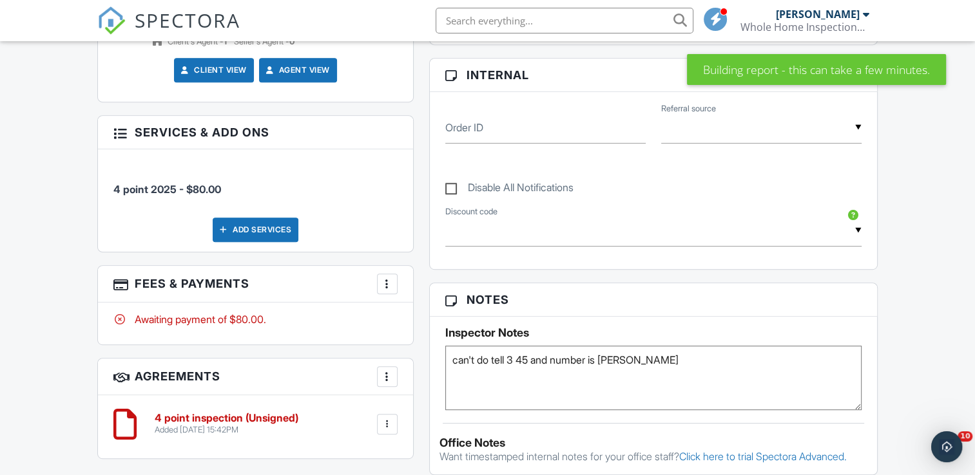
scroll to position [0, 0]
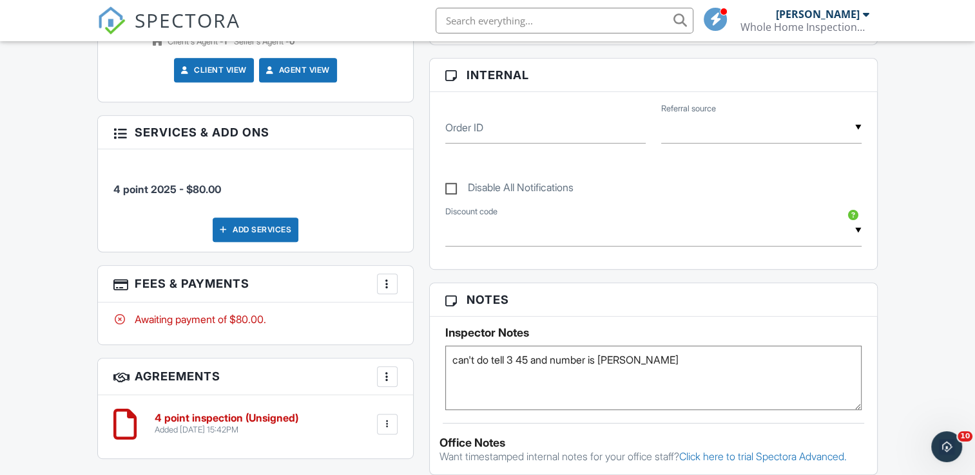
click at [664, 358] on textarea "can't do tell 3 45 and number is tina renter" at bounding box center [653, 378] width 416 height 64
type textarea "can't do tell 3 45 and number is [PERSON_NAME] roof original"
click at [421, 264] on div "Reports Locked Attach New Florida 4-Point Inspection Form (2025) Florida 4-Poin…" at bounding box center [653, 313] width 464 height 1057
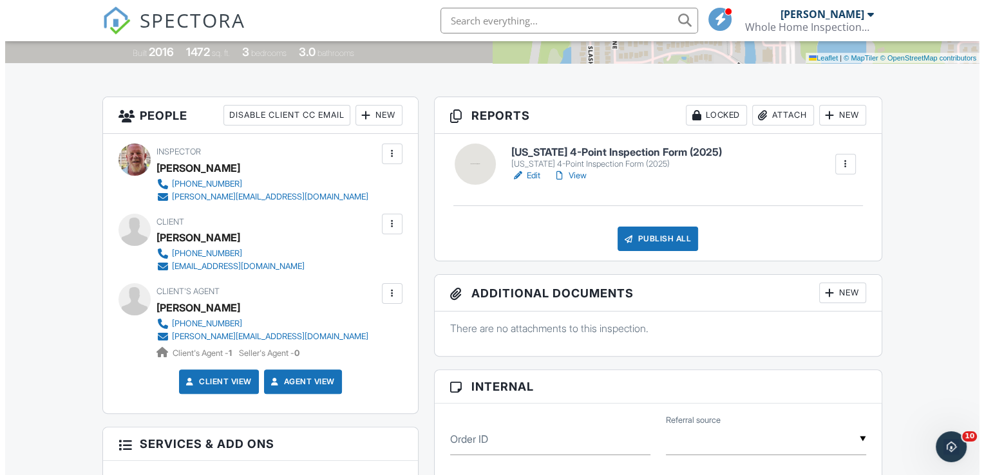
scroll to position [283, 0]
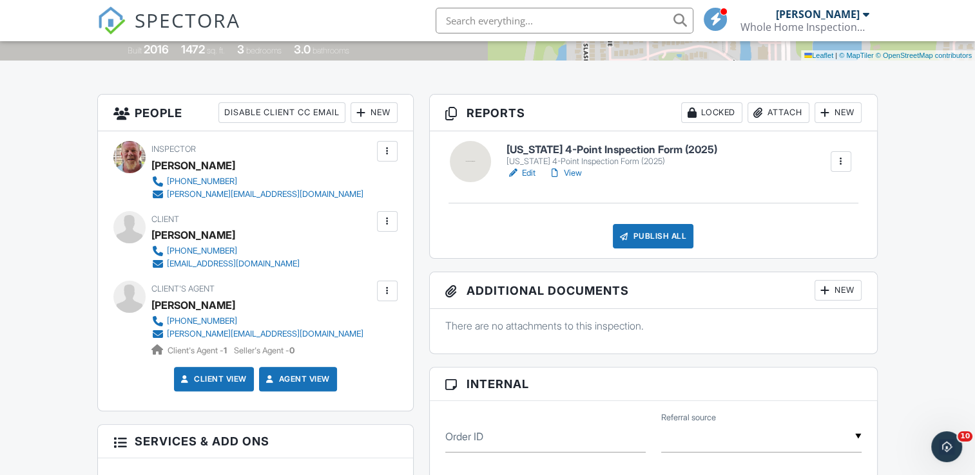
click at [386, 220] on div at bounding box center [387, 221] width 13 height 13
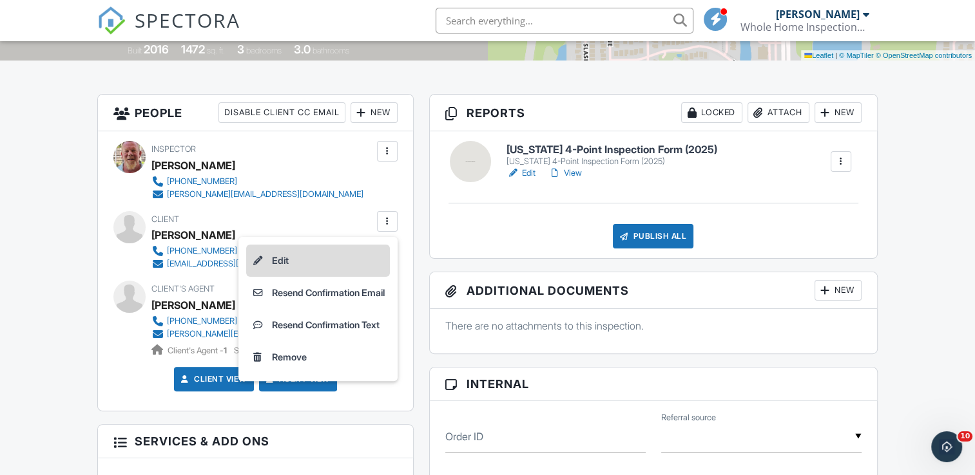
click at [286, 257] on li "Edit" at bounding box center [318, 261] width 144 height 32
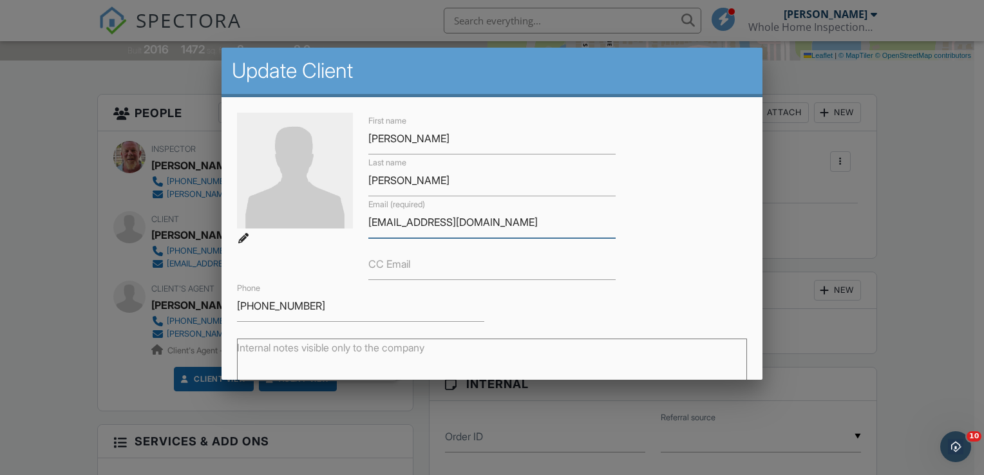
click at [448, 223] on input "[EMAIL_ADDRESS][DOMAIN_NAME]" at bounding box center [492, 223] width 247 height 32
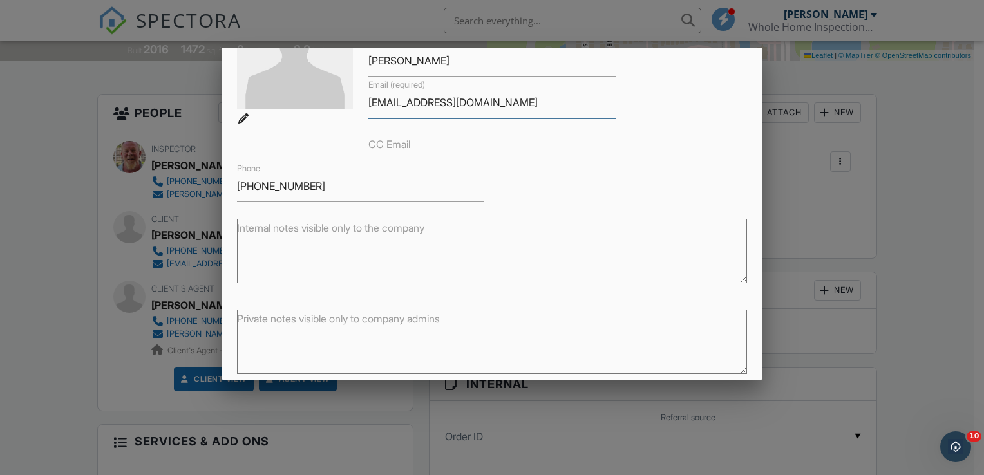
scroll to position [171, 0]
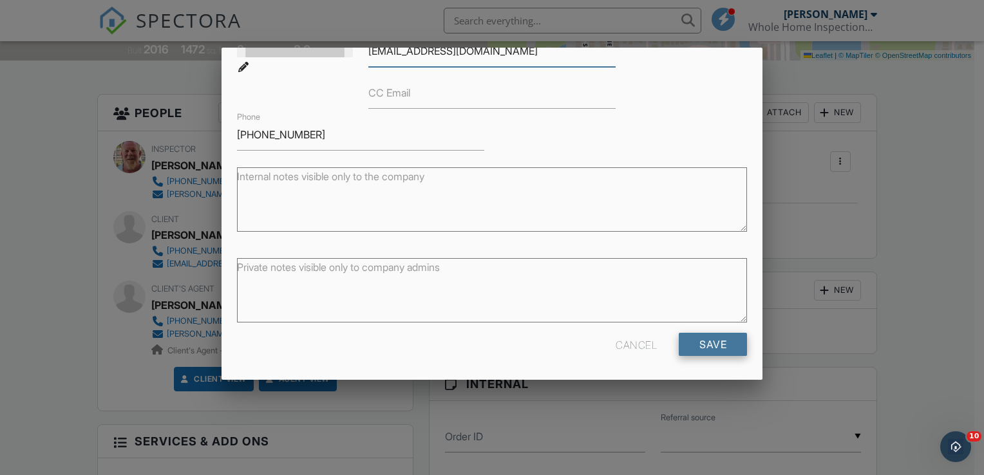
type input "aiza@bestorlandopm.com"
click at [710, 336] on input "Save" at bounding box center [713, 344] width 68 height 23
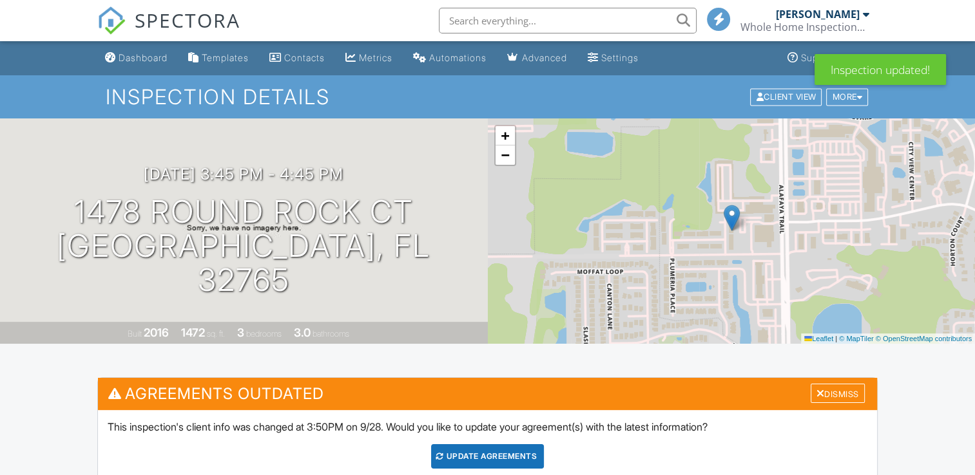
click at [479, 448] on div "Update Agreements" at bounding box center [487, 457] width 113 height 24
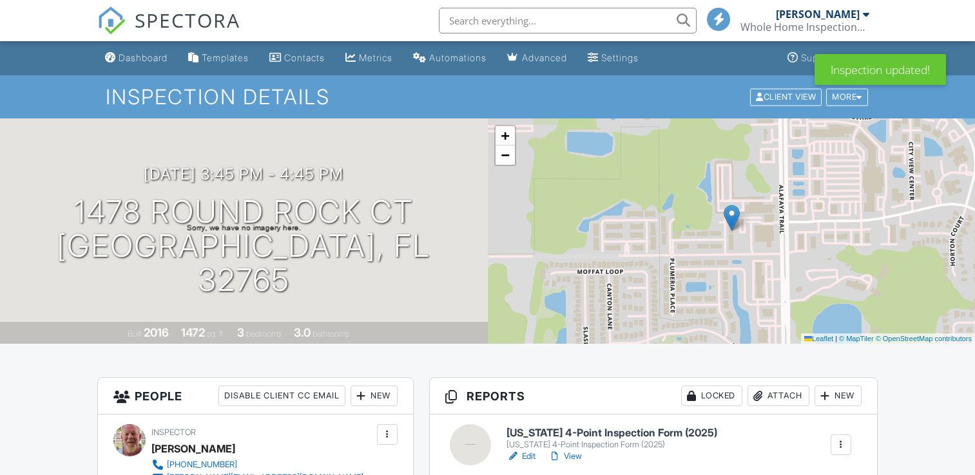
drag, startPoint x: 0, startPoint y: 0, endPoint x: 417, endPoint y: 439, distance: 606.1
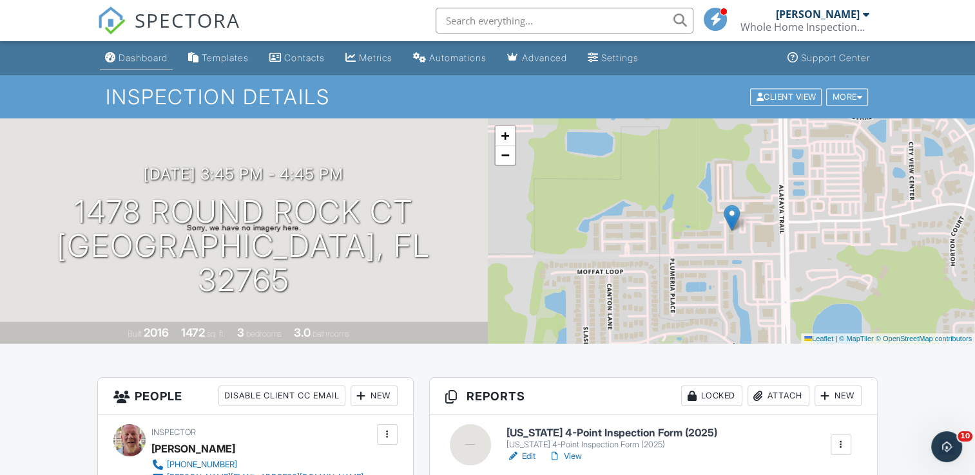
click at [137, 58] on div "Dashboard" at bounding box center [143, 57] width 49 height 11
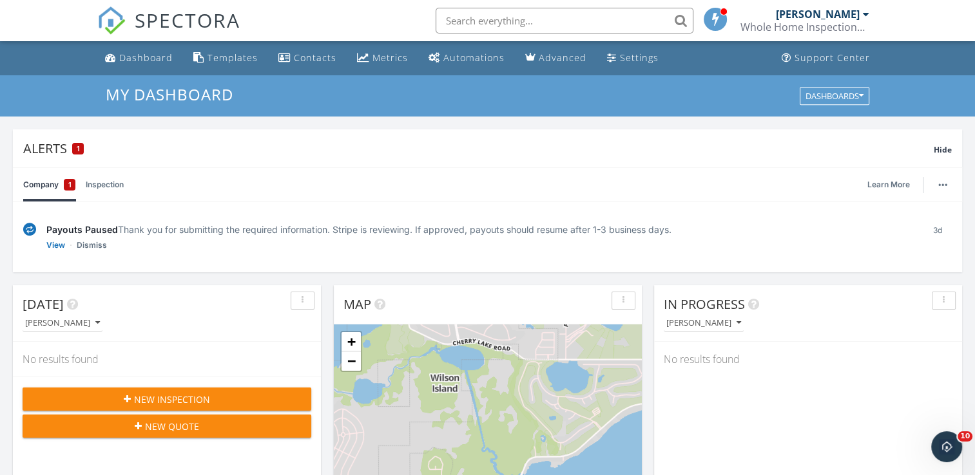
click at [228, 398] on div "New Inspection" at bounding box center [167, 400] width 268 height 14
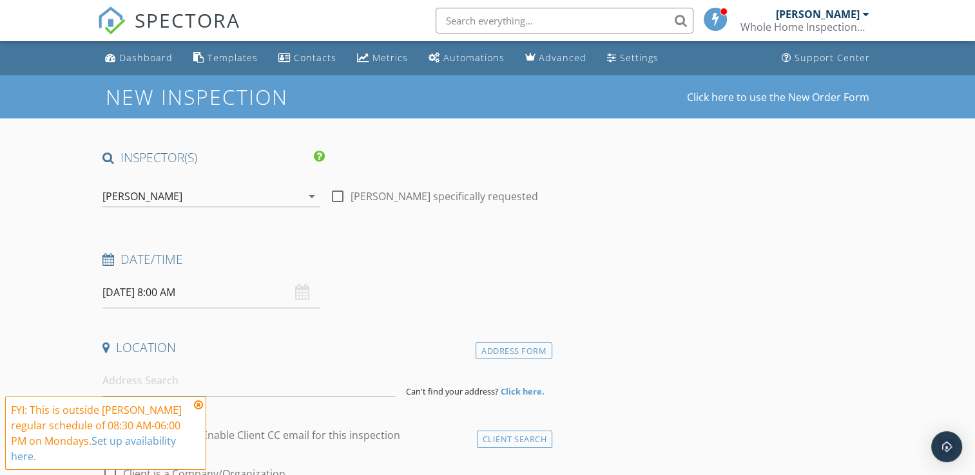
click at [213, 290] on input "09/29/2025 8:00 AM" at bounding box center [210, 293] width 217 height 32
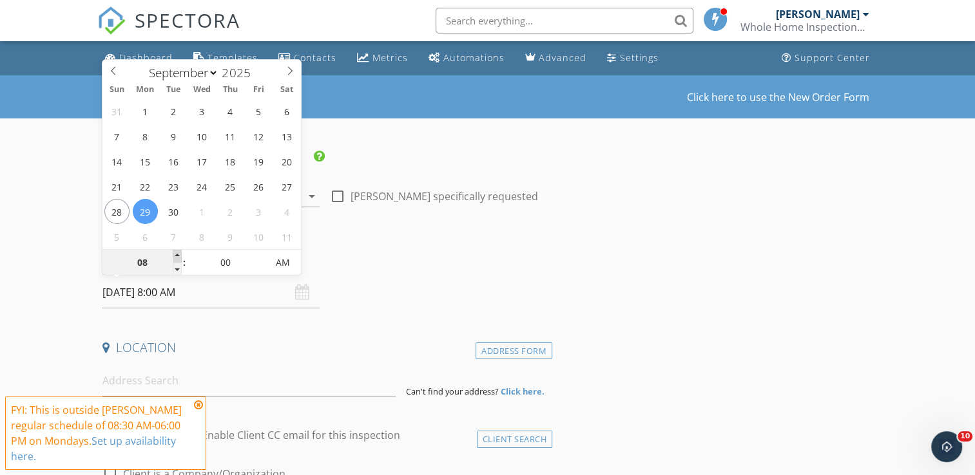
type input "09/29/2025 9:00 AM"
type input "09"
click at [175, 254] on span at bounding box center [177, 256] width 9 height 13
type input "09/29/2025 10:00 AM"
type input "10"
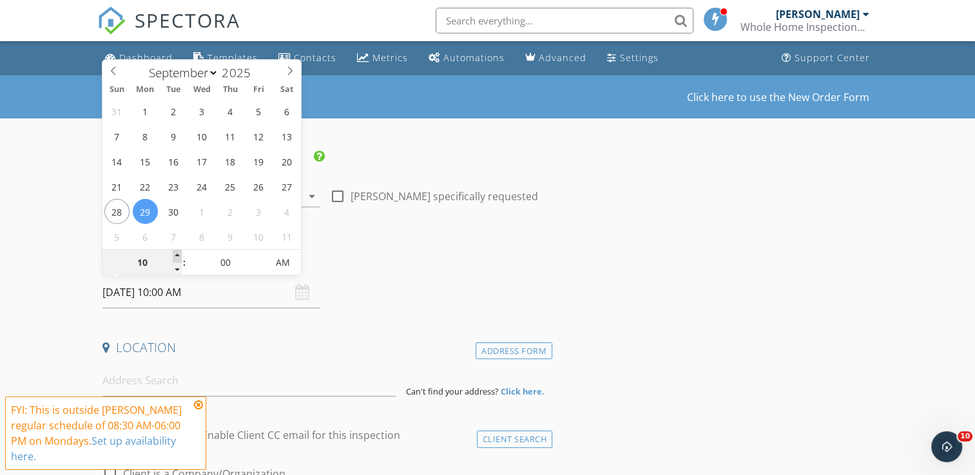
click at [175, 254] on span at bounding box center [177, 256] width 9 height 13
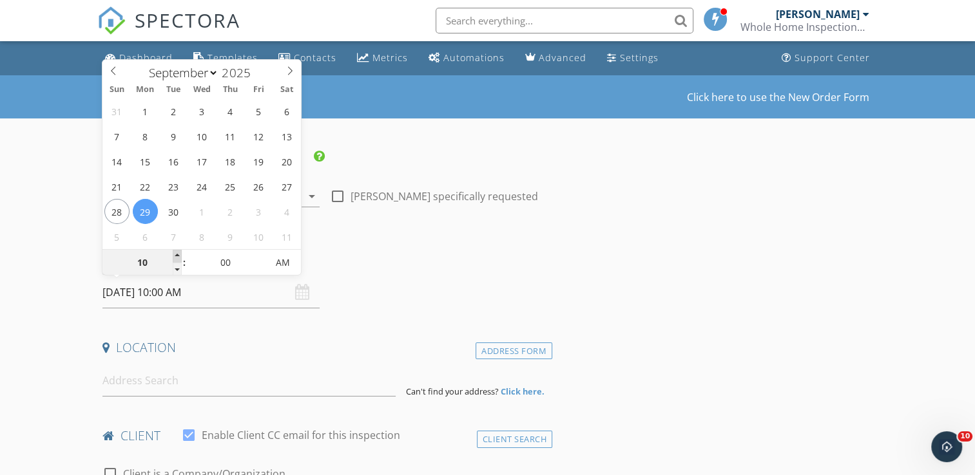
type input "09/29/2025 11:00 AM"
type input "11"
click at [175, 254] on span at bounding box center [177, 256] width 9 height 13
type input "09/29/2025 12:00 PM"
type input "12"
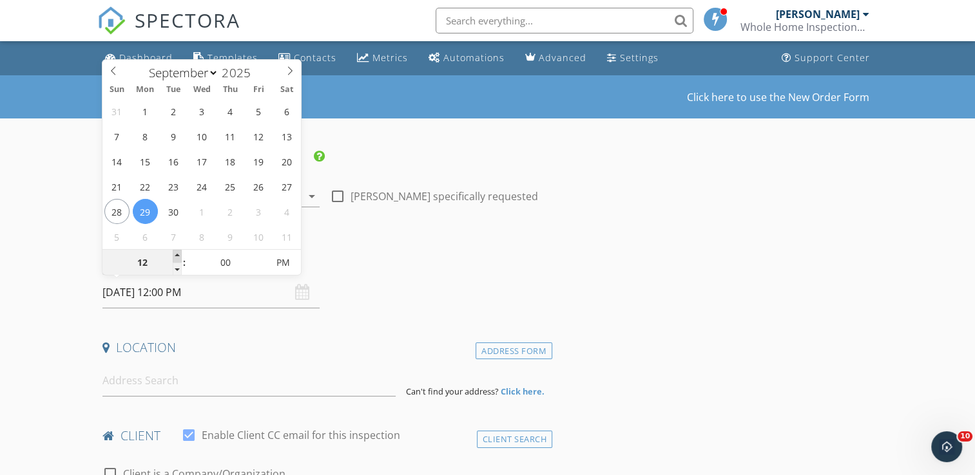
click at [175, 254] on span at bounding box center [177, 256] width 9 height 13
type input "09/29/2025 1:00 PM"
type input "01"
click at [175, 254] on span at bounding box center [177, 256] width 9 height 13
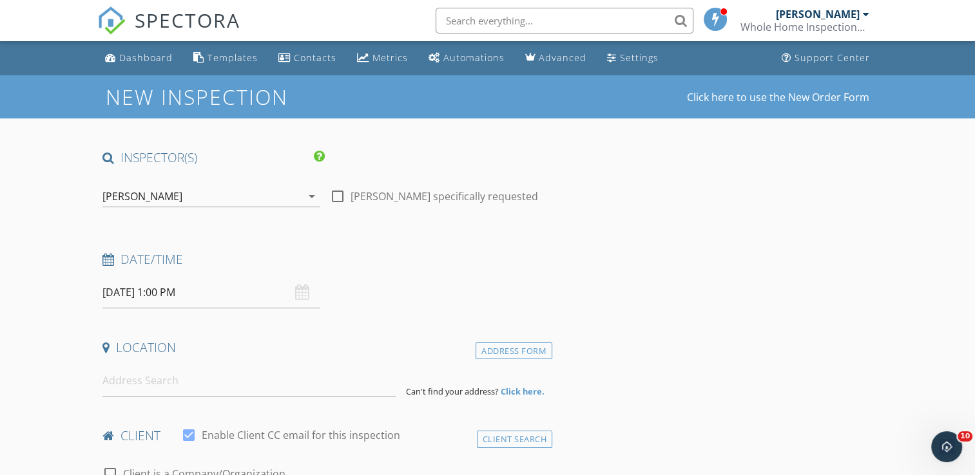
click at [325, 358] on div "Location" at bounding box center [324, 353] width 455 height 26
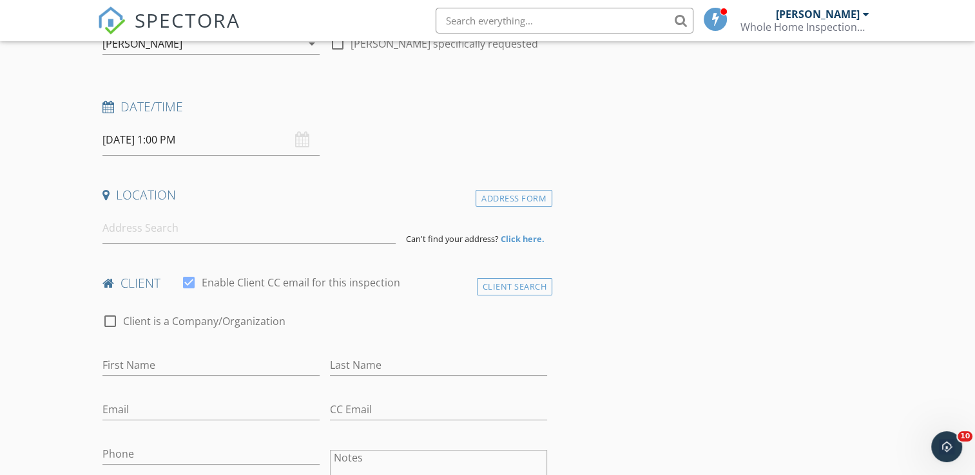
scroll to position [206, 0]
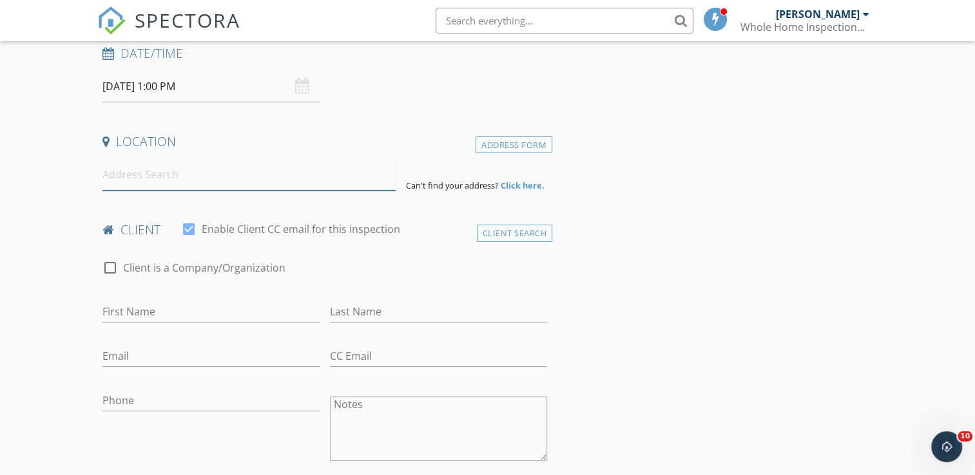
click at [186, 175] on input at bounding box center [248, 175] width 293 height 32
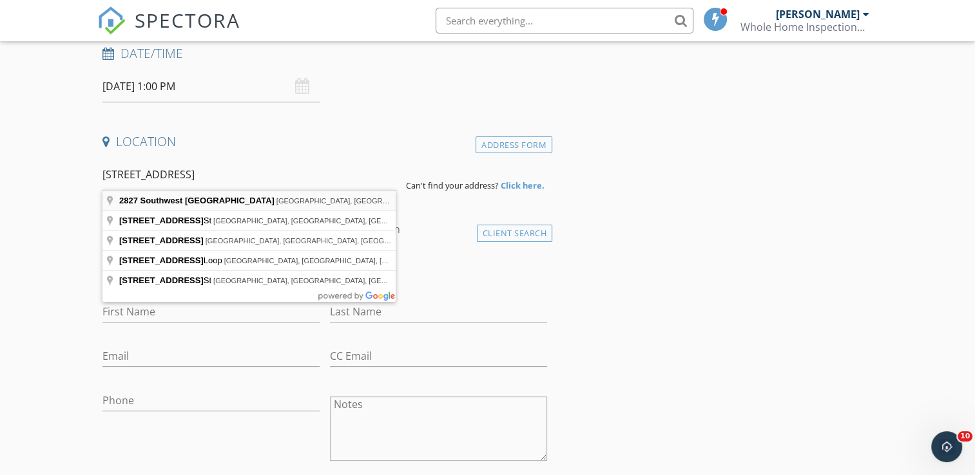
type input "2827 Southwest 146th Place Road, Ocala, FL, USA"
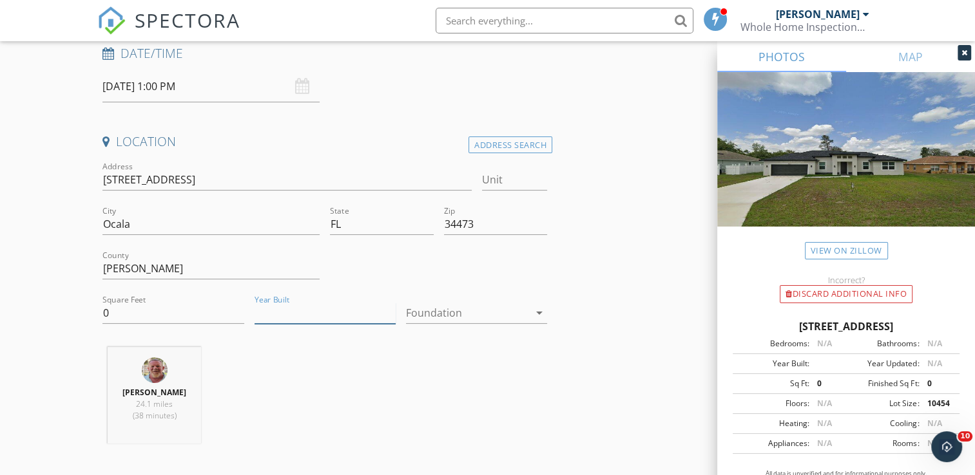
click at [309, 311] on input "Year Built" at bounding box center [324, 313] width 141 height 21
type input "2024"
click at [149, 321] on input "0" at bounding box center [172, 313] width 141 height 21
type input "1606"
click at [403, 358] on div "Carl Morrell 24.1 miles (38 minutes)" at bounding box center [324, 400] width 455 height 107
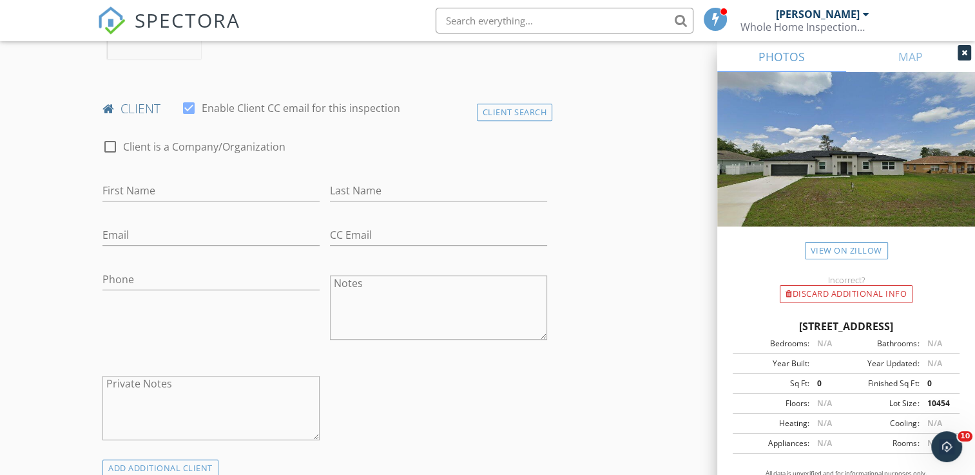
scroll to position [593, 0]
click at [157, 189] on input "First Name" at bounding box center [210, 188] width 217 height 21
type input "Damali"
type input "McKay"
drag, startPoint x: 157, startPoint y: 189, endPoint x: 137, endPoint y: 241, distance: 55.3
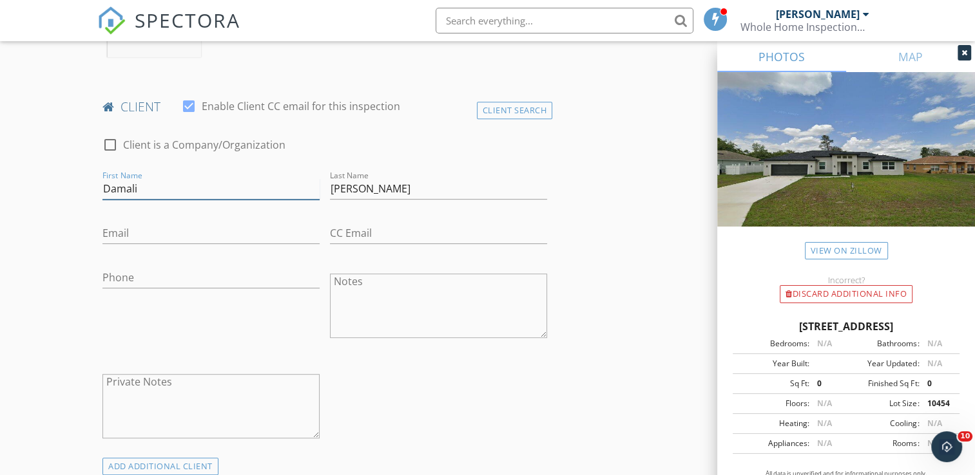
click at [137, 241] on div "check_box_outline_blank Client is a Company/Organization First Name Damali Last…" at bounding box center [324, 291] width 455 height 334
type input "Damali"
click at [129, 233] on input "Email" at bounding box center [210, 233] width 217 height 21
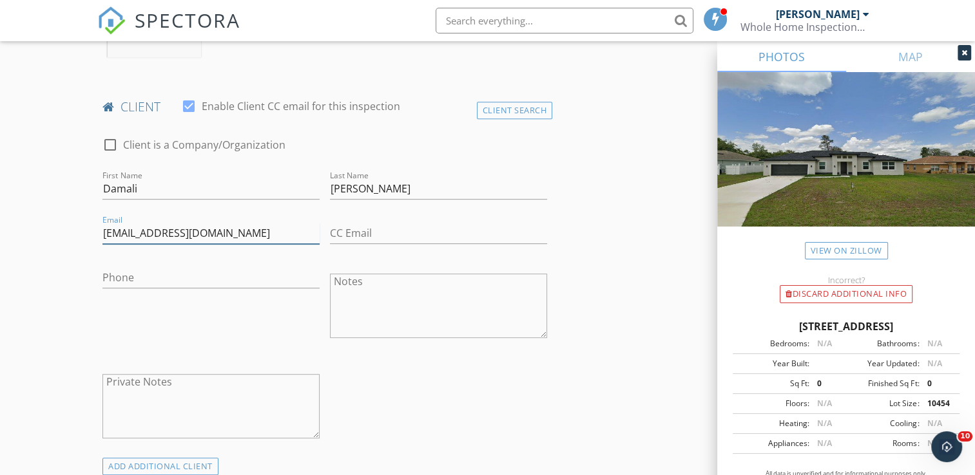
click at [161, 235] on input "damalimckay@gmail.com" at bounding box center [210, 233] width 217 height 21
type input "damalimckoy@gmail.com"
click at [138, 276] on input "Phone" at bounding box center [210, 277] width 217 height 21
type input "407-765-7292"
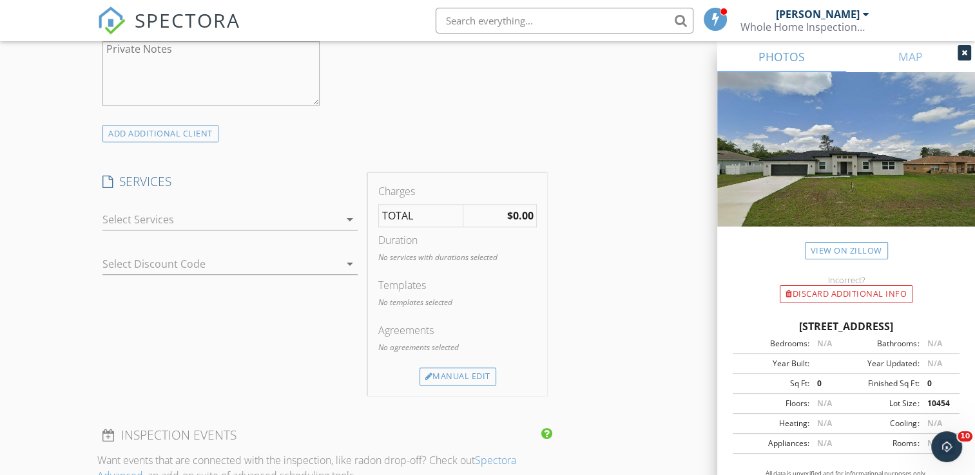
scroll to position [928, 0]
click at [347, 216] on icon "arrow_drop_down" at bounding box center [349, 217] width 15 height 15
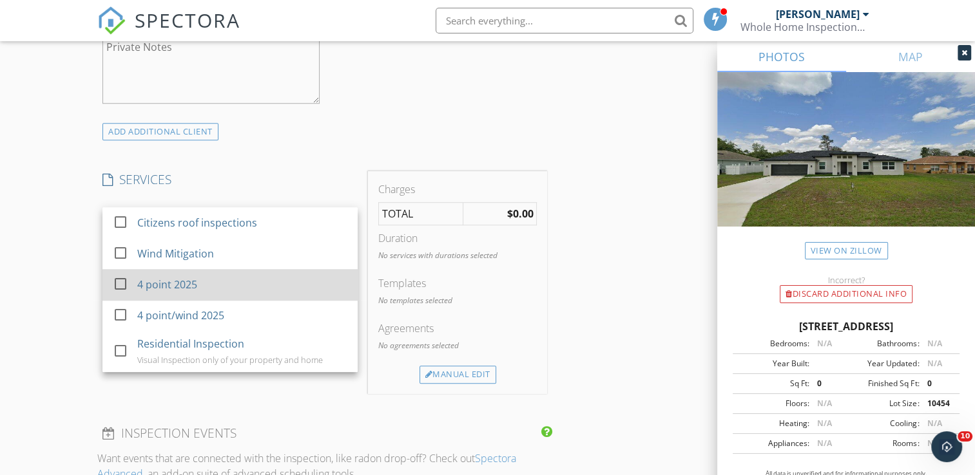
click at [221, 280] on div "4 point 2025" at bounding box center [243, 285] width 210 height 26
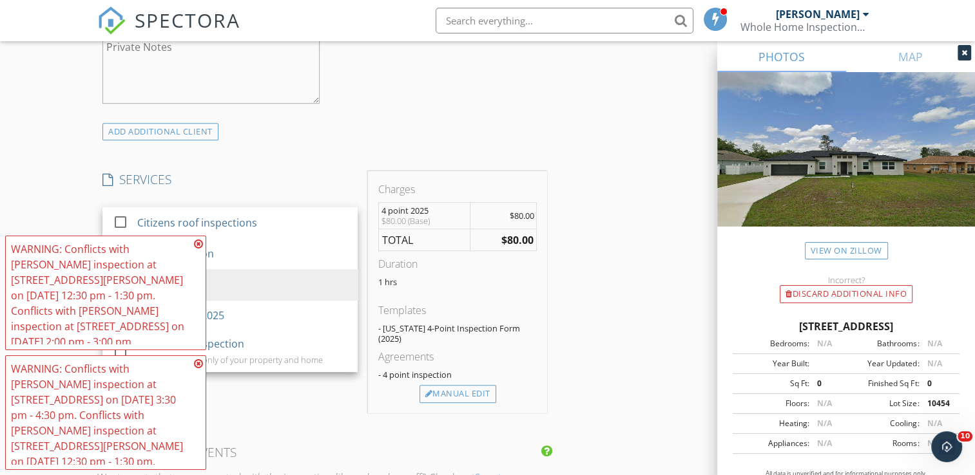
click at [361, 197] on div "check_box_outline_blank Citizens roof inspections check_box_outline_blank Wind …" at bounding box center [229, 219] width 265 height 44
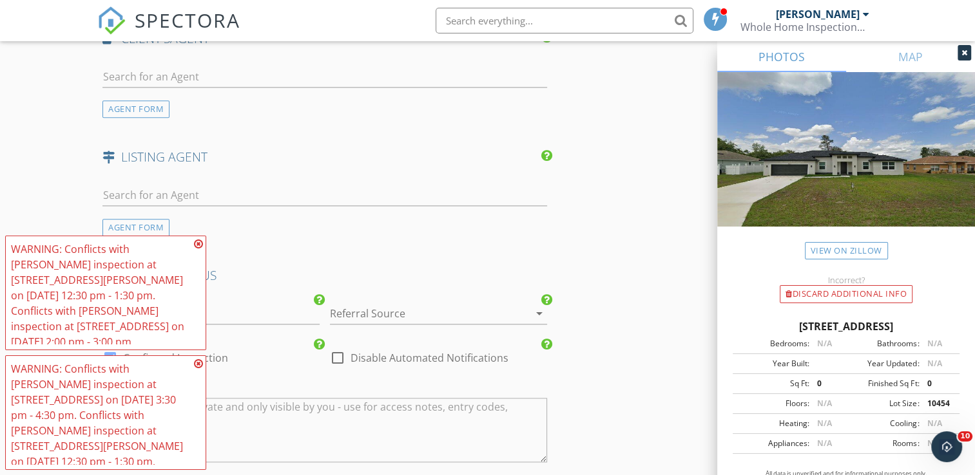
scroll to position [1572, 0]
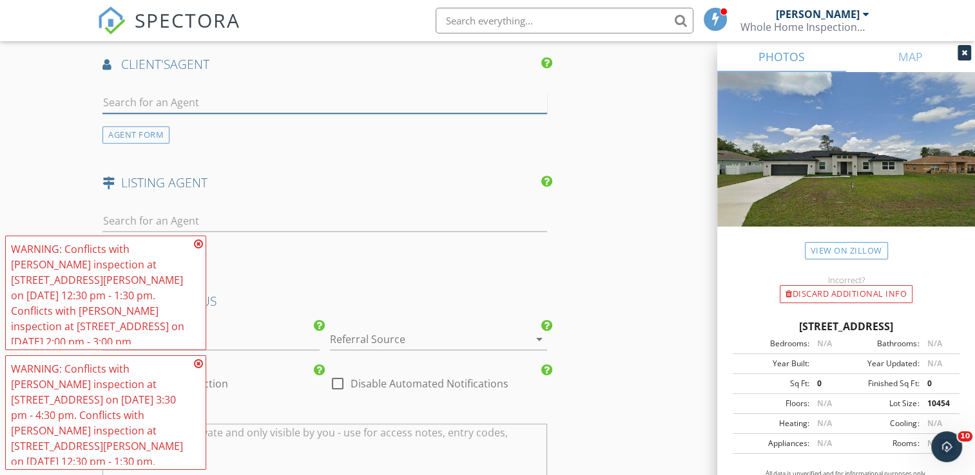
click at [213, 92] on input "text" at bounding box center [324, 102] width 445 height 21
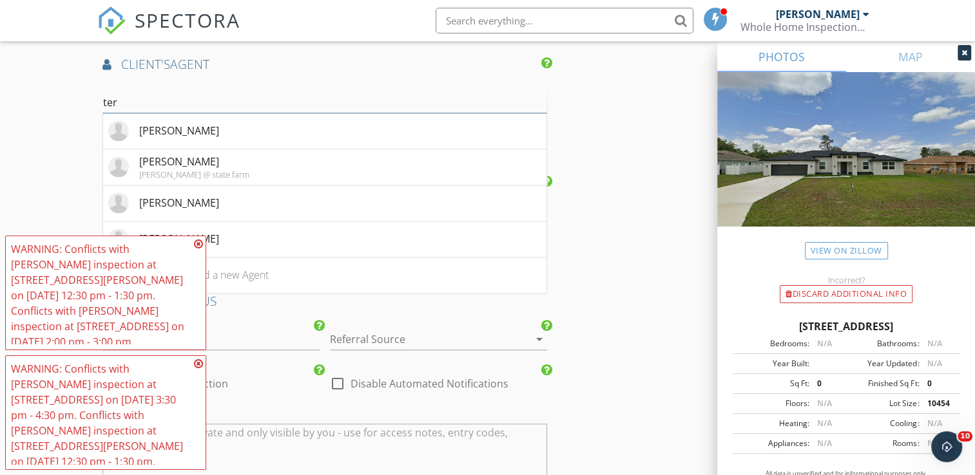
type input "ter"
click at [197, 240] on icon at bounding box center [198, 244] width 9 height 10
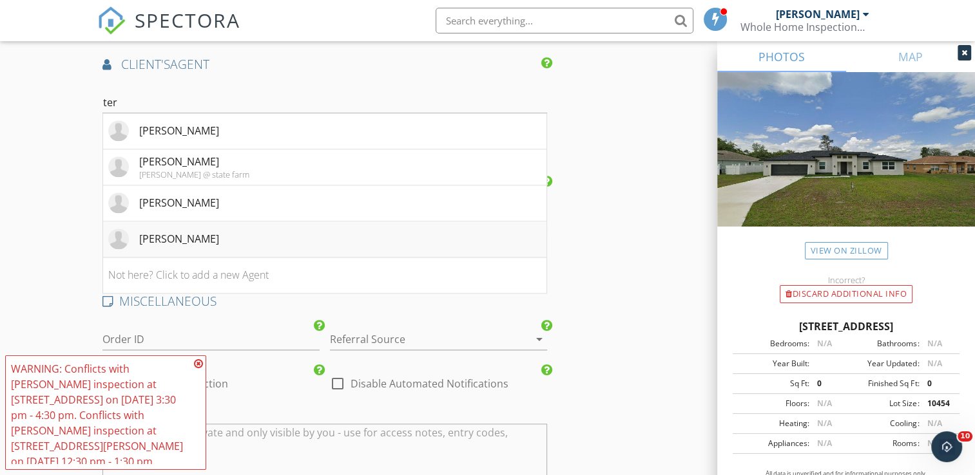
click at [162, 231] on div "Terri Williams" at bounding box center [179, 238] width 80 height 15
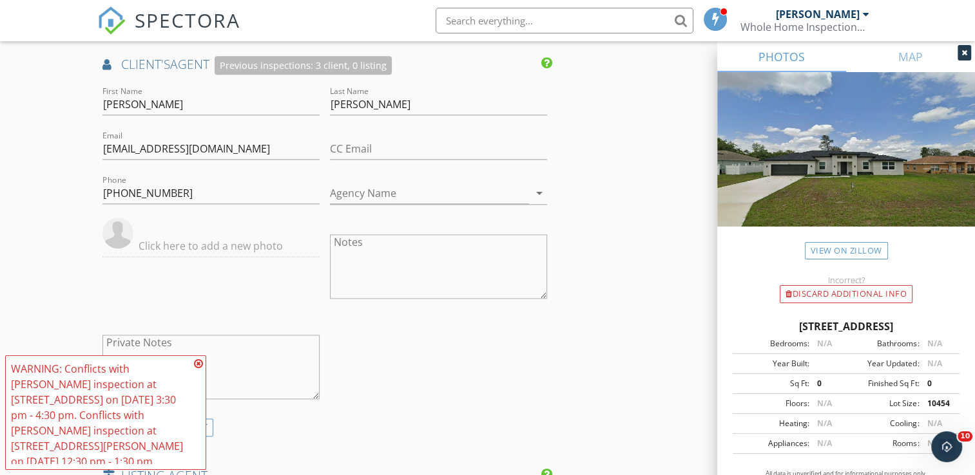
click at [327, 321] on div "First Name Terri Last Name Williams Email twill12046@aol.com CC Email Phone 407…" at bounding box center [324, 251] width 455 height 335
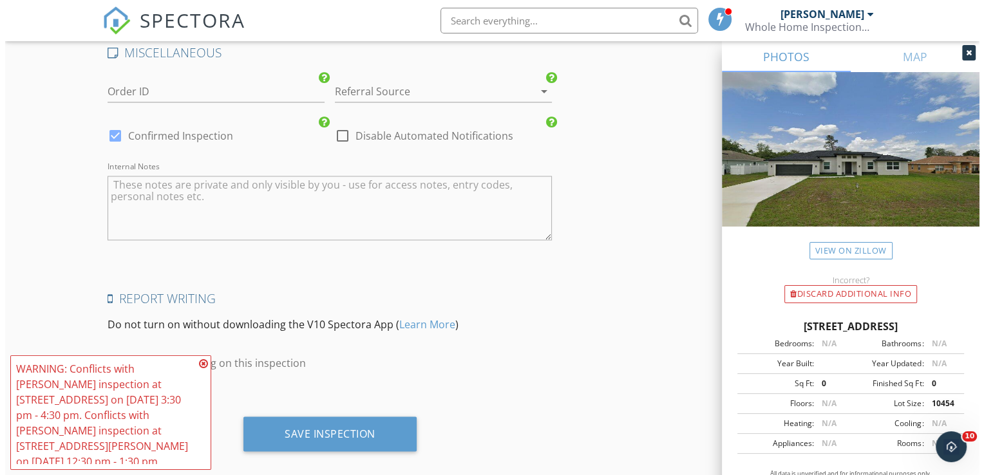
scroll to position [2115, 0]
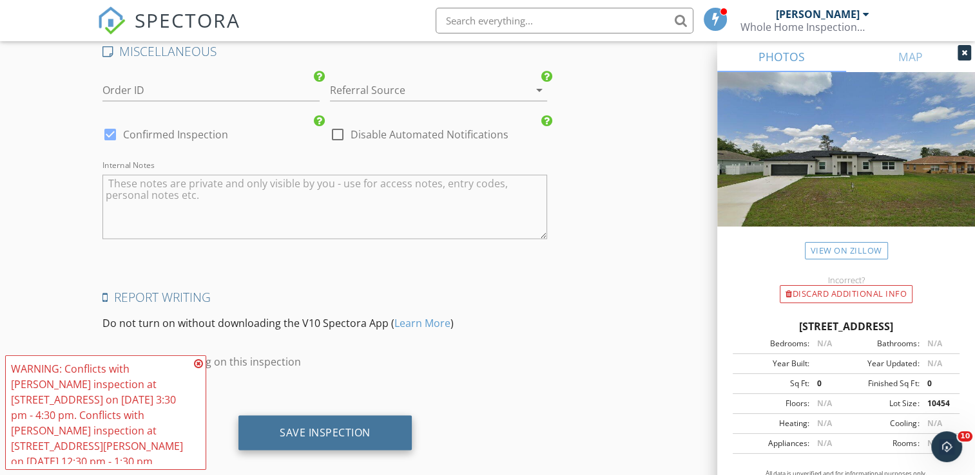
click at [335, 426] on div "Save Inspection" at bounding box center [325, 432] width 91 height 13
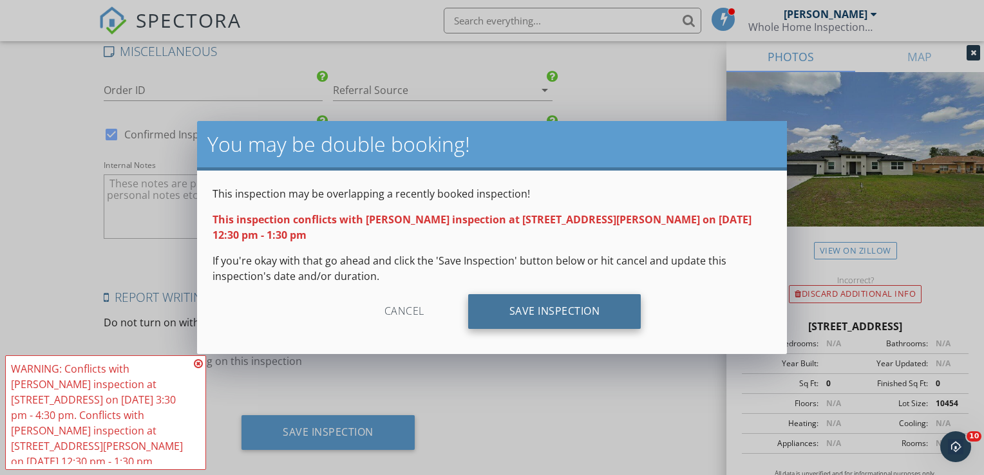
click at [531, 319] on div "Save Inspection" at bounding box center [554, 311] width 173 height 35
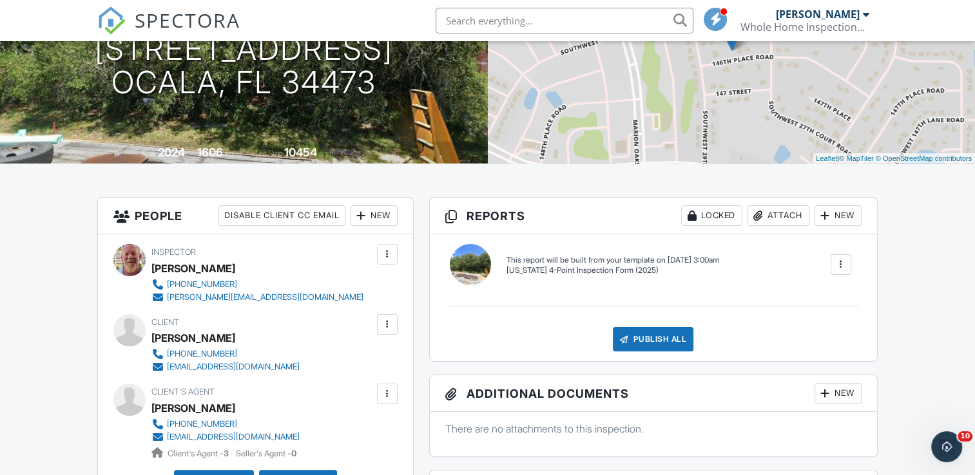
click at [838, 268] on div at bounding box center [840, 264] width 13 height 13
click at [802, 310] on div "Build Now" at bounding box center [814, 309] width 62 height 15
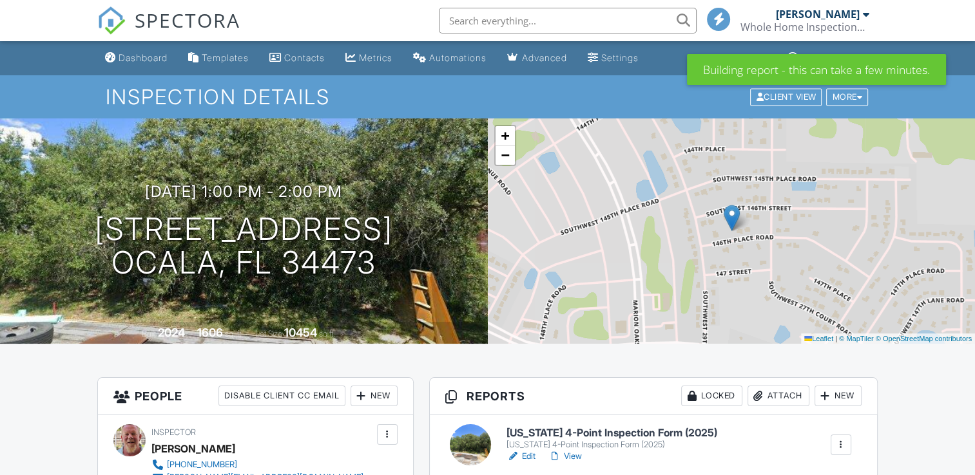
click at [591, 432] on h6 "[US_STATE] 4-Point Inspection Form (2025)" at bounding box center [611, 434] width 211 height 12
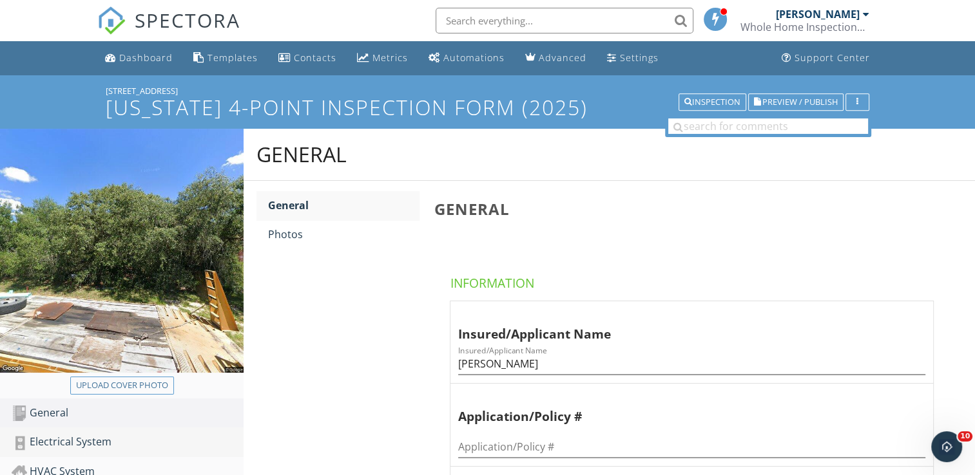
click at [106, 438] on div "Electrical System" at bounding box center [128, 442] width 232 height 17
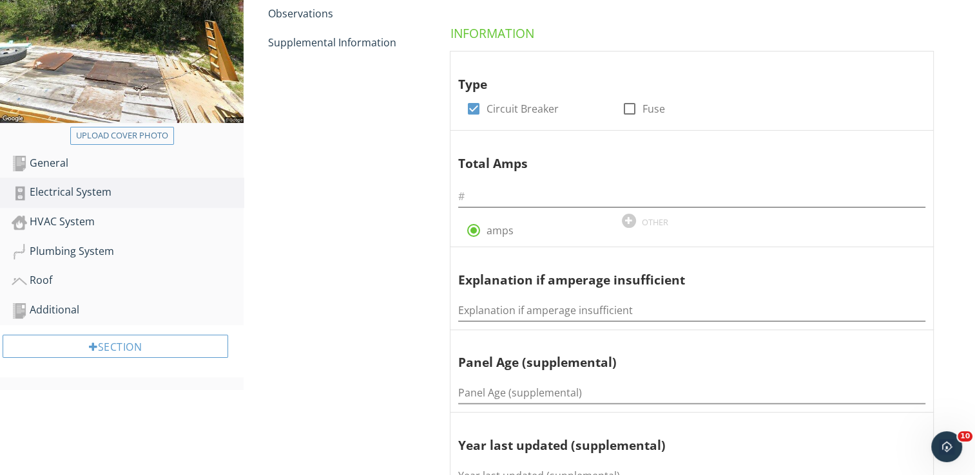
scroll to position [258, 0]
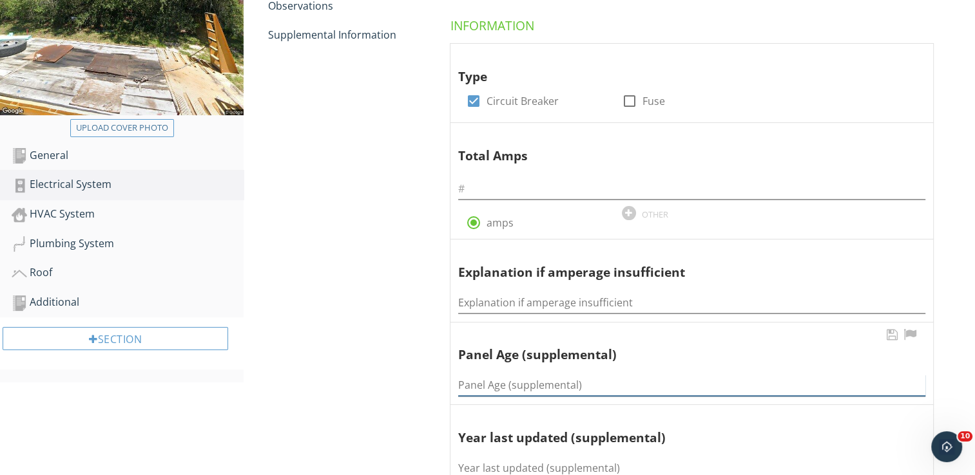
click at [492, 383] on input "Panel Age (supplemental)" at bounding box center [691, 385] width 467 height 21
type input "1"
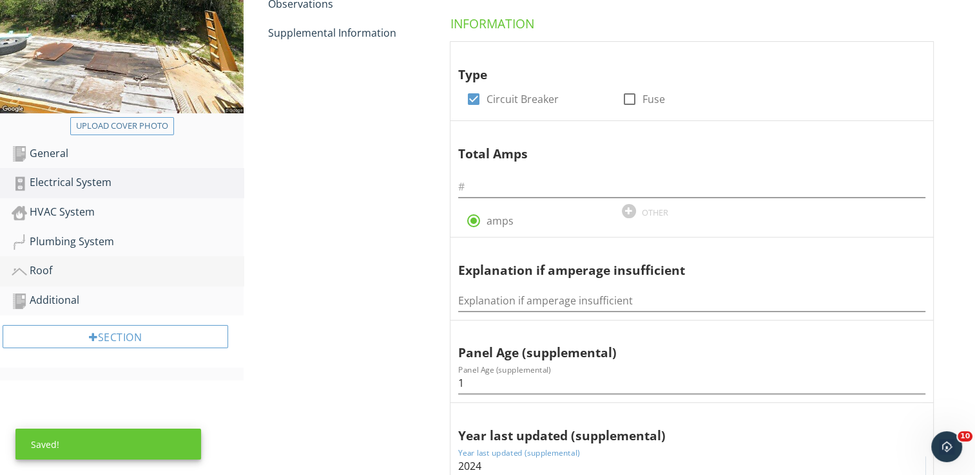
type input "2024"
click at [84, 274] on div "Roof" at bounding box center [128, 271] width 232 height 17
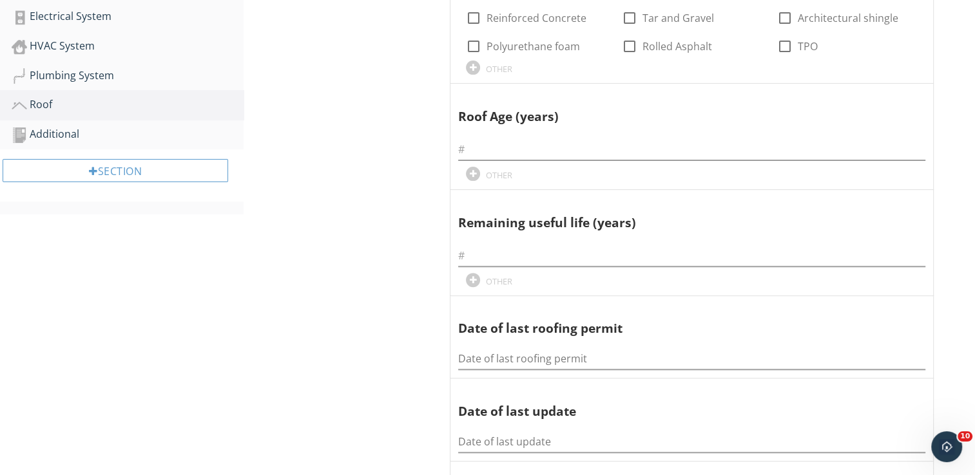
scroll to position [466, 0]
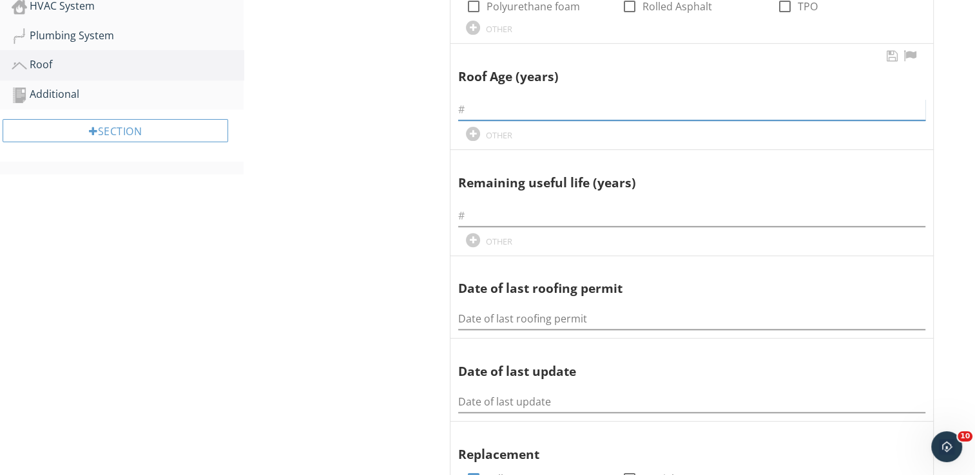
click at [479, 112] on input "text" at bounding box center [691, 109] width 467 height 21
type input "1"
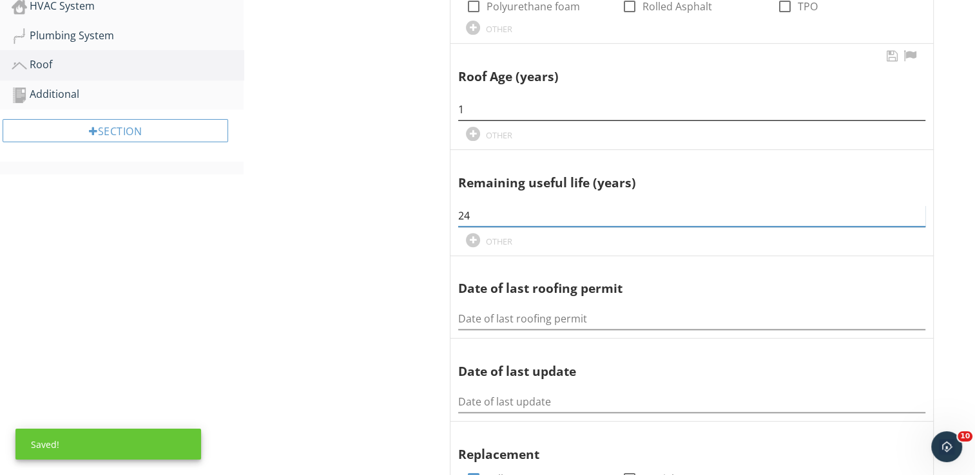
type input "24"
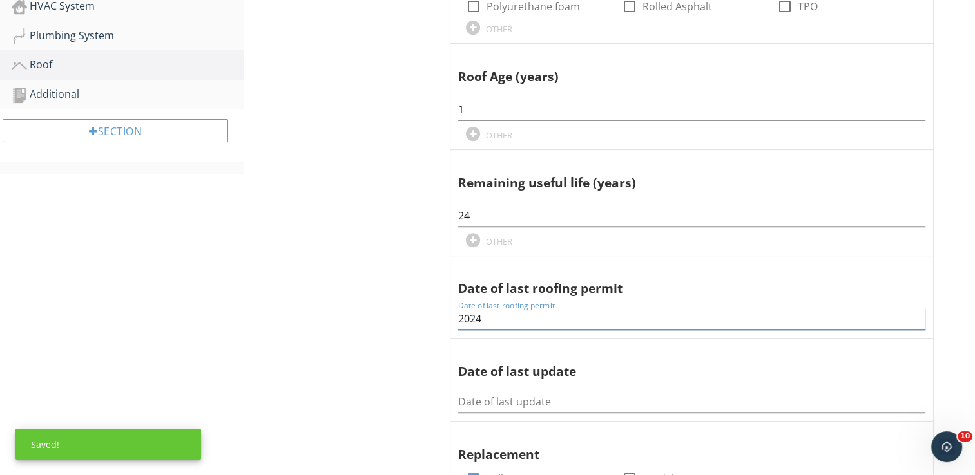
type input "2024"
click at [443, 199] on span "Covering Material check_box_outline_blank Modified Bitumen check_box_outline_bl…" at bounding box center [694, 481] width 520 height 1292
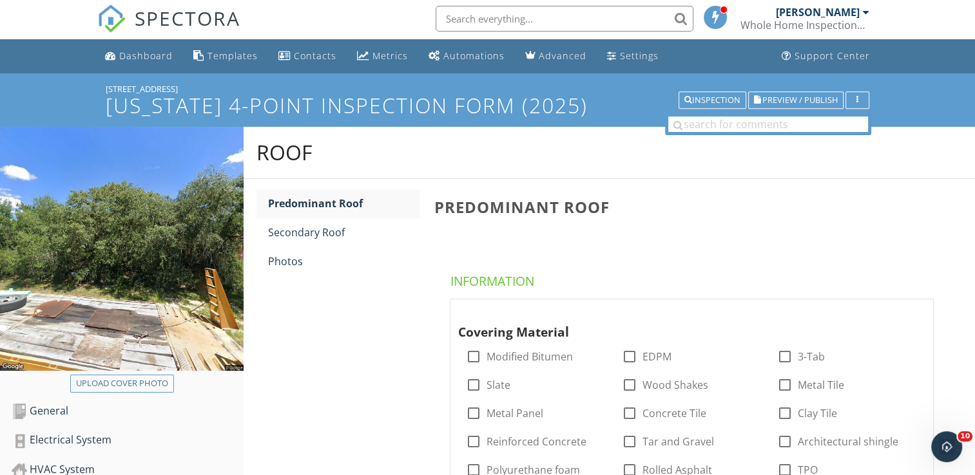
scroll to position [0, 0]
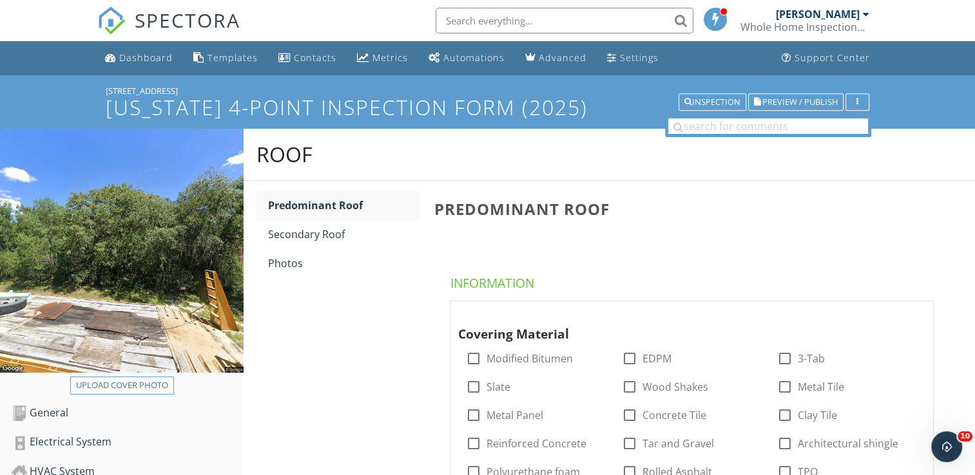
scroll to position [260, 0]
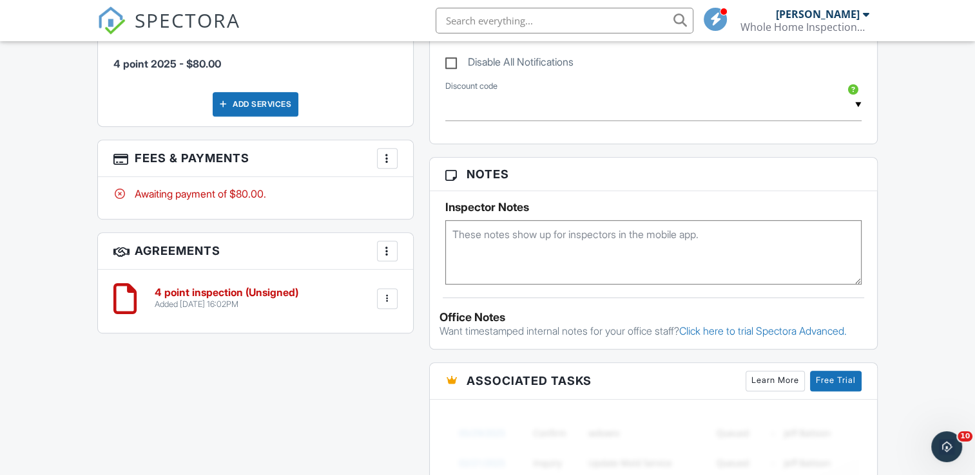
scroll to position [696, 0]
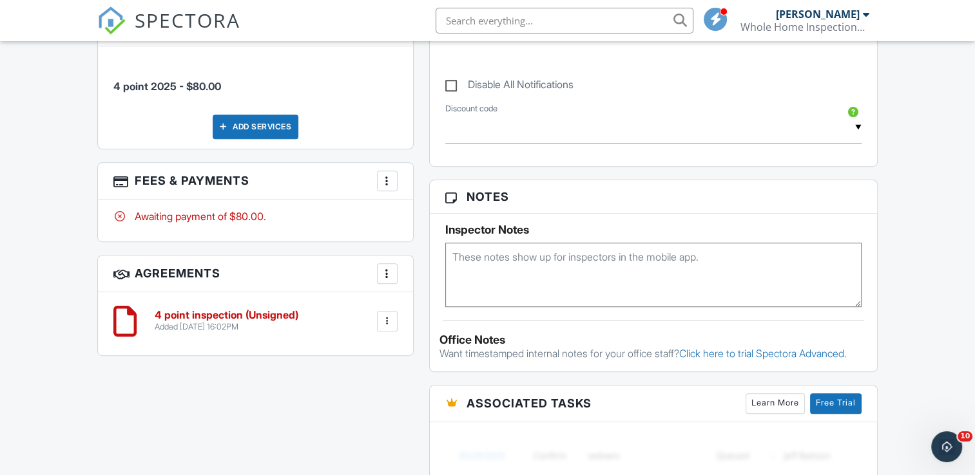
click at [492, 251] on textarea at bounding box center [653, 275] width 416 height 64
type textarea "can do when ever"
click at [418, 198] on div "People Disable Client CC Email New Client Listing Agent Add Another Person Insp…" at bounding box center [255, 25] width 331 height 687
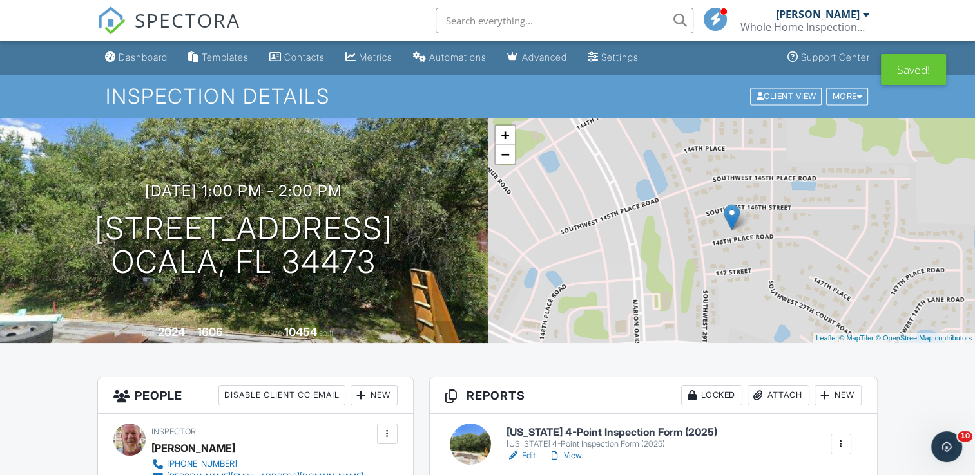
scroll to position [0, 0]
click at [829, 14] on div "[PERSON_NAME]" at bounding box center [818, 14] width 84 height 13
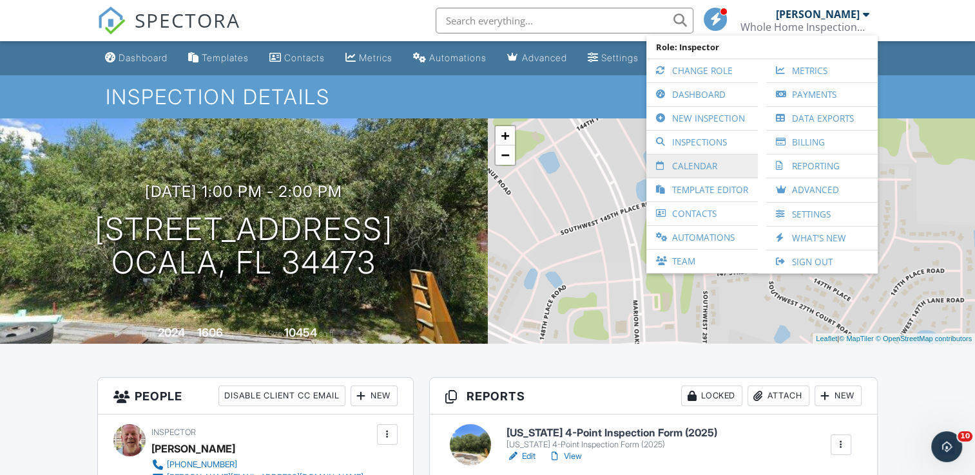
click at [690, 164] on link "Calendar" at bounding box center [702, 166] width 99 height 23
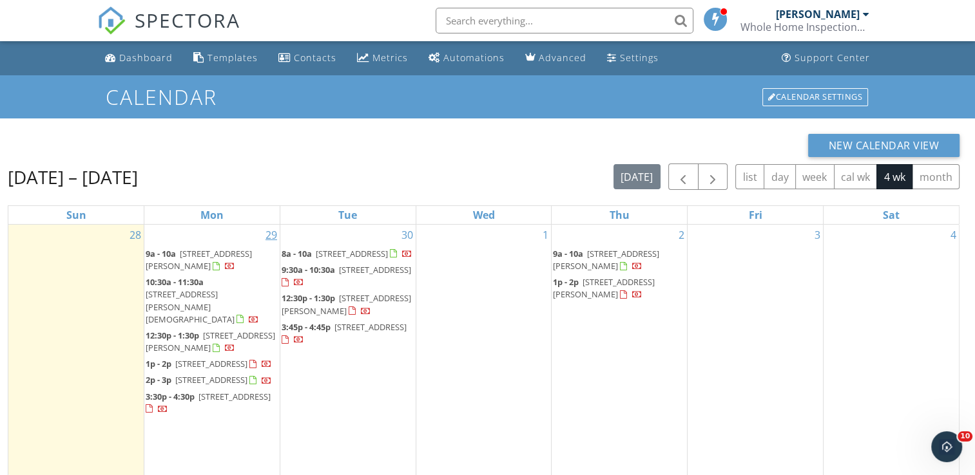
click at [270, 233] on link "29" at bounding box center [271, 235] width 17 height 21
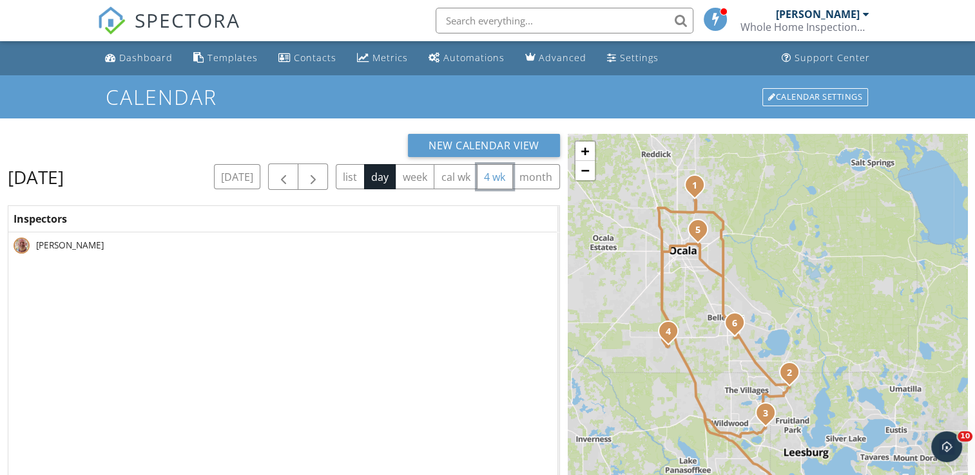
click at [477, 189] on button "4 wk" at bounding box center [495, 176] width 36 height 25
